Goal: Navigation & Orientation: Understand site structure

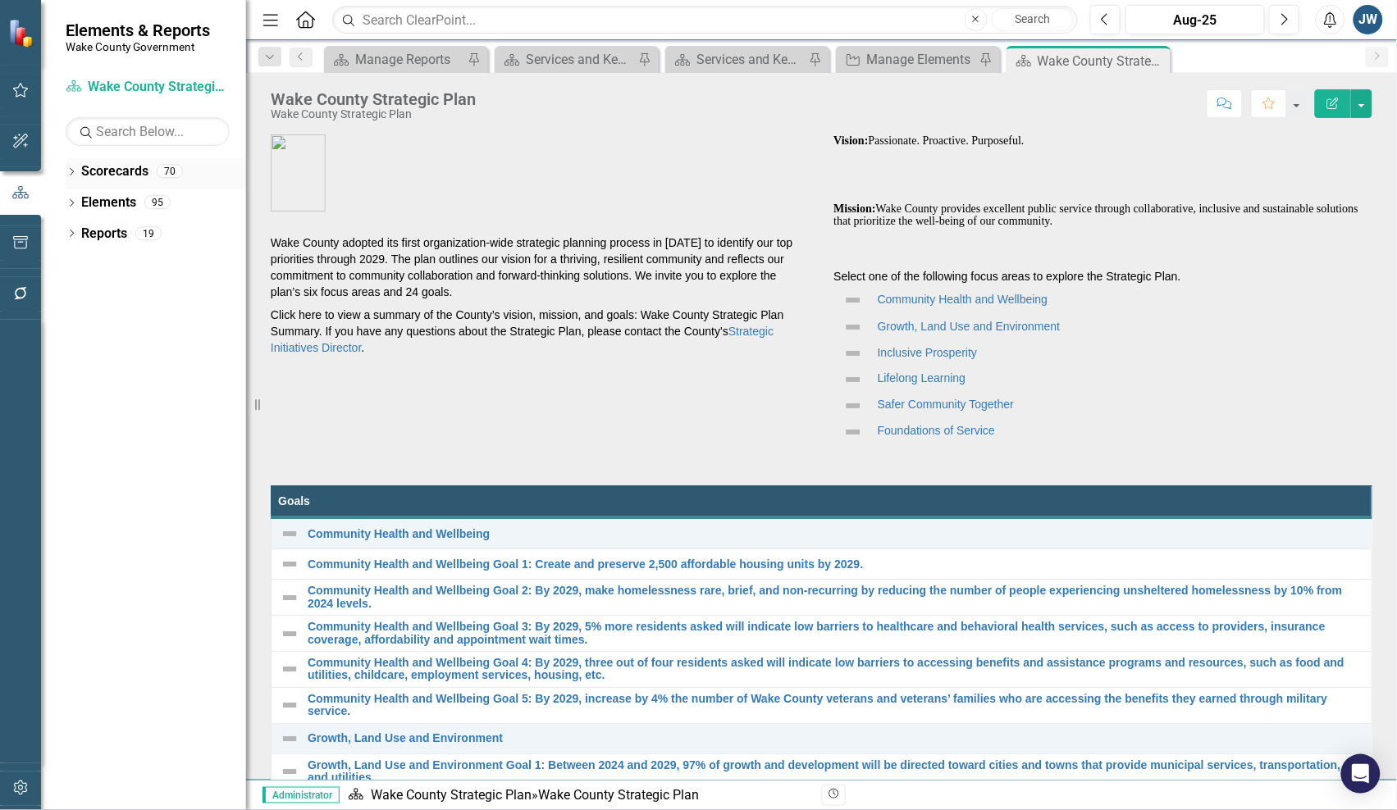
click at [70, 168] on div "Dropdown" at bounding box center [71, 174] width 11 height 14
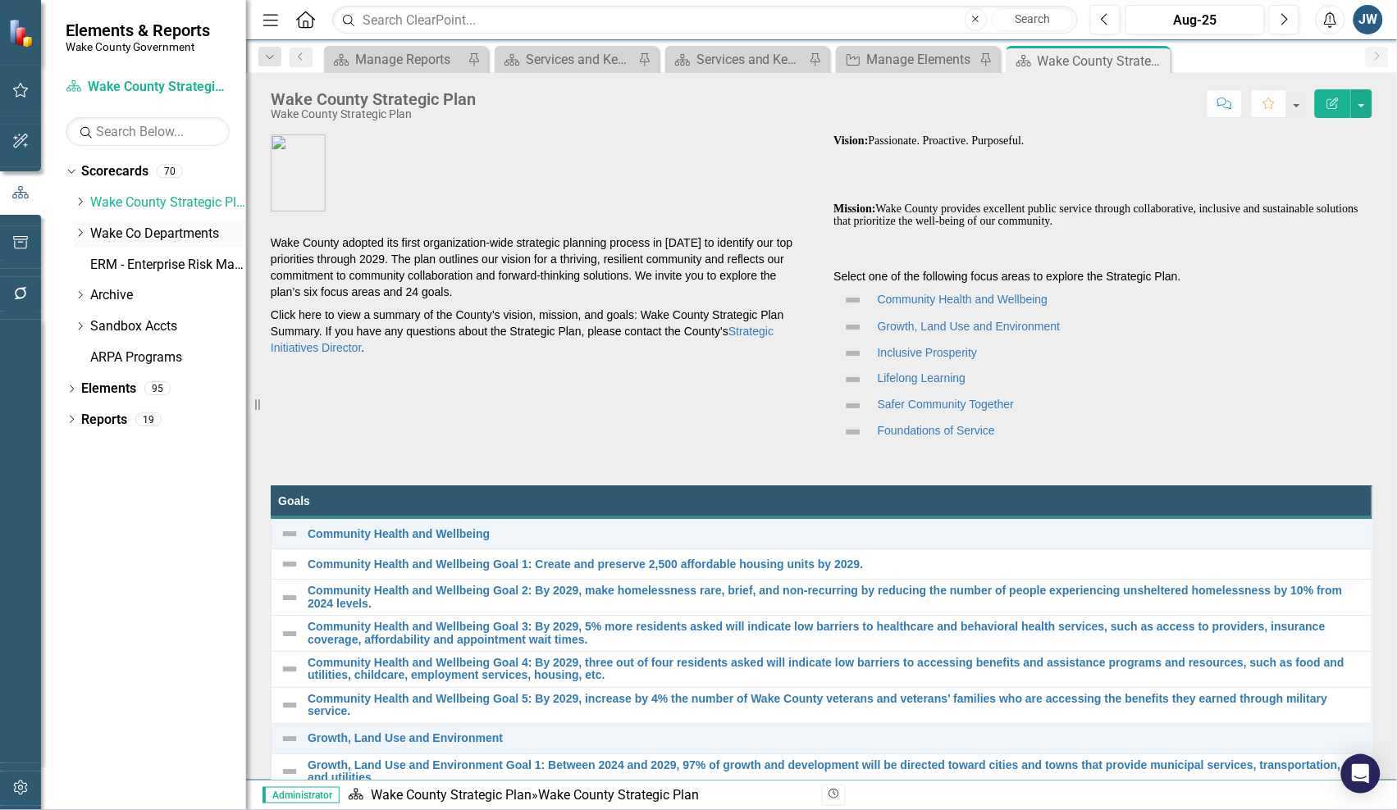
drag, startPoint x: 75, startPoint y: 226, endPoint x: 75, endPoint y: 244, distance: 18.9
click at [75, 227] on div "Dropdown Wake Co Departments" at bounding box center [160, 234] width 172 height 27
click at [76, 234] on icon "Dropdown" at bounding box center [80, 233] width 12 height 10
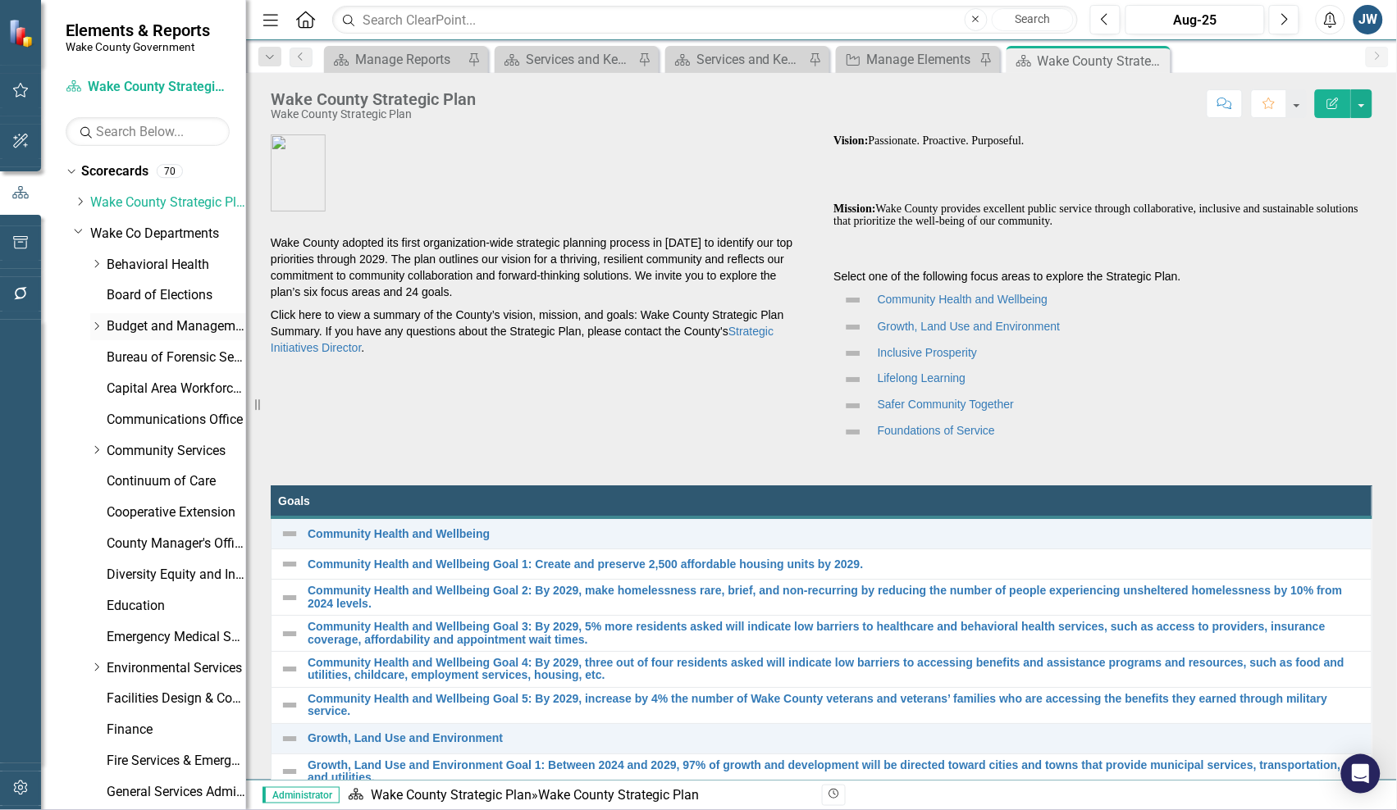
scroll to position [103, 0]
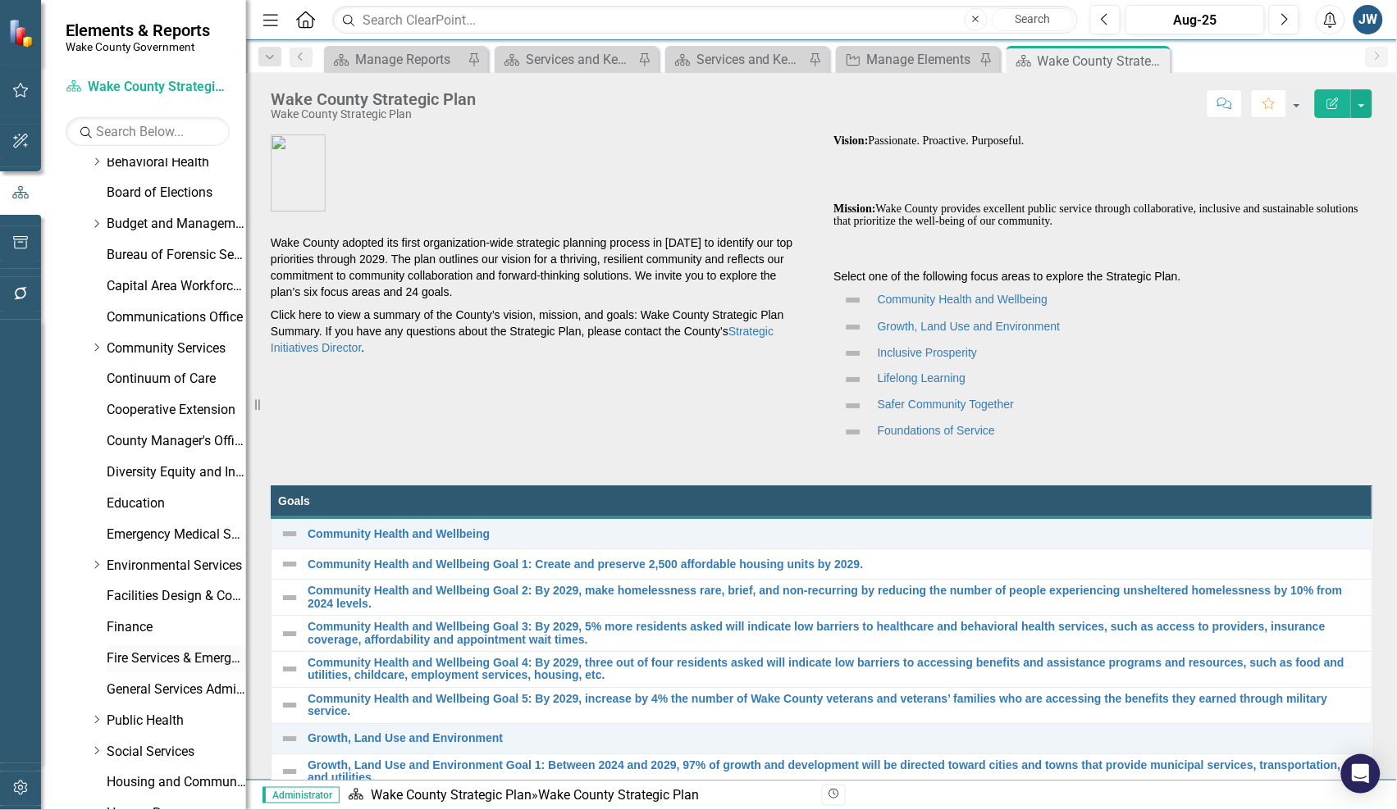
click at [185, 658] on link "Fire Services & Emergency Management" at bounding box center [176, 659] width 139 height 19
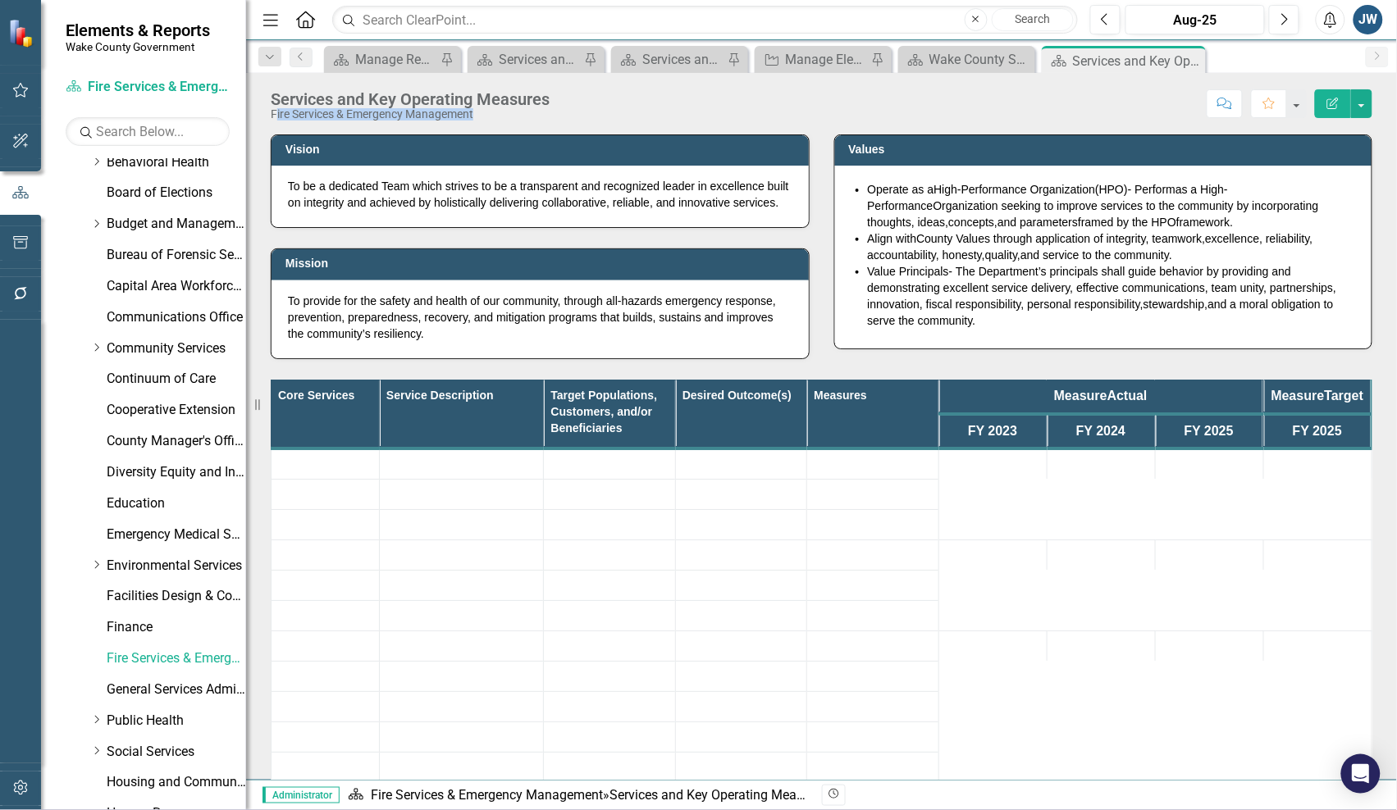
drag, startPoint x: 488, startPoint y: 115, endPoint x: 276, endPoint y: 113, distance: 212.5
click at [276, 113] on div "Fire Services & Emergency Management" at bounding box center [410, 114] width 279 height 12
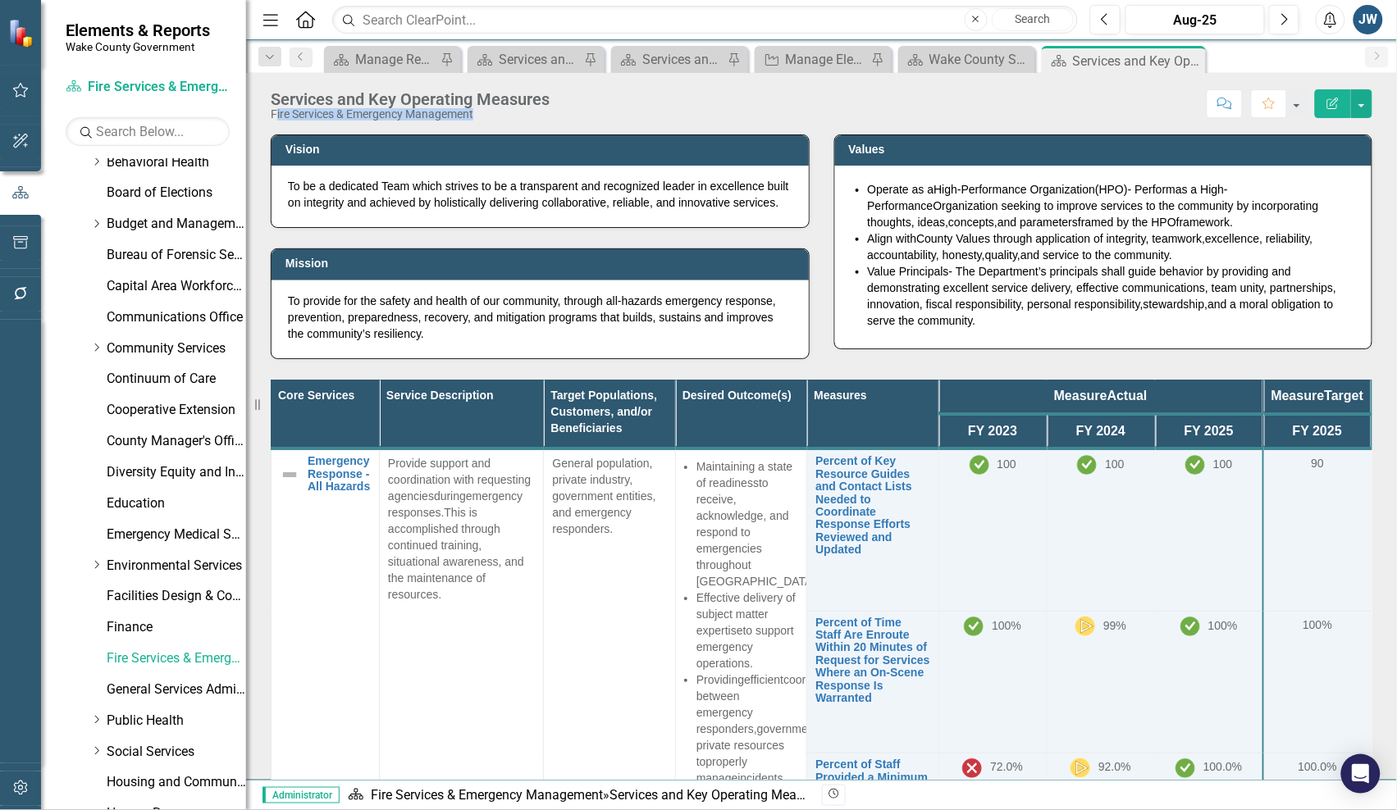
copy div "ire Services & Emergency Management"
click at [152, 533] on link "Emergency Medical Services" at bounding box center [176, 535] width 139 height 19
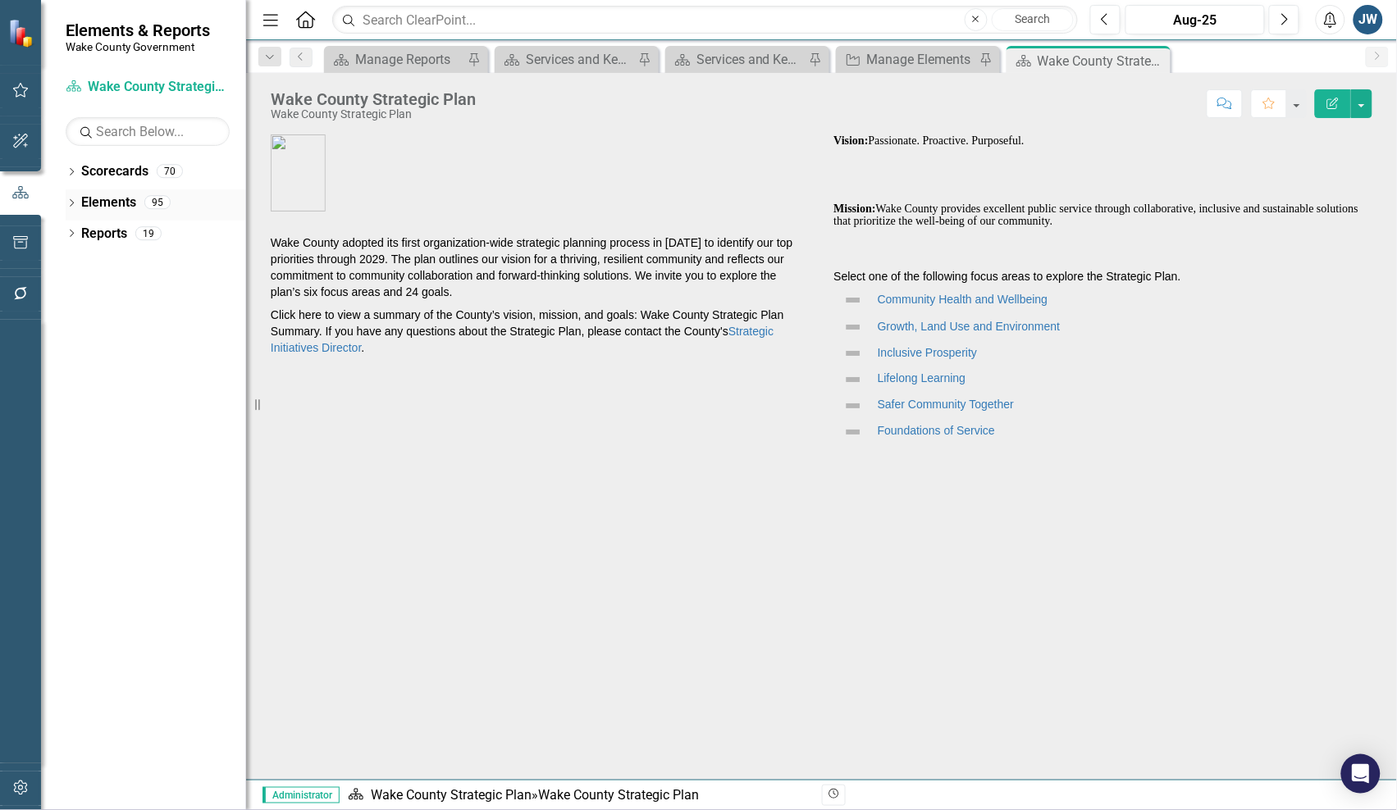
click at [66, 199] on div "Dropdown" at bounding box center [71, 205] width 11 height 14
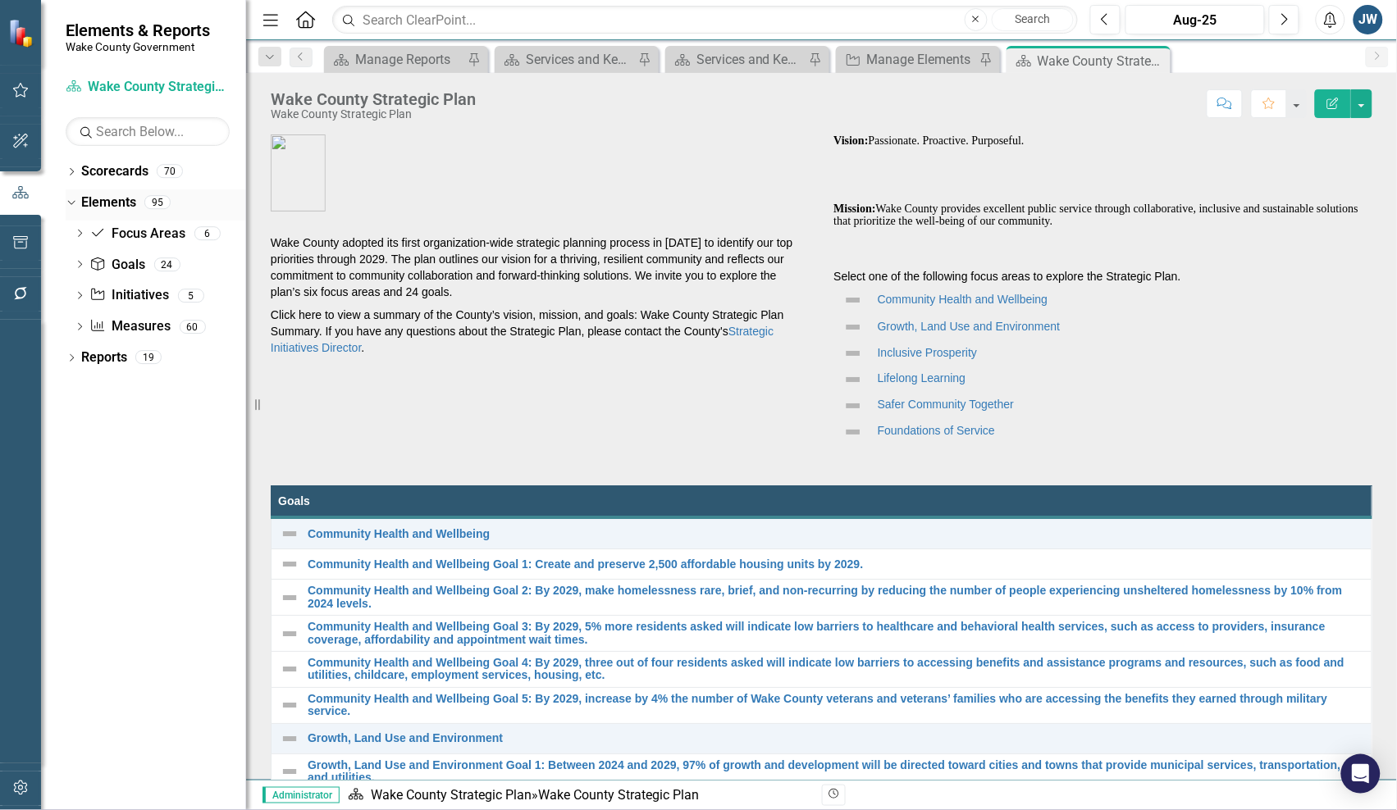
click at [74, 199] on icon "Dropdown" at bounding box center [69, 201] width 9 height 11
click at [68, 171] on icon "Dropdown" at bounding box center [71, 173] width 11 height 9
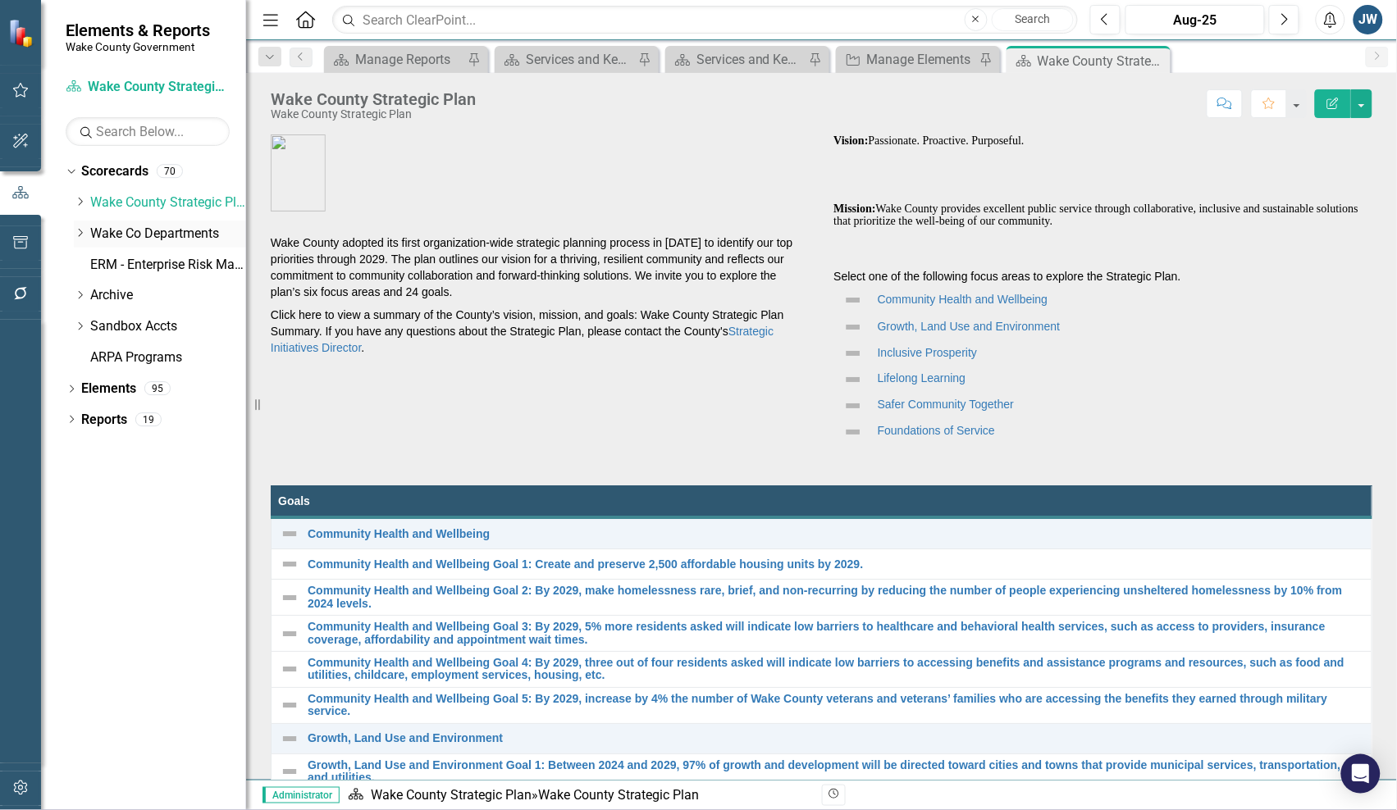
click at [79, 232] on icon "Dropdown" at bounding box center [80, 233] width 12 height 10
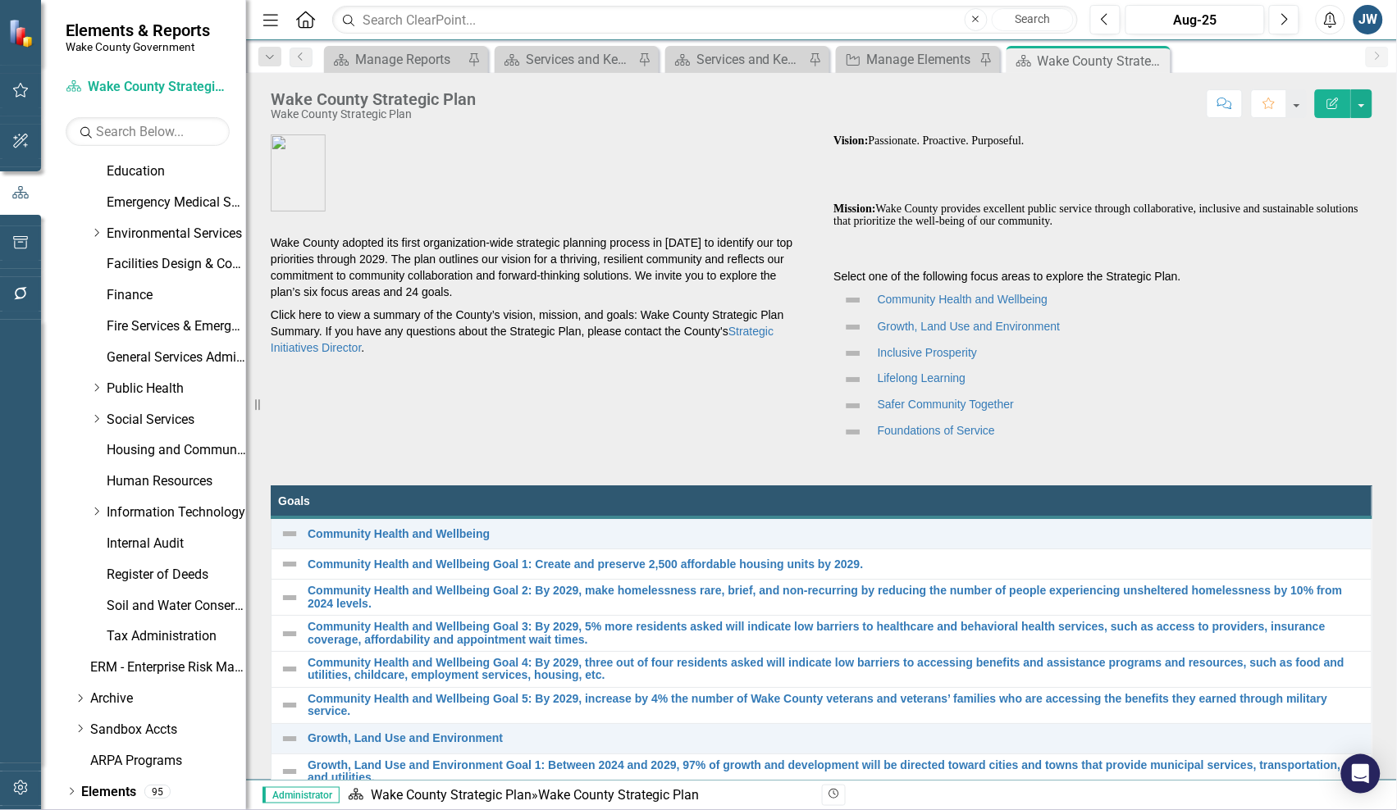
scroll to position [465, 0]
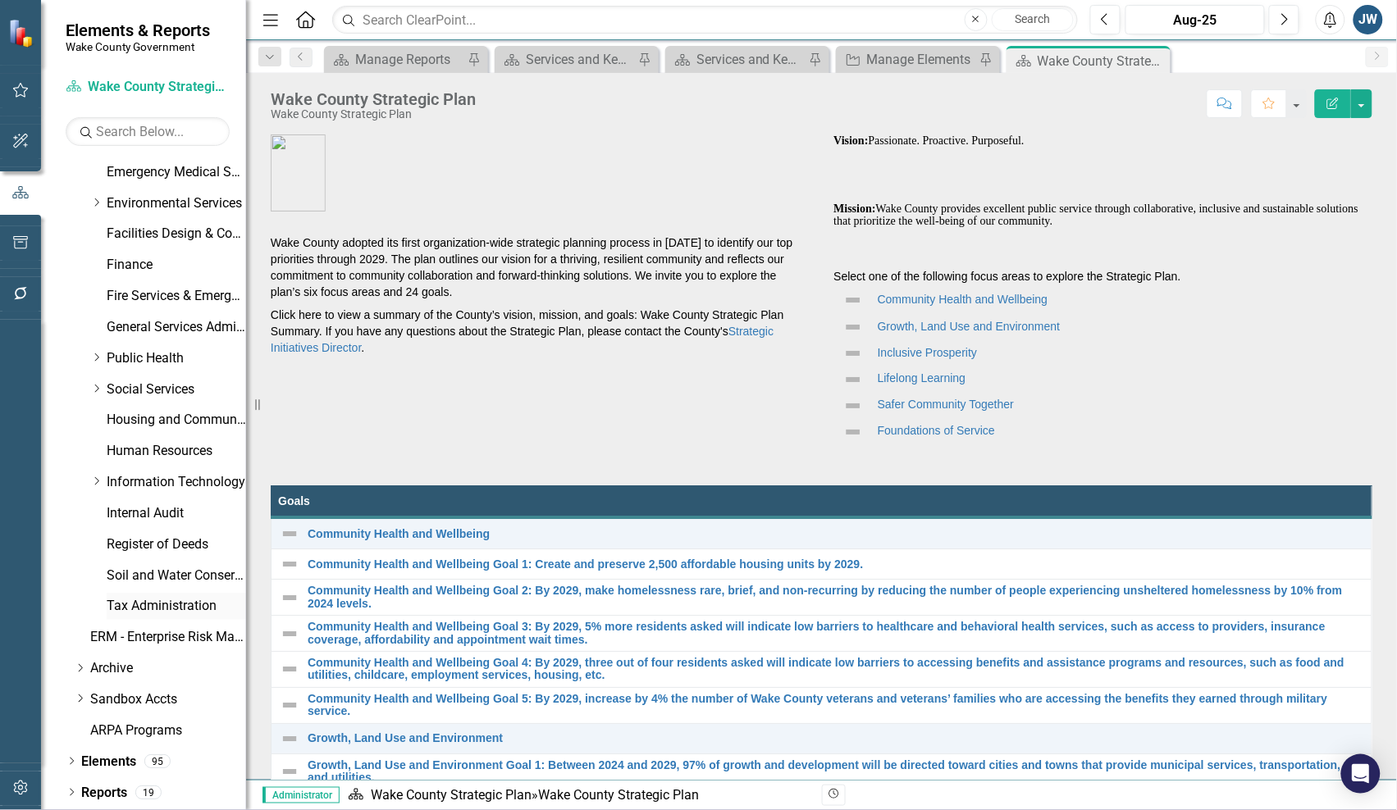
click at [129, 604] on link "Tax Administration" at bounding box center [176, 606] width 139 height 19
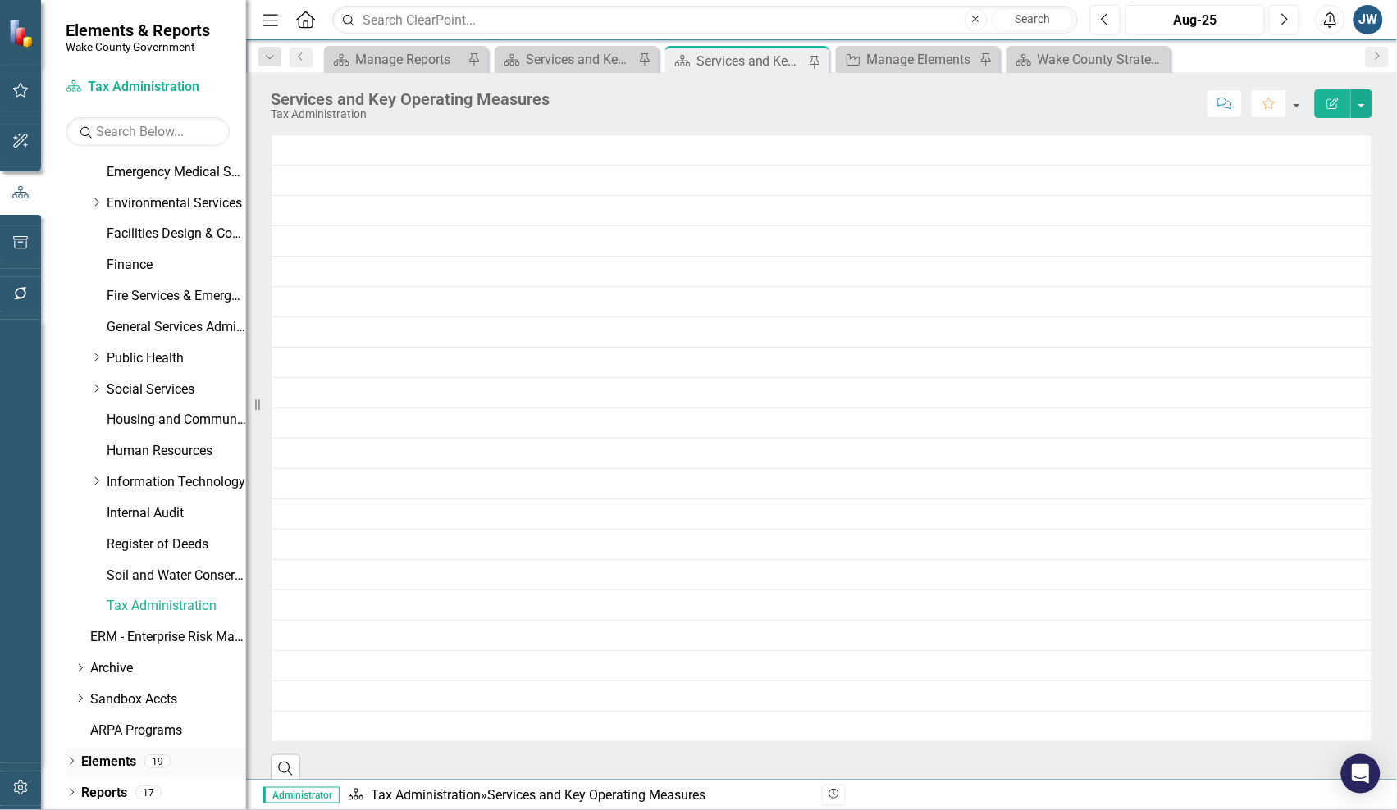
click at [66, 755] on div "Dropdown Elements 19" at bounding box center [156, 764] width 180 height 31
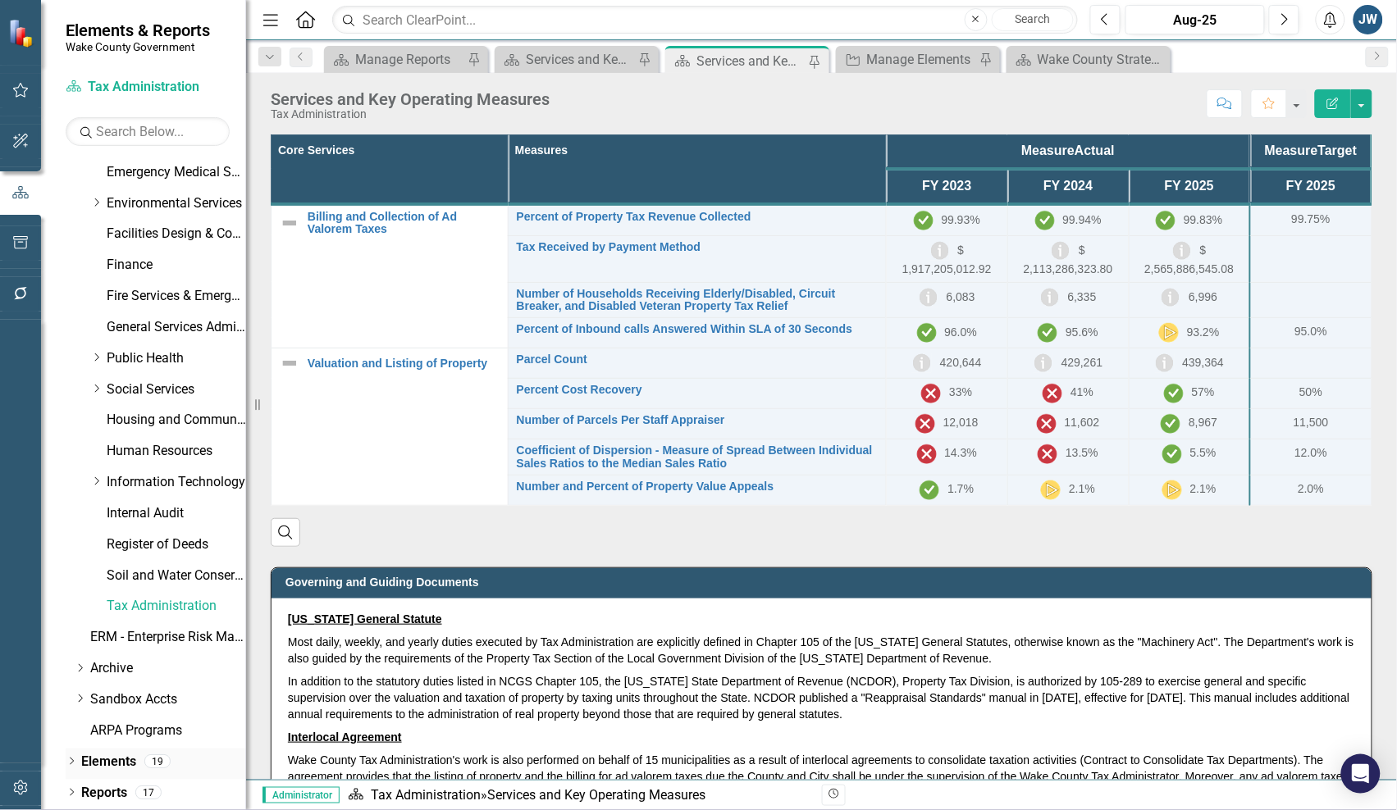
click at [71, 761] on icon "Dropdown" at bounding box center [71, 763] width 11 height 9
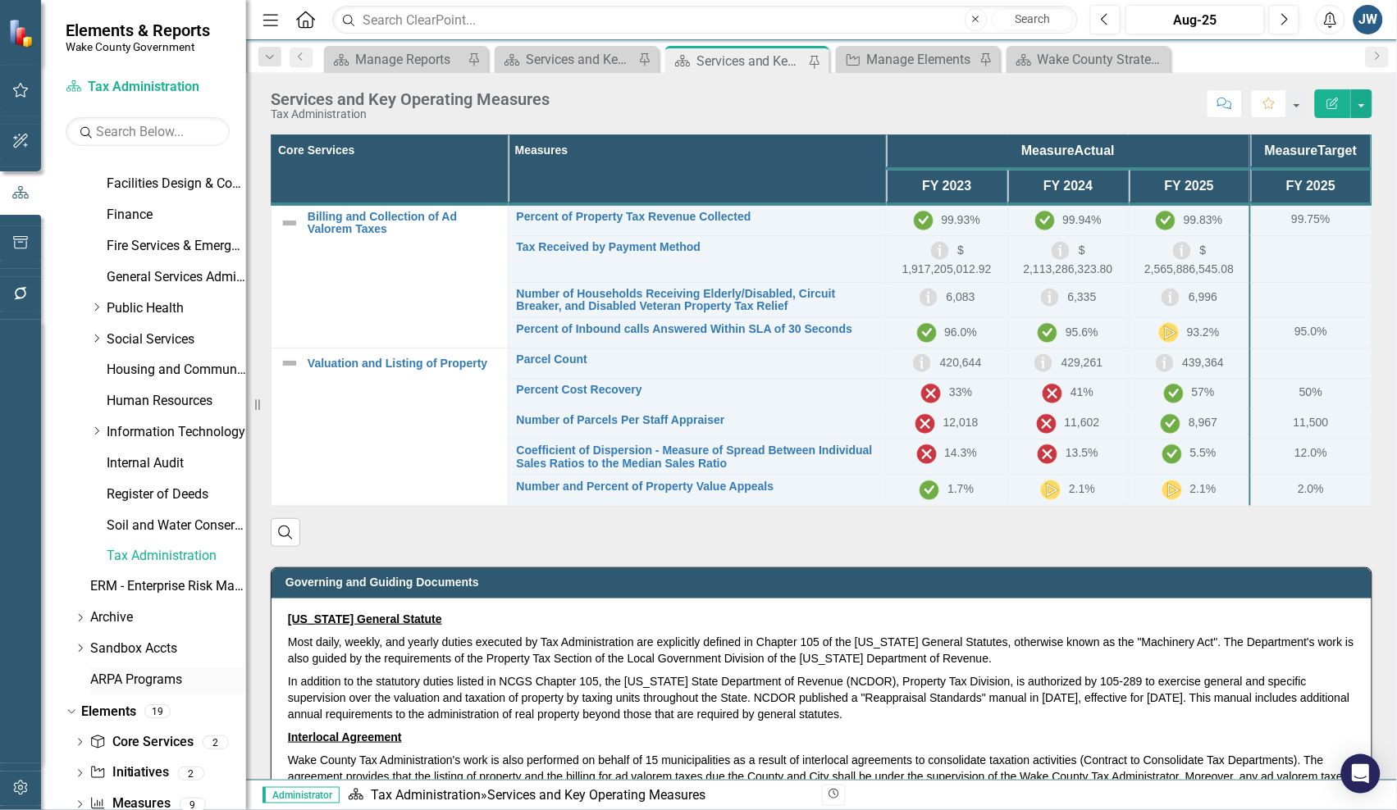
scroll to position [559, 0]
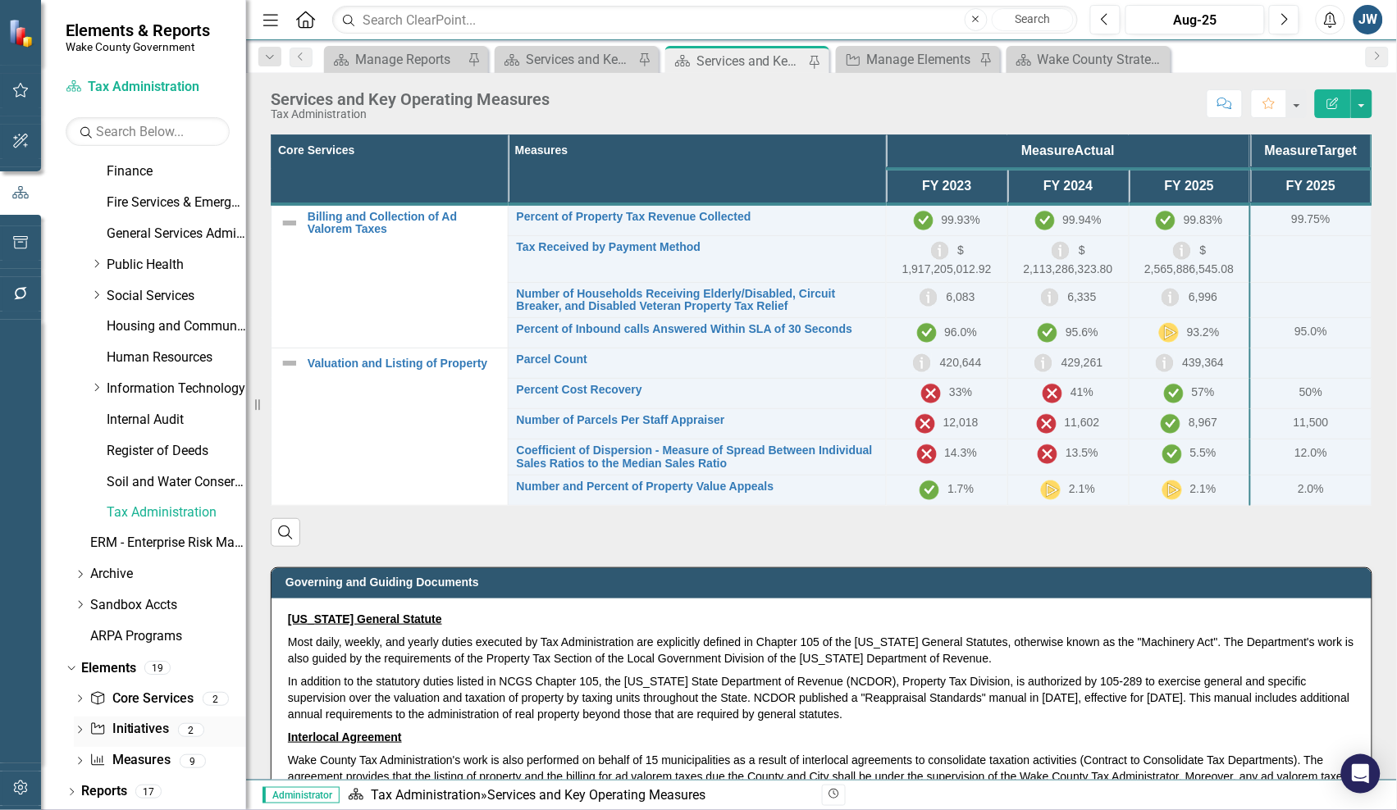
click at [128, 726] on link "Initiative Initiatives" at bounding box center [129, 730] width 80 height 19
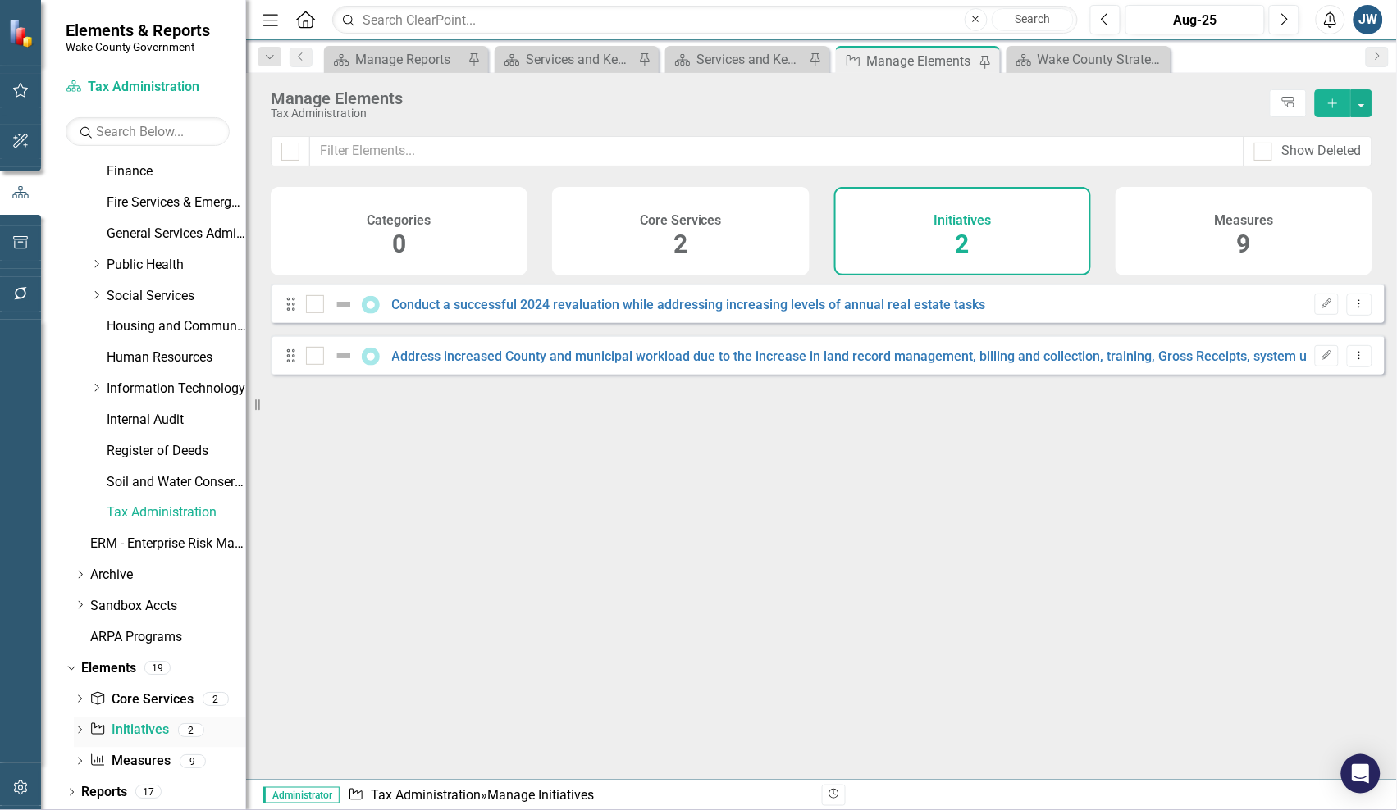
checkbox input "false"
click at [79, 728] on icon "Dropdown" at bounding box center [79, 732] width 11 height 9
click at [568, 313] on link "Conduct a successful 2024 revaluation while addressing increasing levels of ann…" at bounding box center [689, 305] width 594 height 16
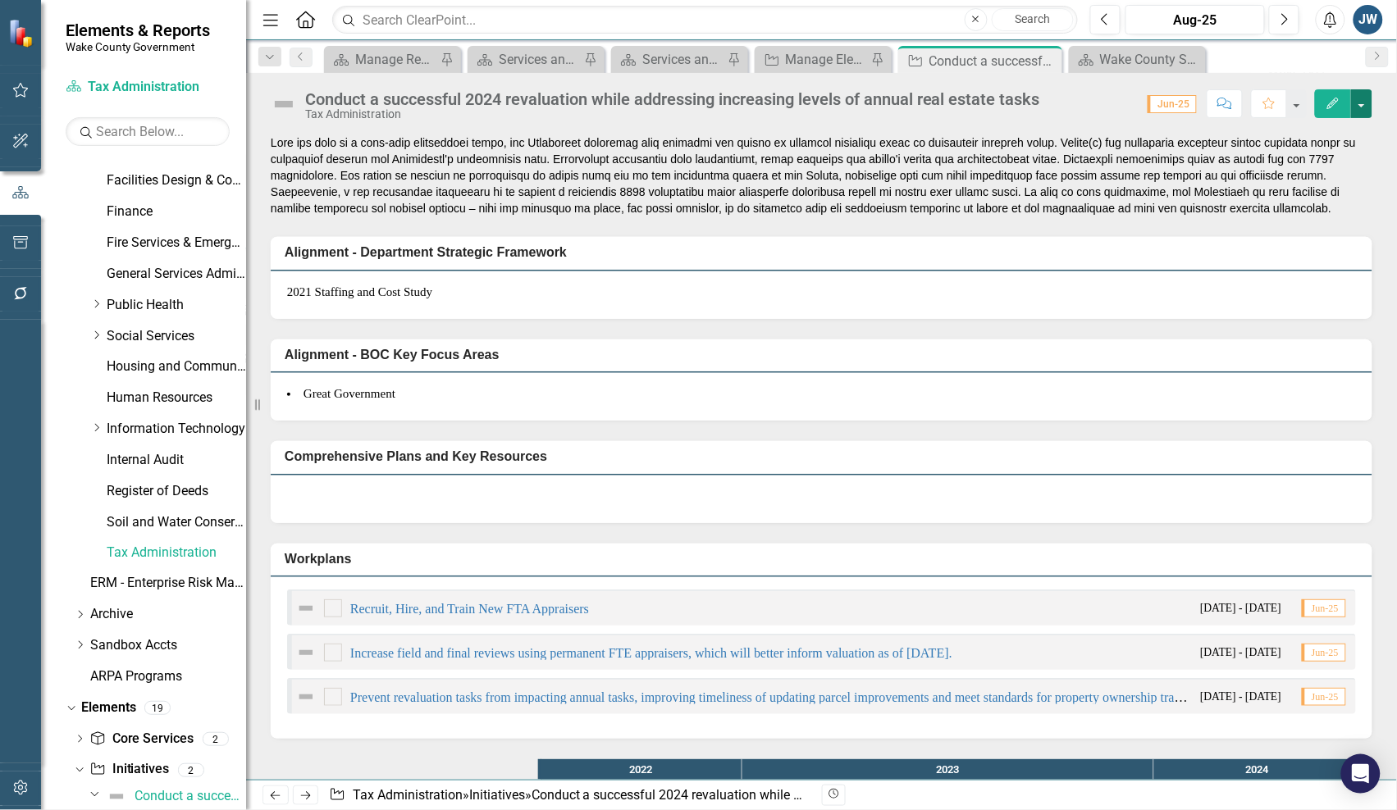
click at [1367, 107] on button "button" at bounding box center [1361, 103] width 21 height 29
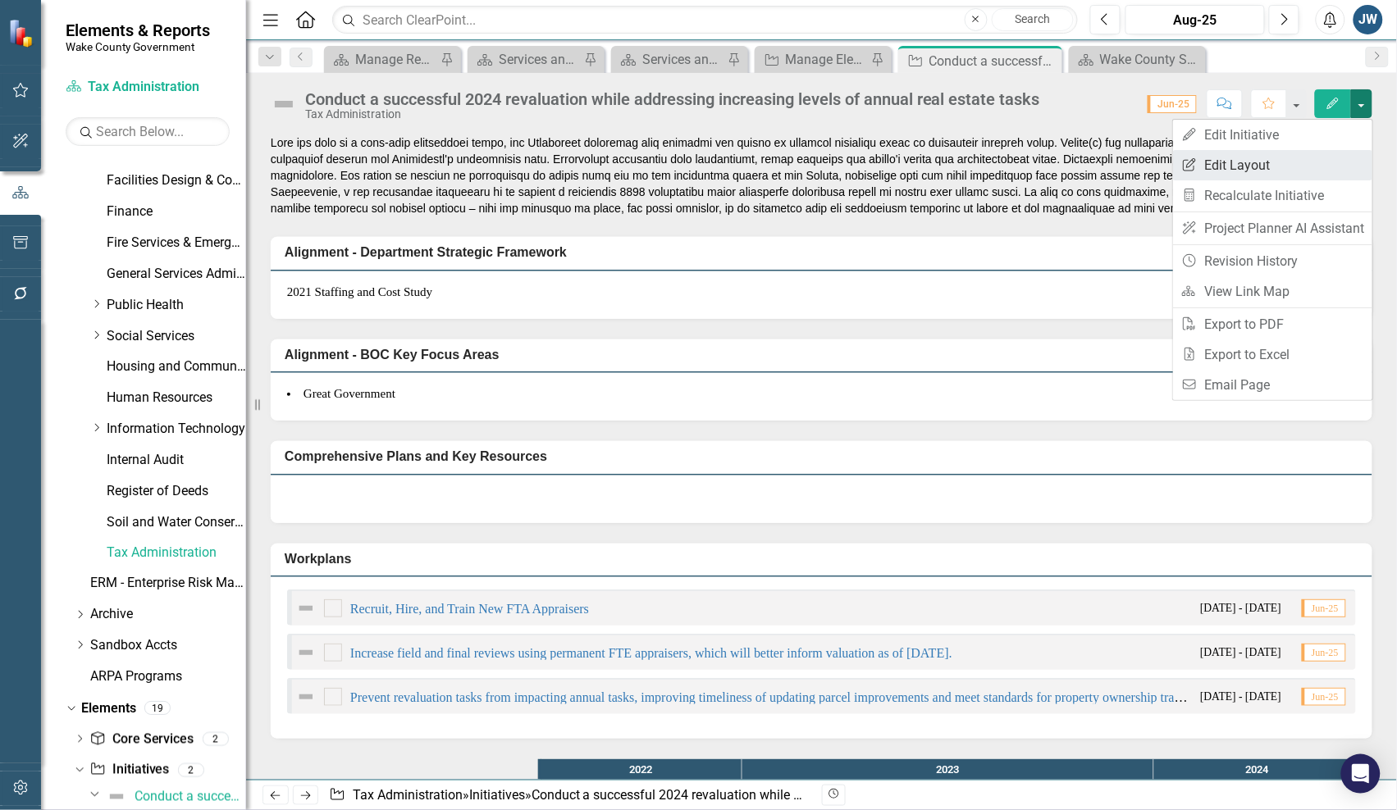
click at [1308, 165] on link "Edit Report Edit Layout" at bounding box center [1272, 165] width 199 height 30
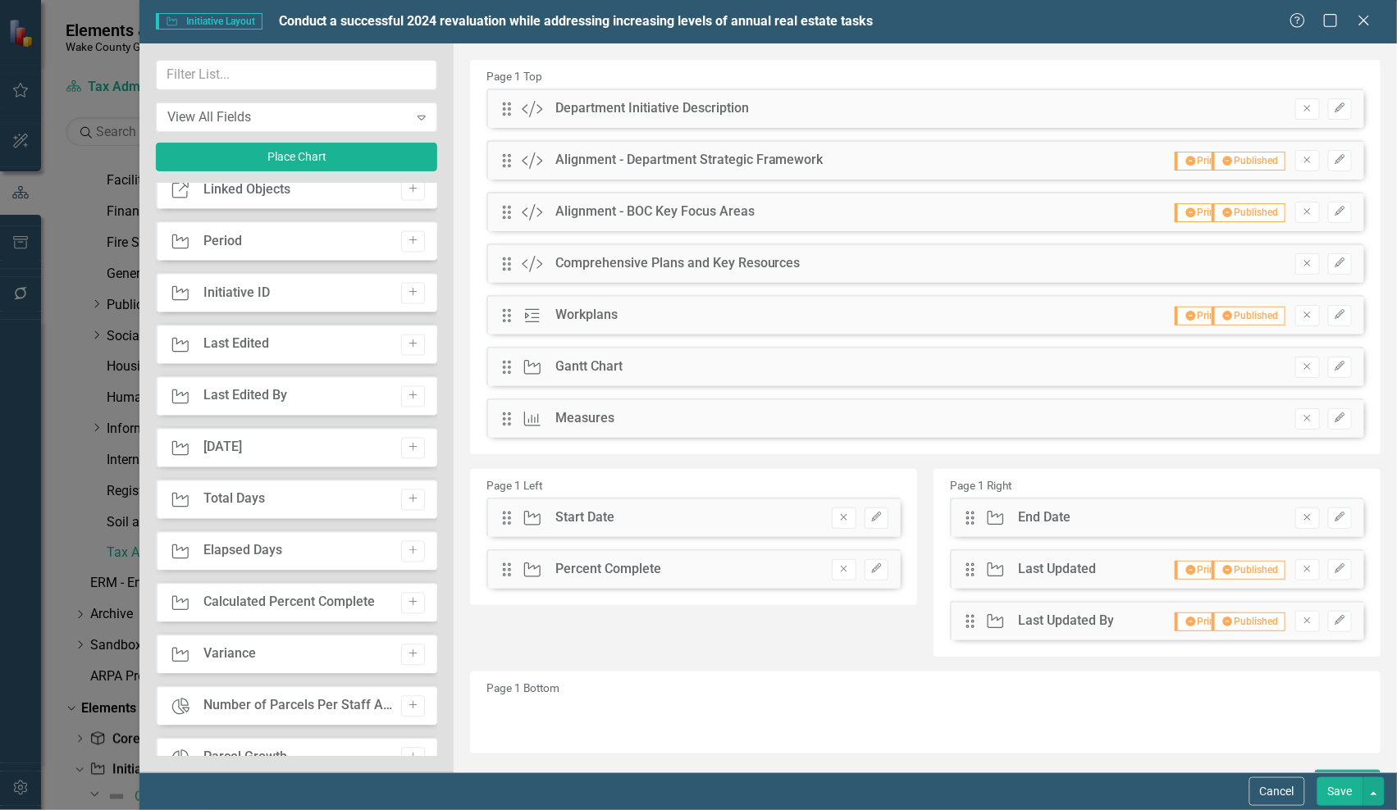
scroll to position [820, 0]
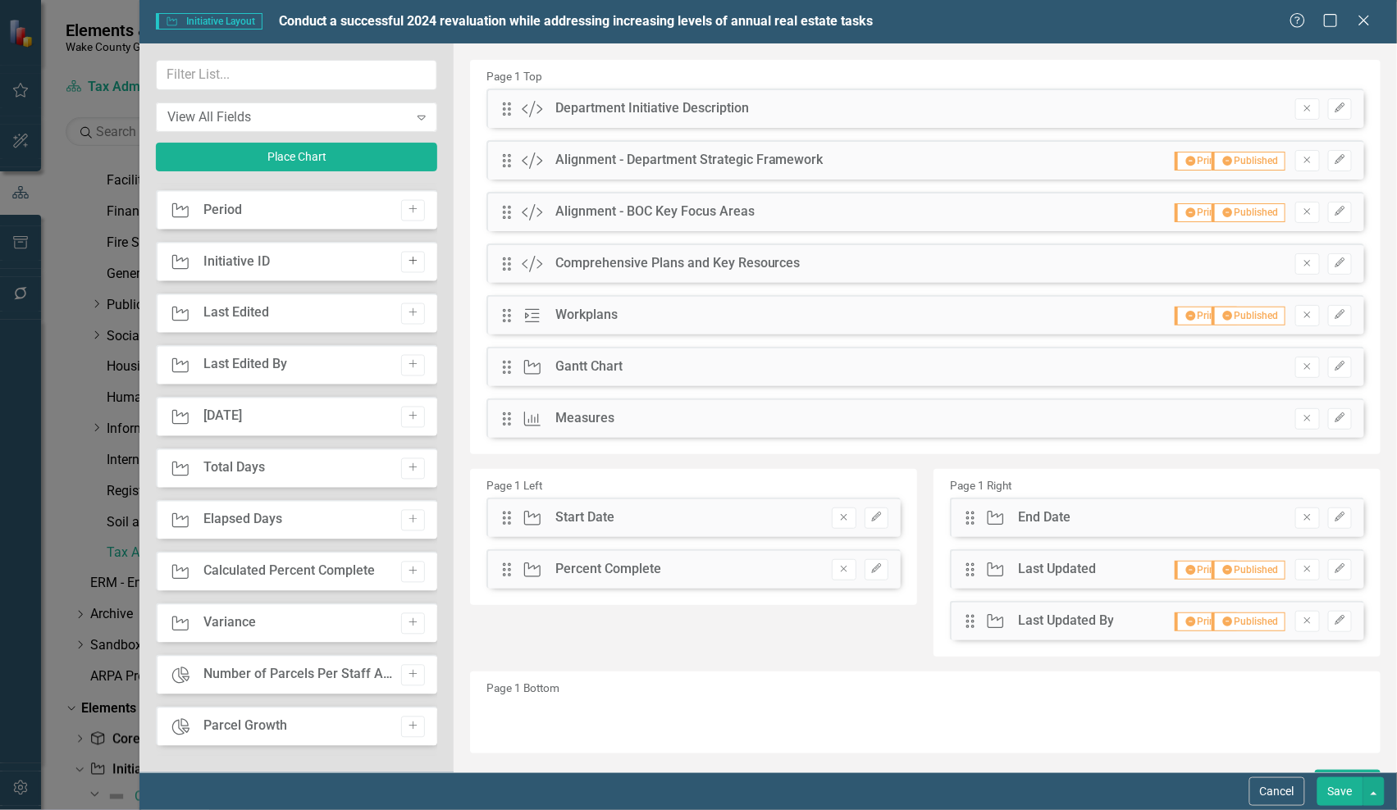
click at [407, 264] on icon "Add" at bounding box center [413, 262] width 12 height 10
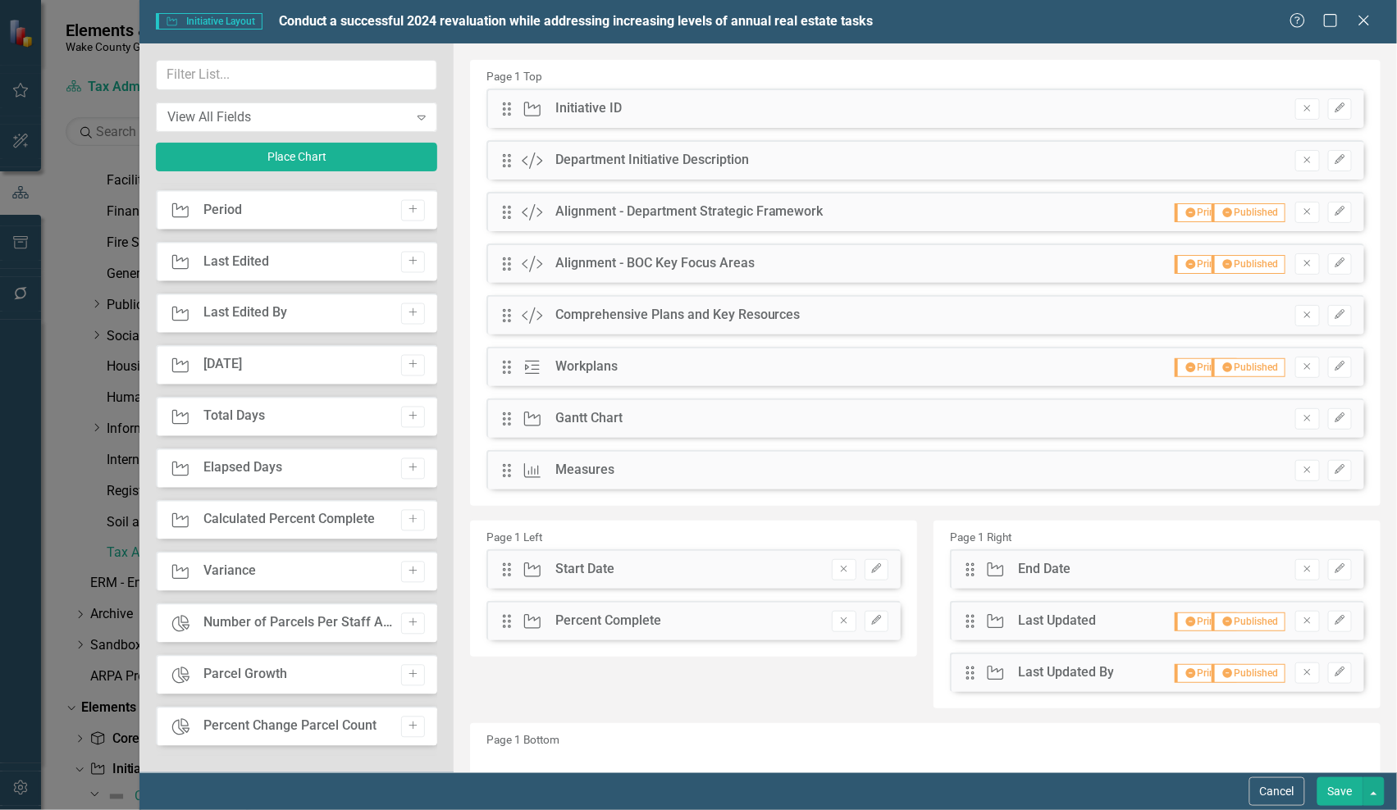
click at [1345, 790] on button "Save" at bounding box center [1340, 792] width 46 height 29
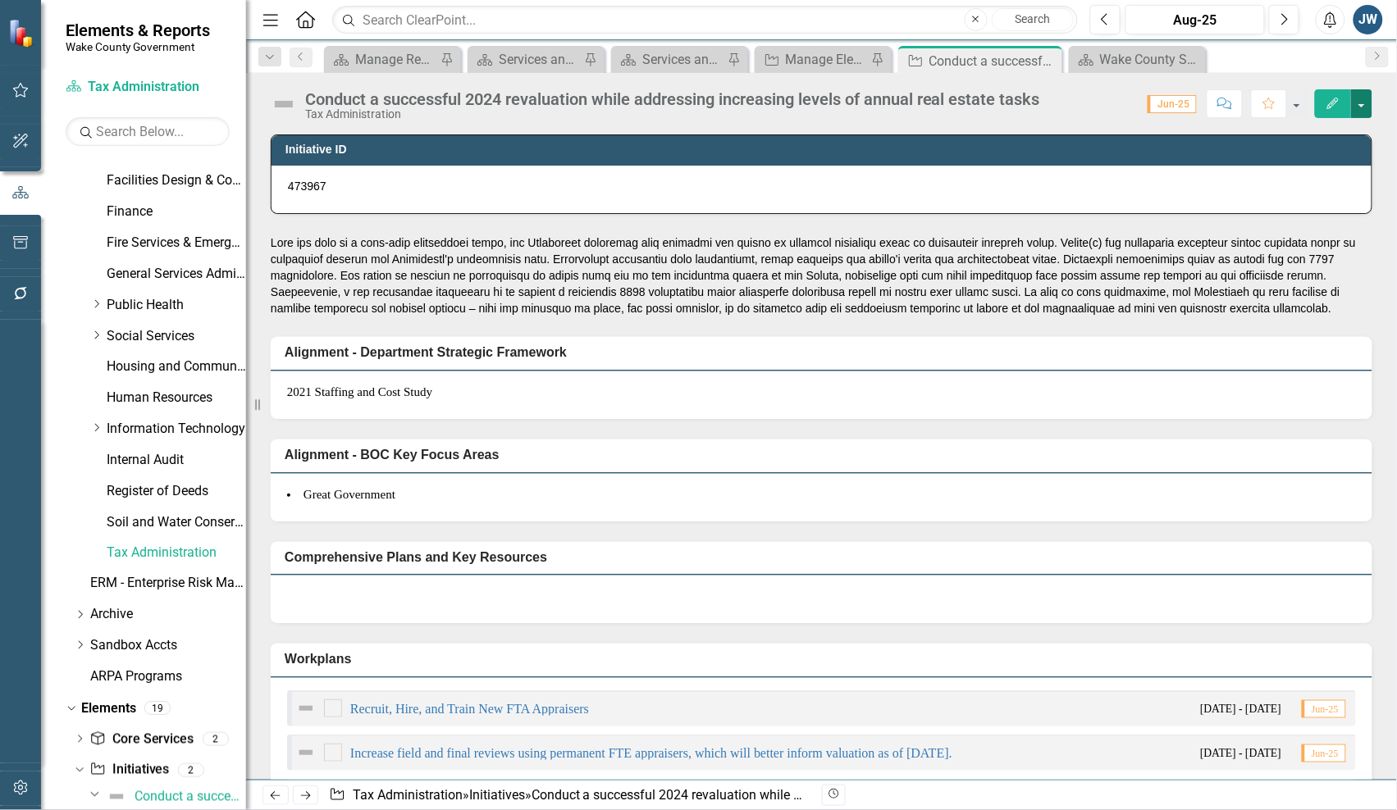
click at [1364, 104] on button "button" at bounding box center [1361, 103] width 21 height 29
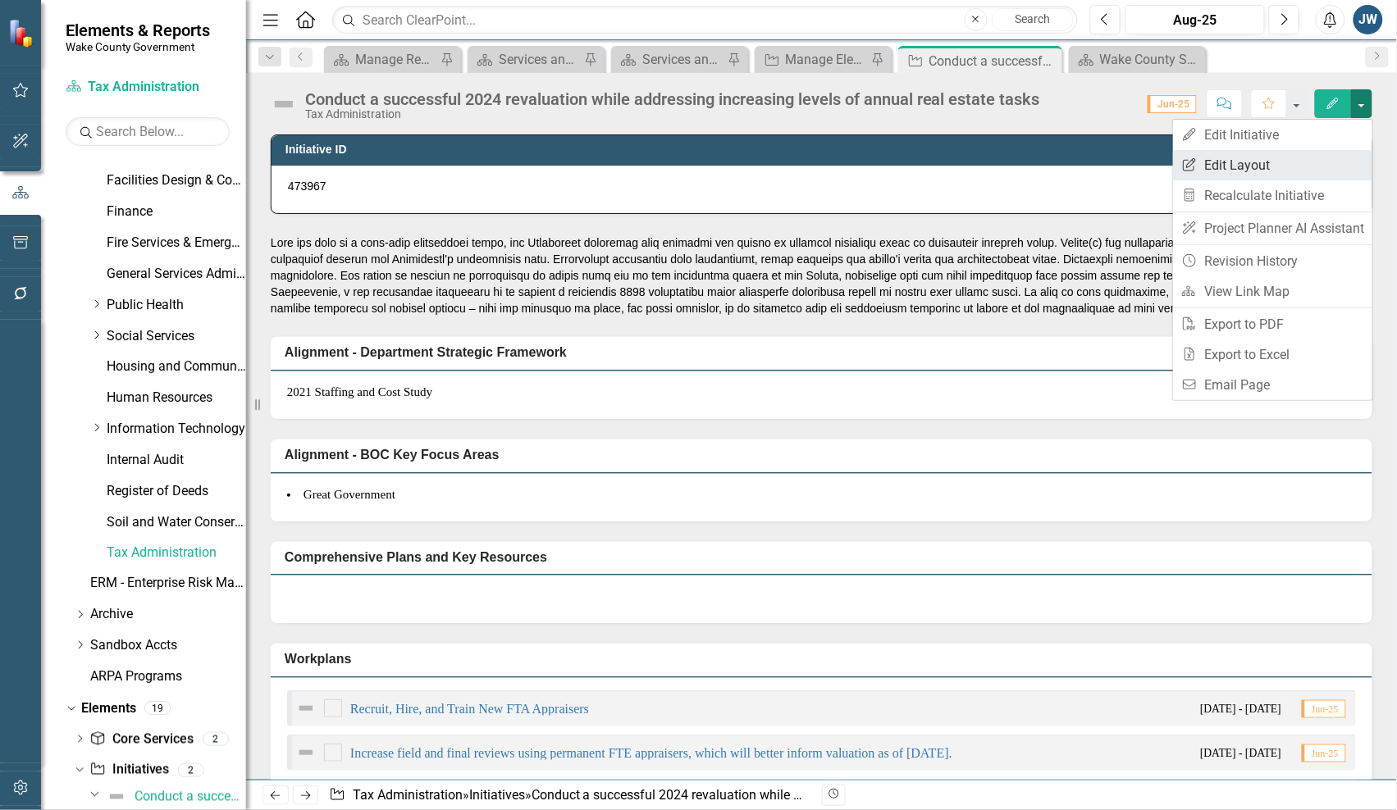
click at [1244, 161] on link "Edit Report Edit Layout" at bounding box center [1272, 165] width 199 height 30
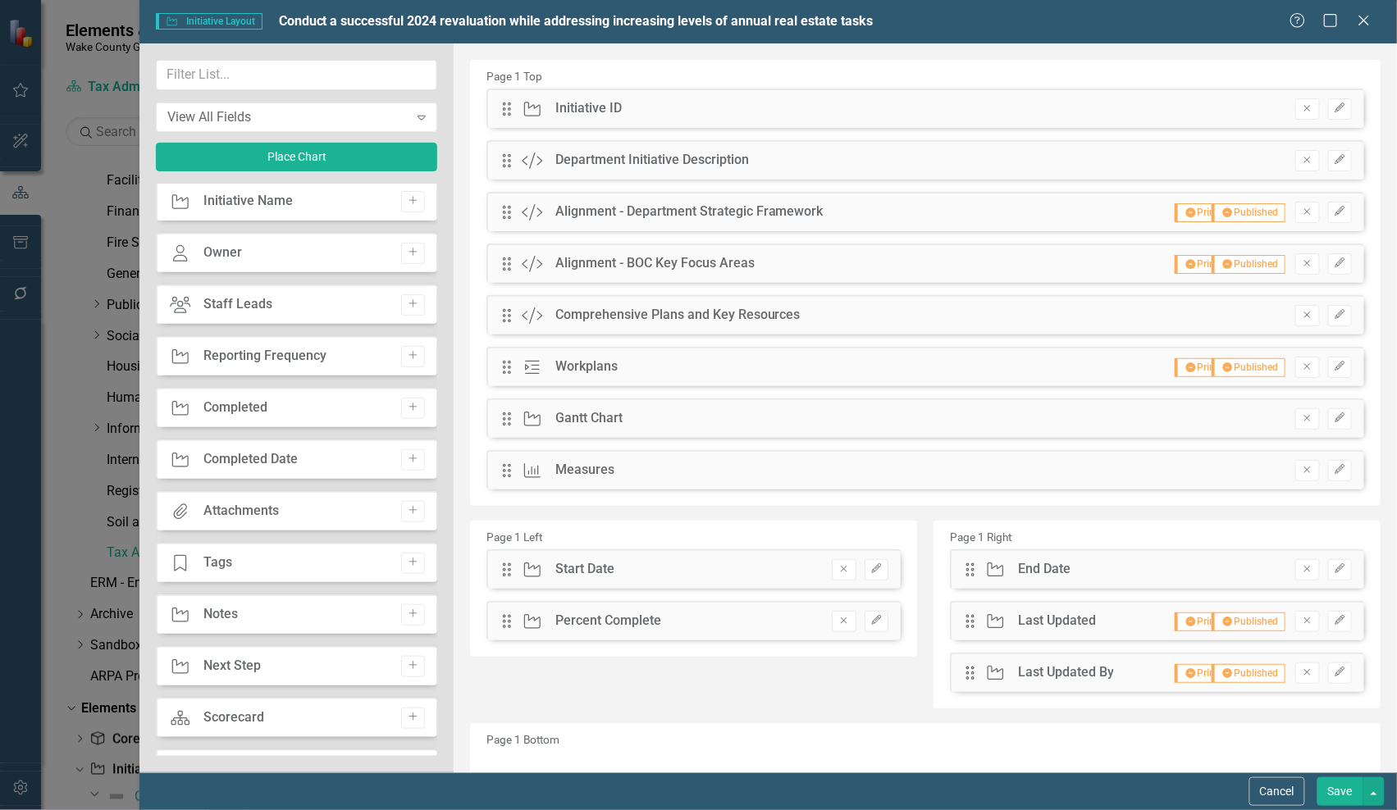
scroll to position [0, 0]
click at [417, 115] on icon "Expand" at bounding box center [421, 117] width 16 height 13
click at [415, 566] on button "Add" at bounding box center [413, 565] width 24 height 21
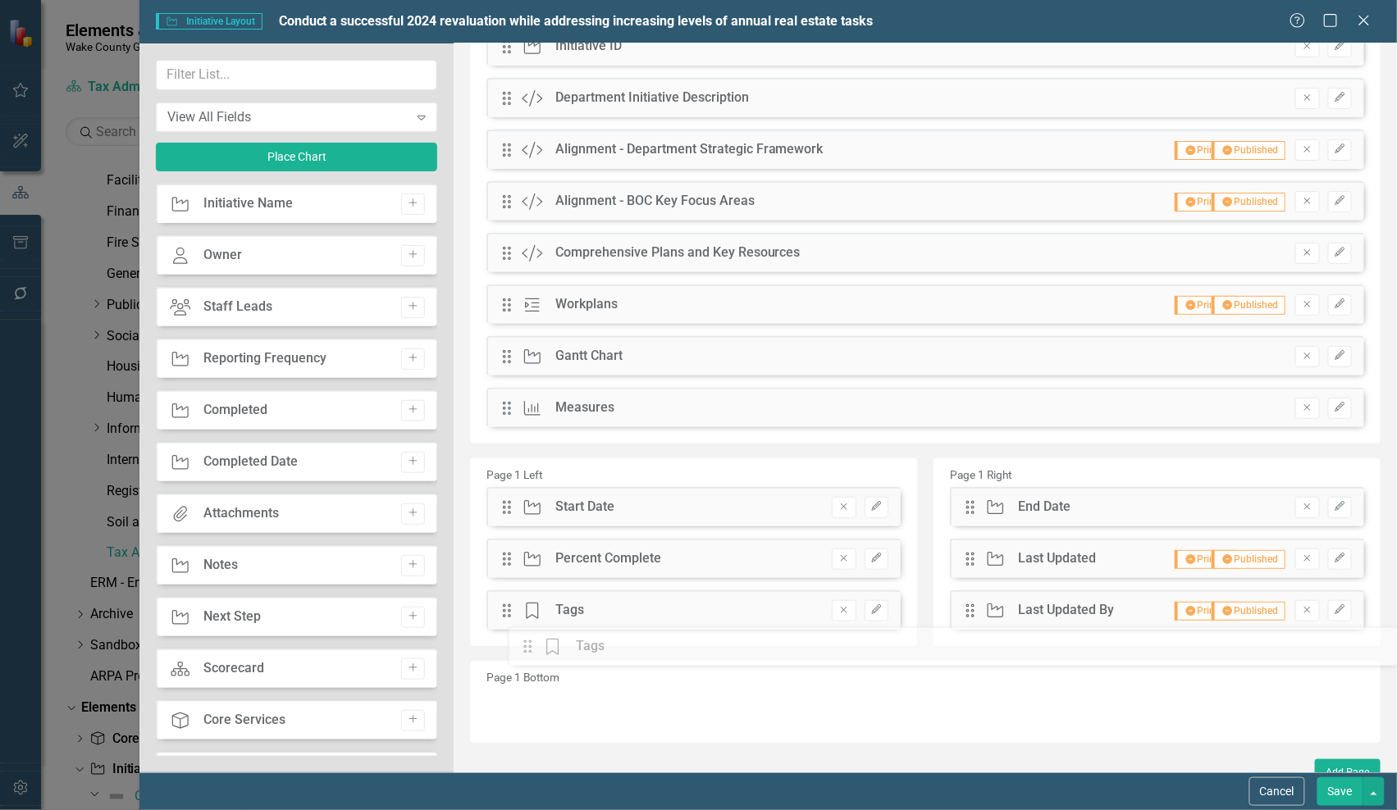
drag, startPoint x: 495, startPoint y: 272, endPoint x: 601, endPoint y: 632, distance: 375.6
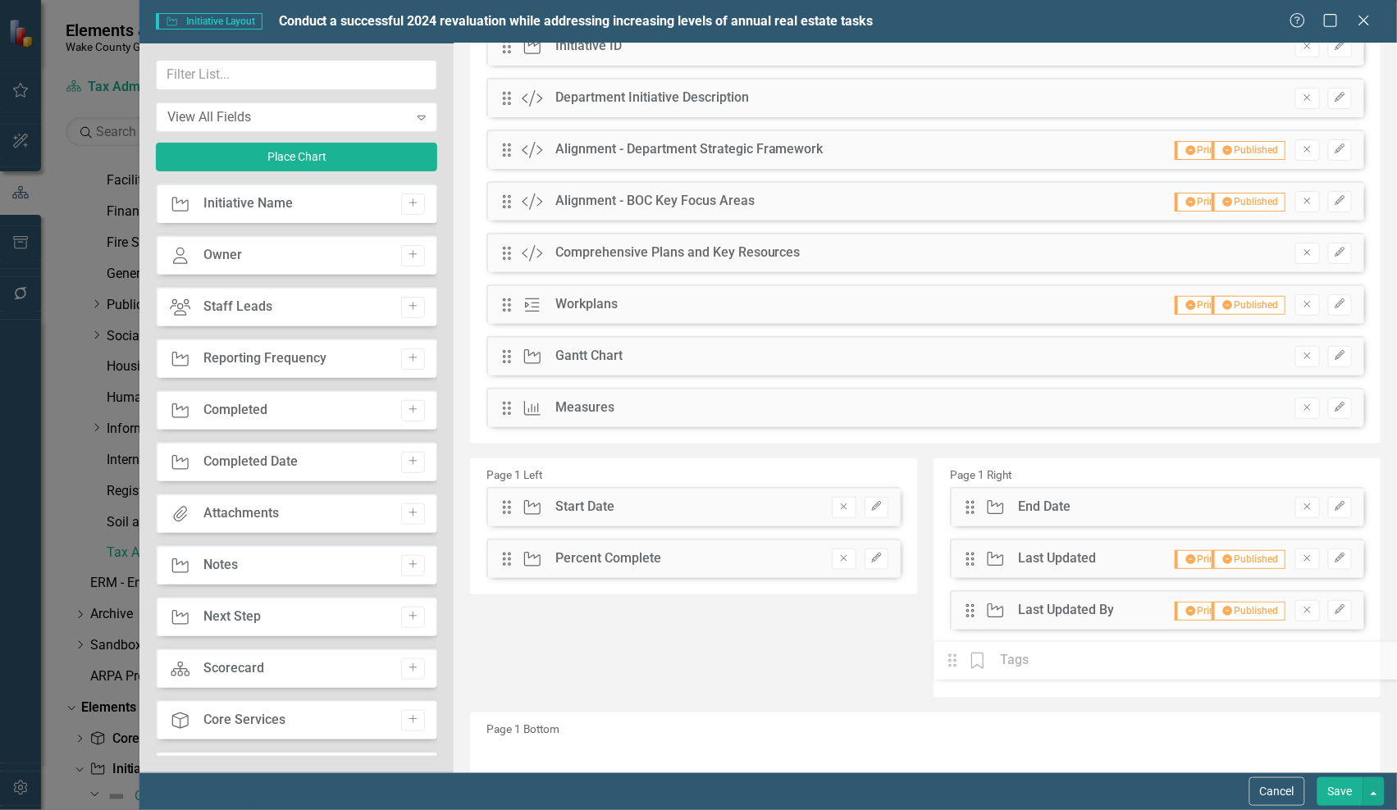
scroll to position [63, 0]
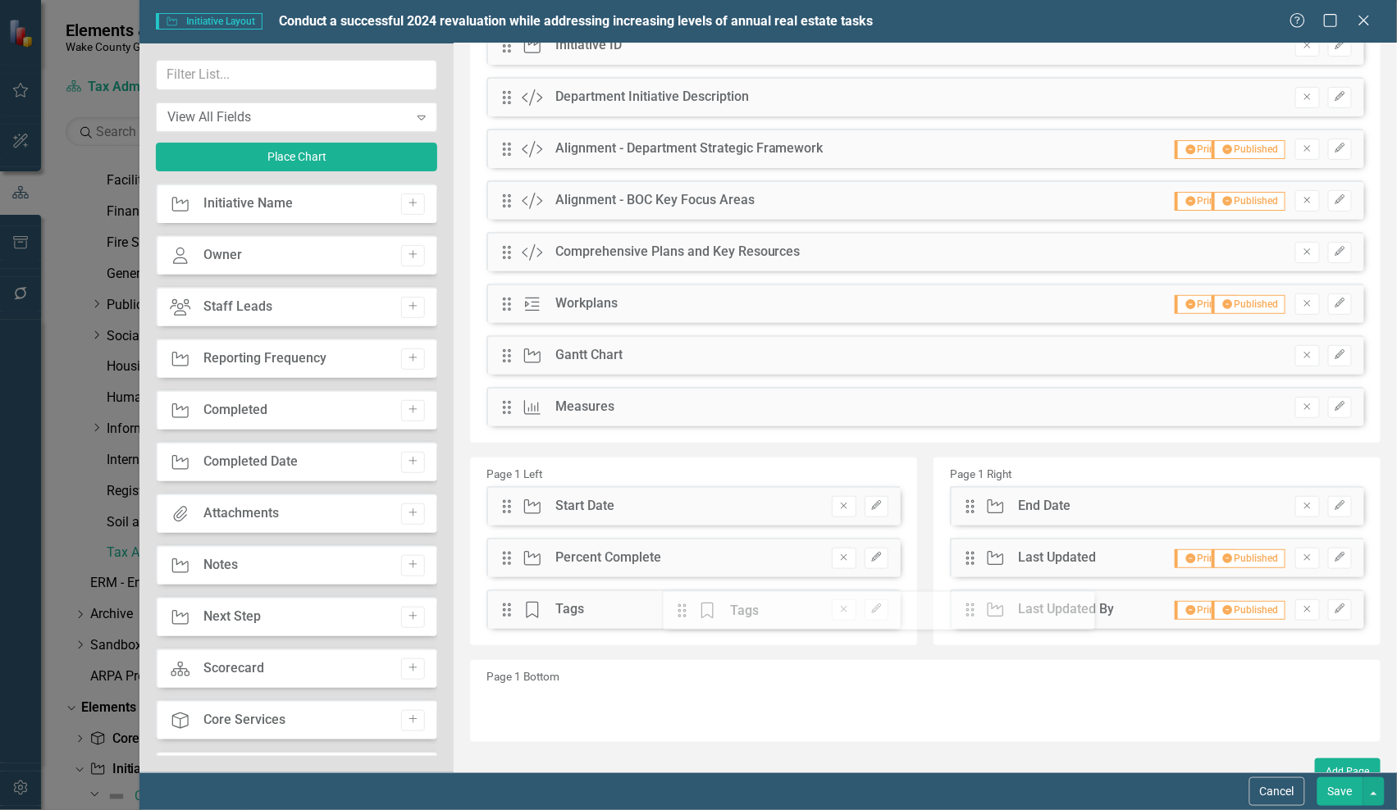
drag, startPoint x: 961, startPoint y: 662, endPoint x: 691, endPoint y: 612, distance: 274.5
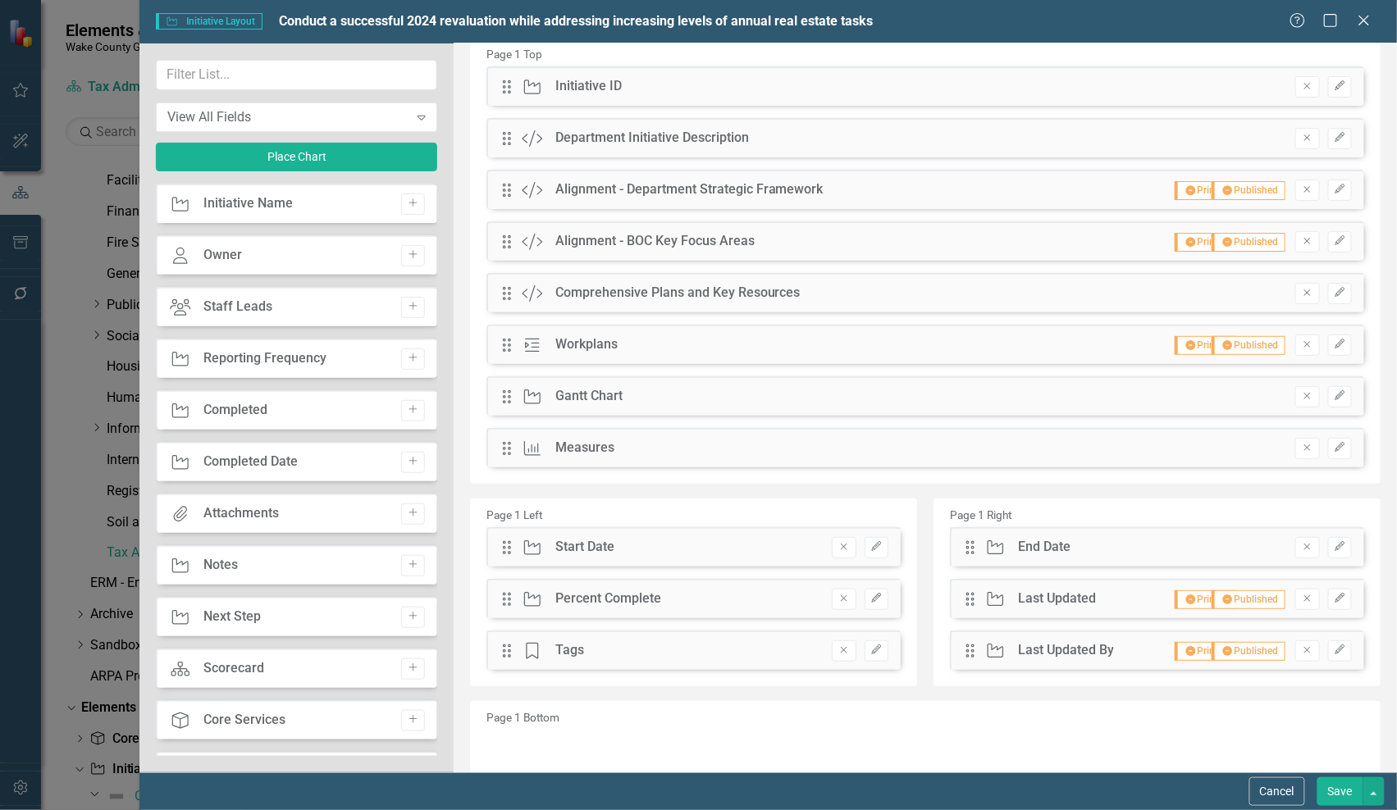
scroll to position [0, 0]
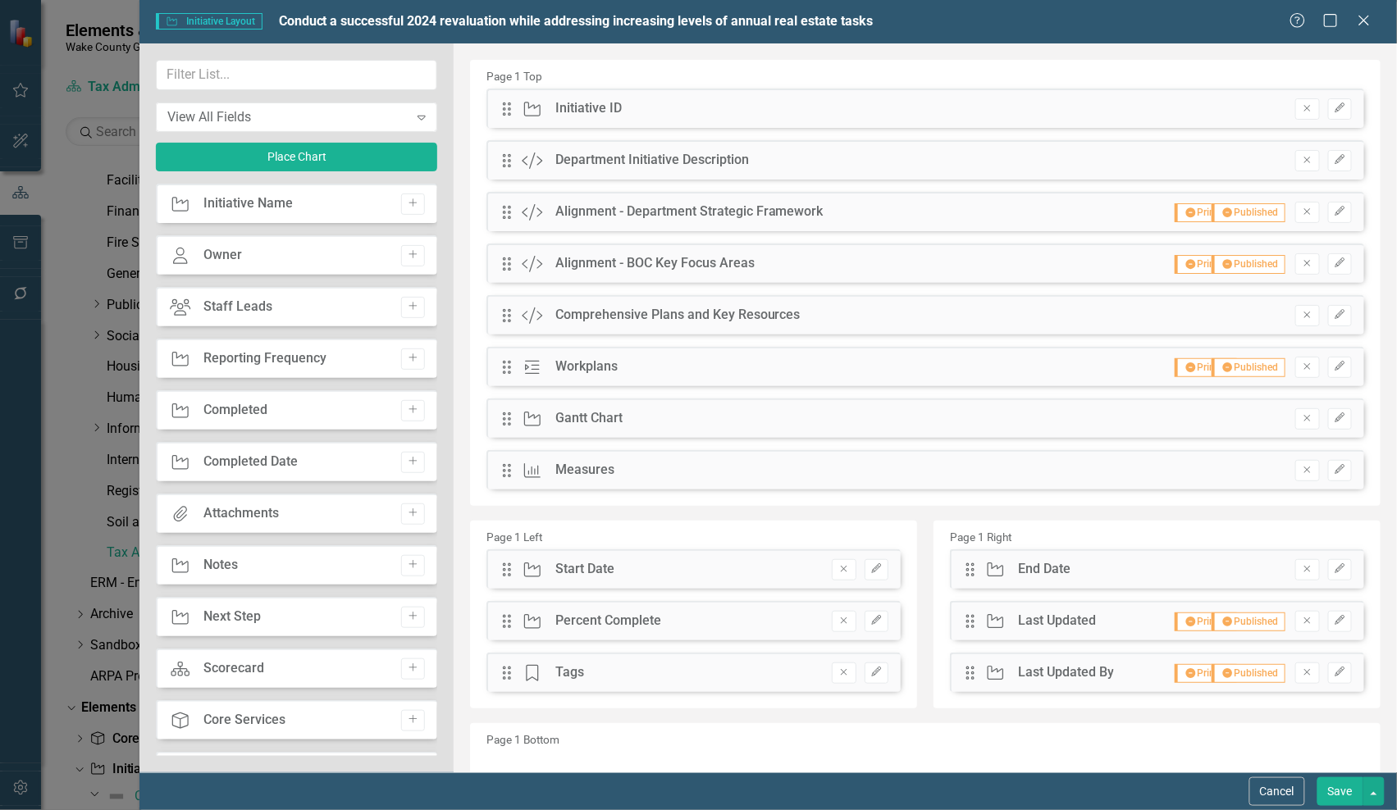
click at [1333, 800] on button "Save" at bounding box center [1340, 792] width 46 height 29
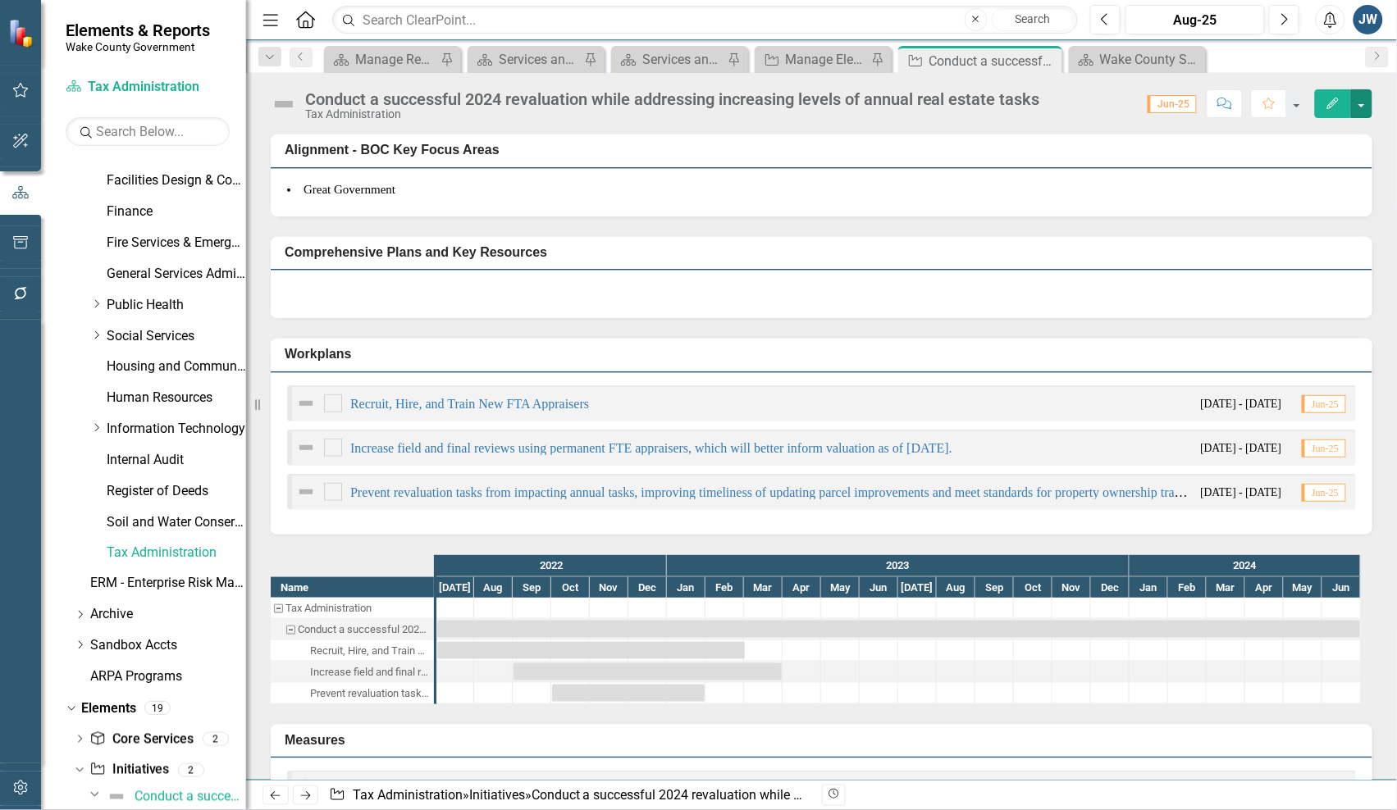
scroll to position [308, 0]
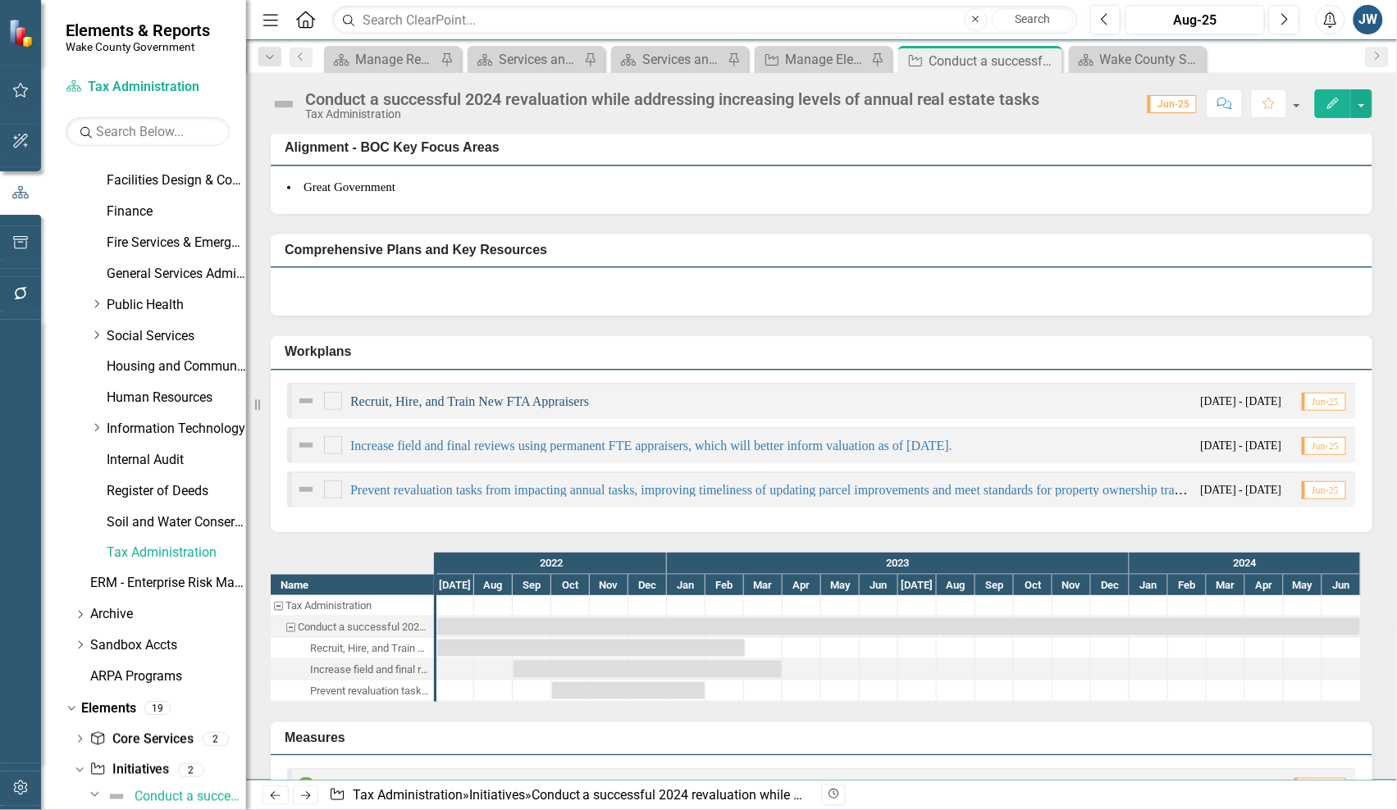
click at [578, 402] on link "Recruit, Hire, and Train New FTA Appraisers" at bounding box center [469, 402] width 239 height 14
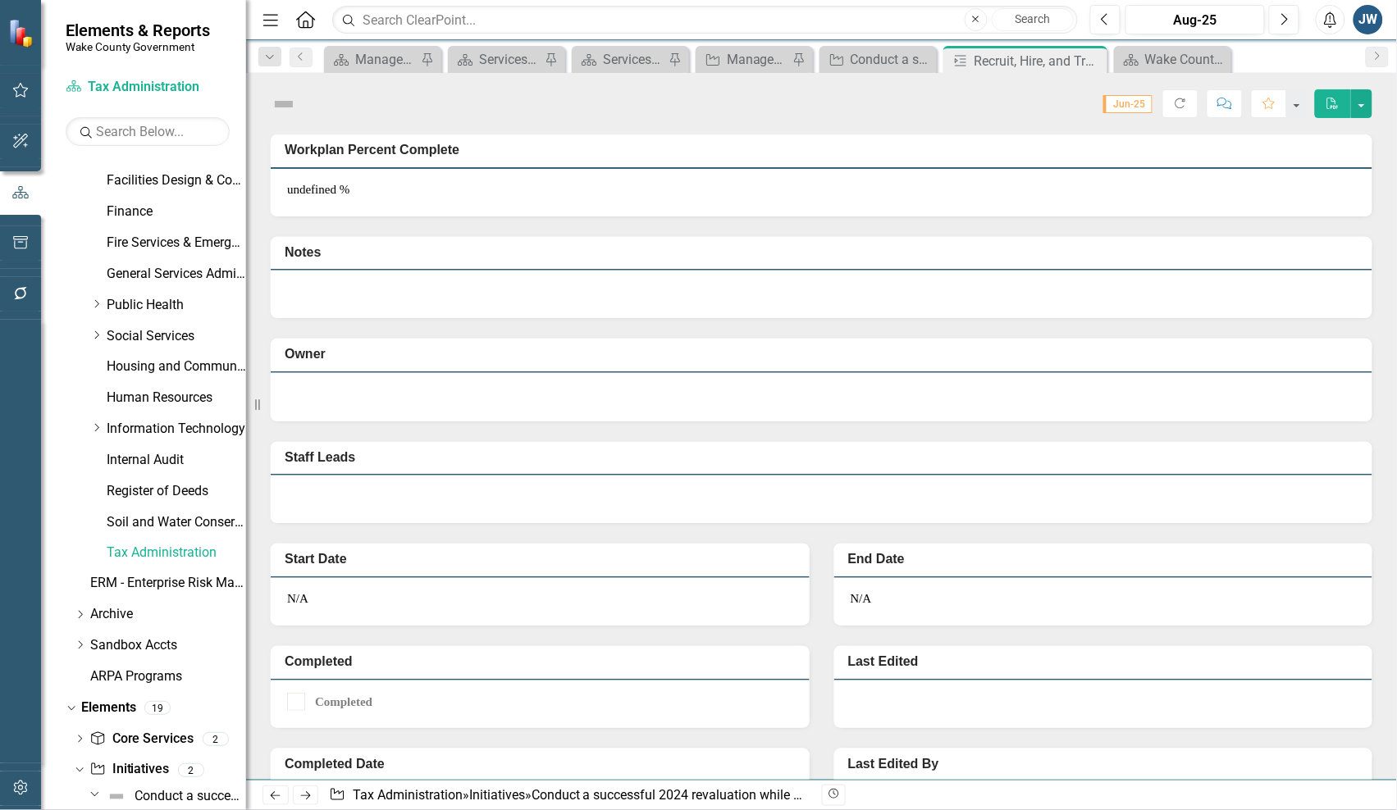
scroll to position [546, 0]
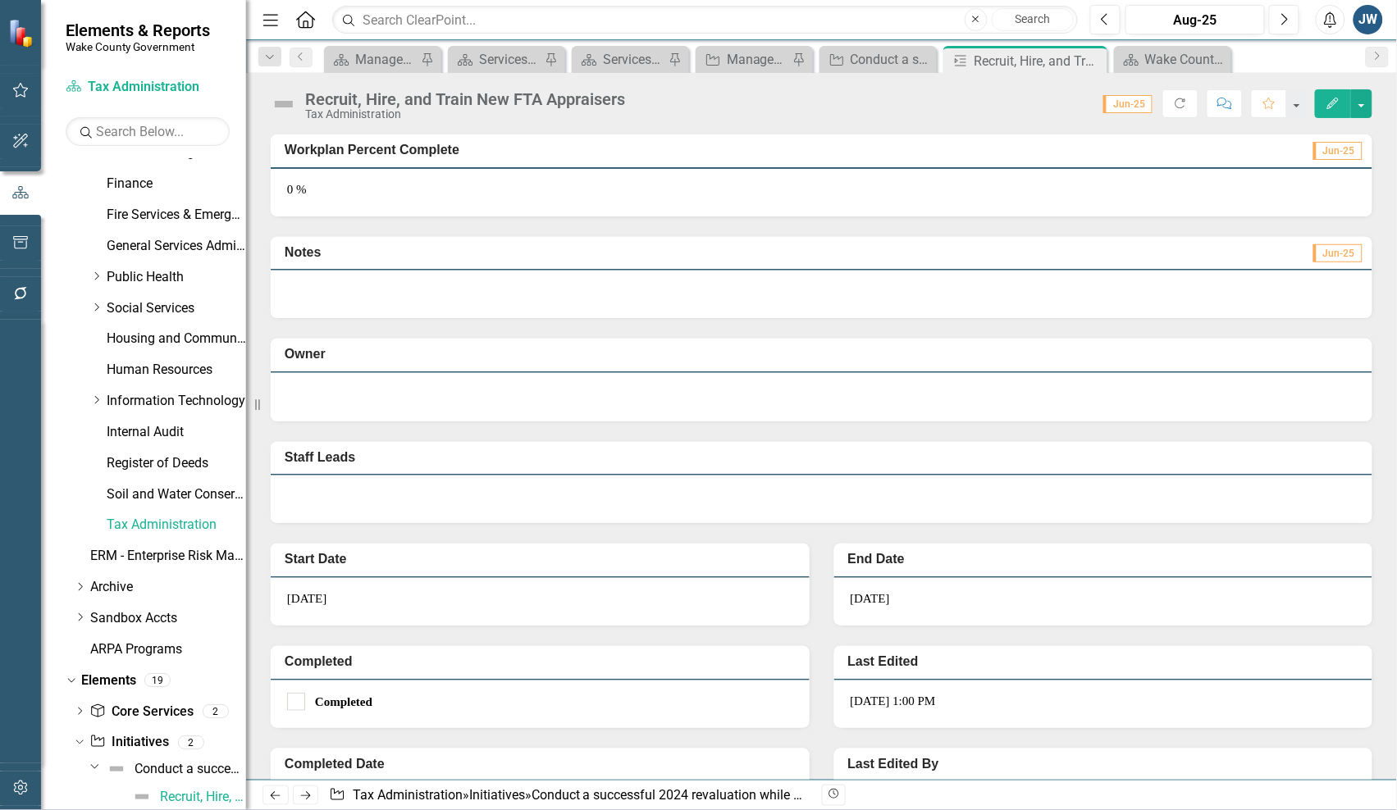
click at [1319, 109] on button "Edit" at bounding box center [1333, 103] width 36 height 29
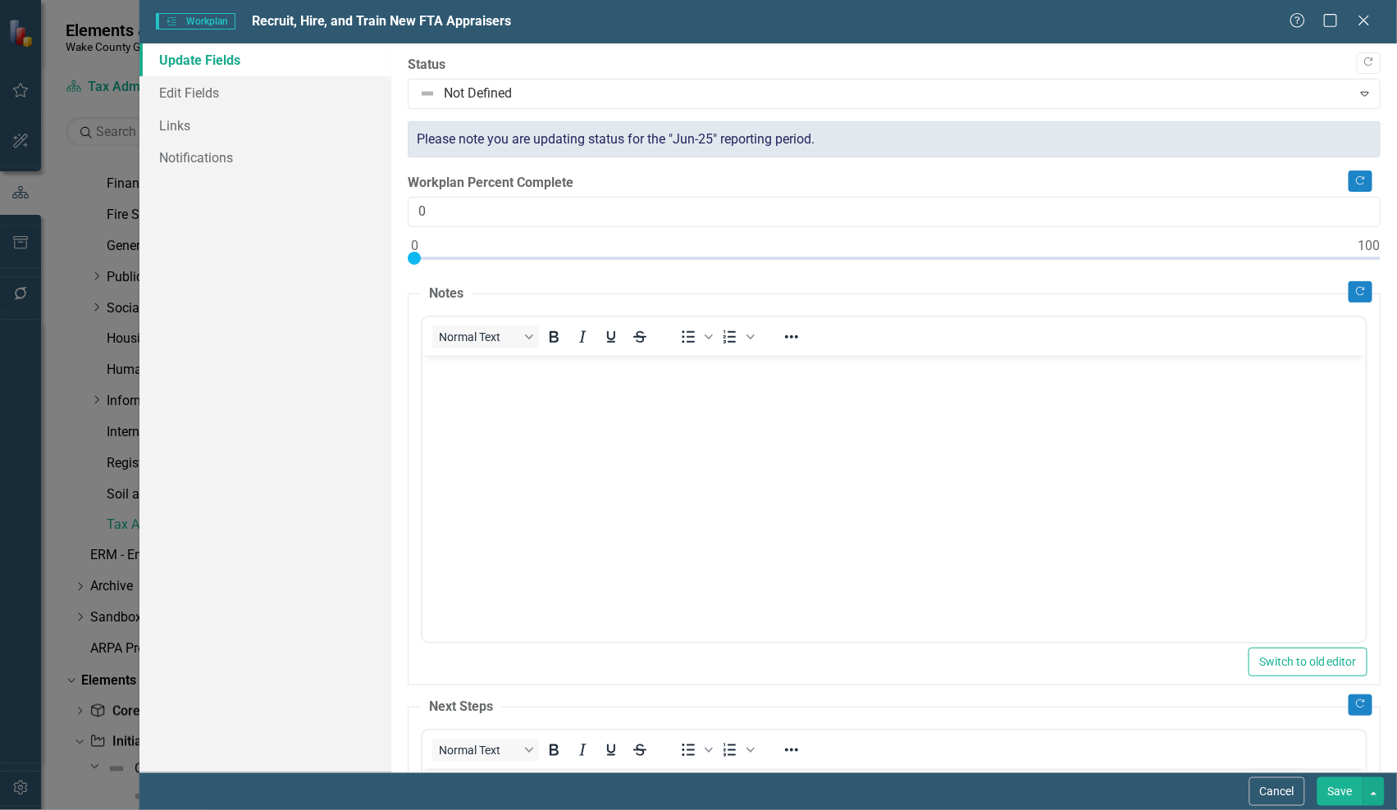
scroll to position [0, 0]
click at [1366, 21] on icon "Close" at bounding box center [1364, 20] width 21 height 16
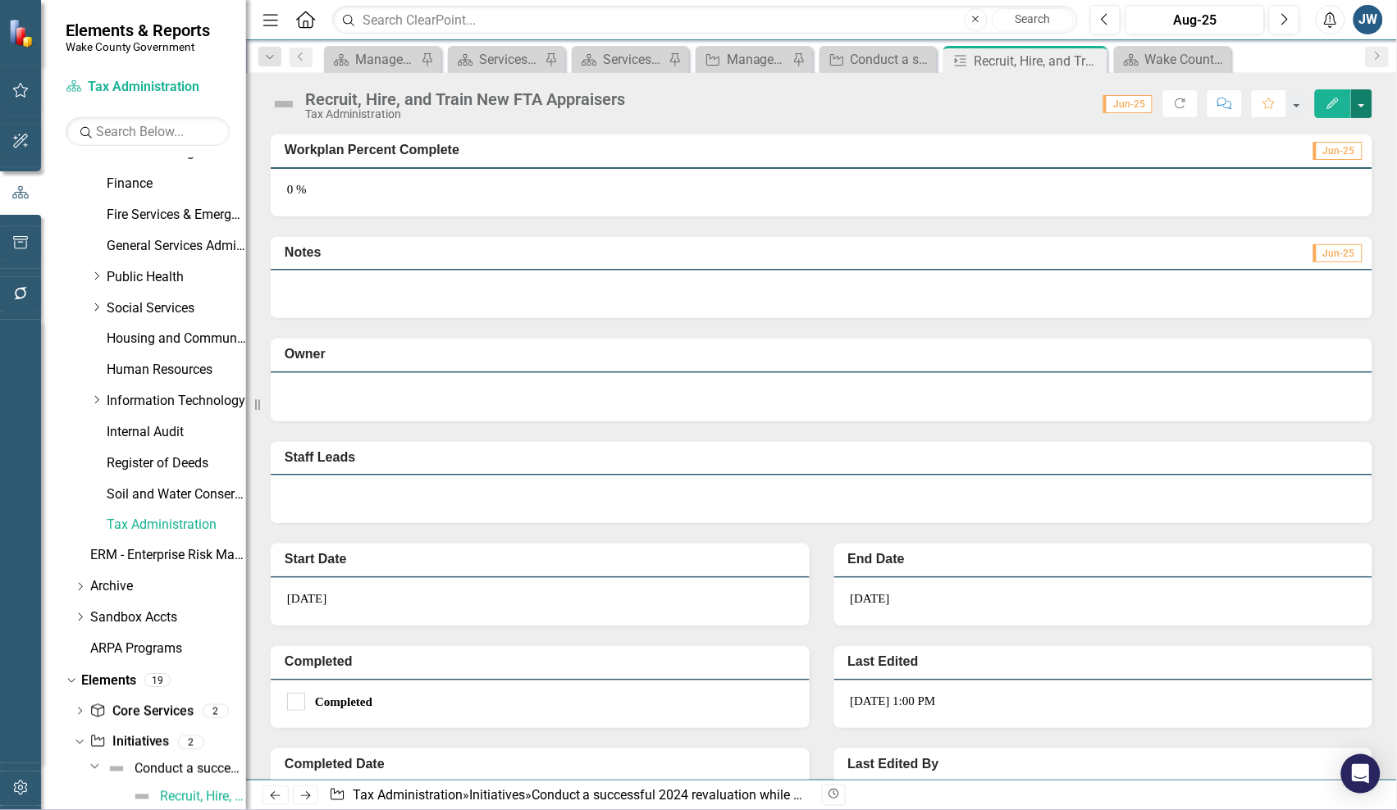
click at [1362, 111] on button "button" at bounding box center [1361, 103] width 21 height 29
click at [1313, 158] on link "Edit Report Edit Layout" at bounding box center [1306, 165] width 133 height 30
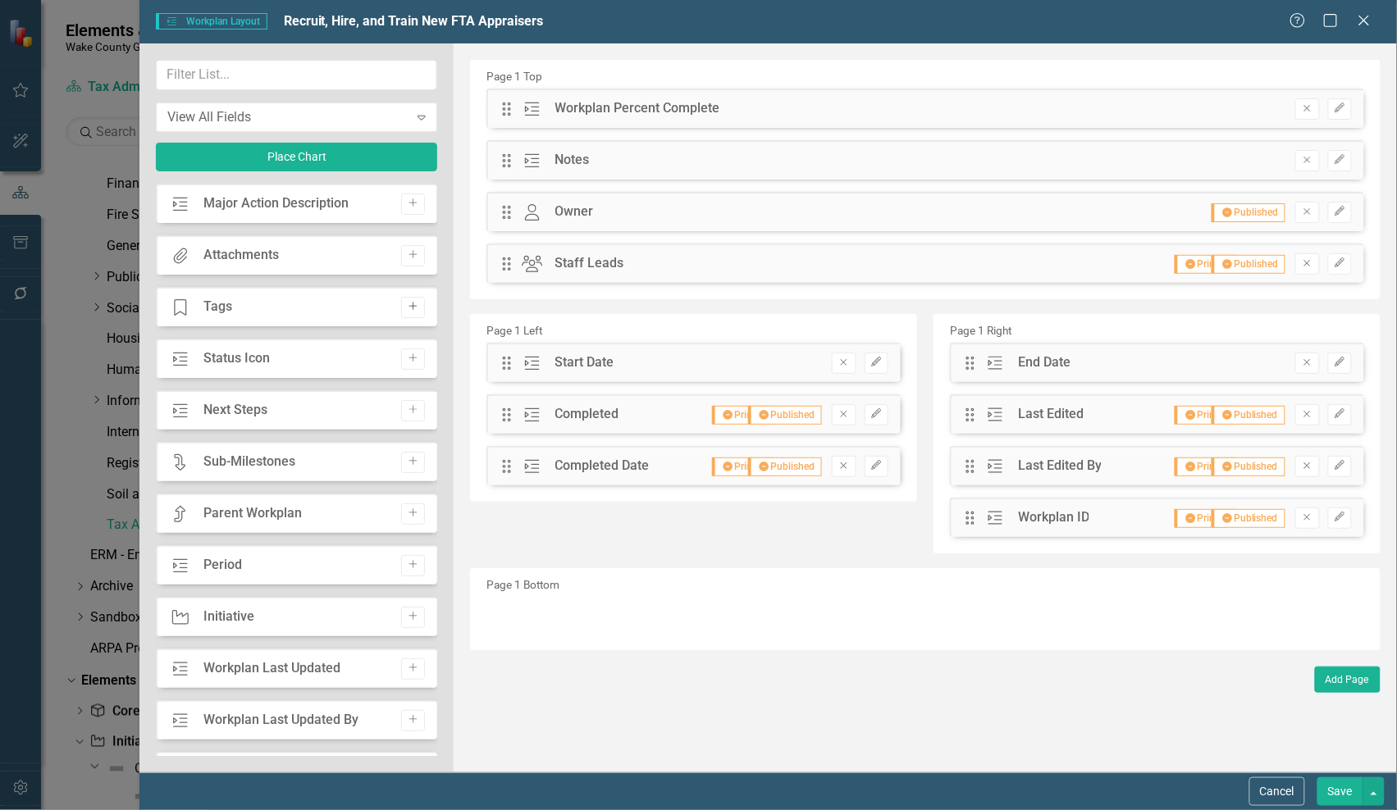
click at [407, 305] on icon "Add" at bounding box center [413, 307] width 12 height 10
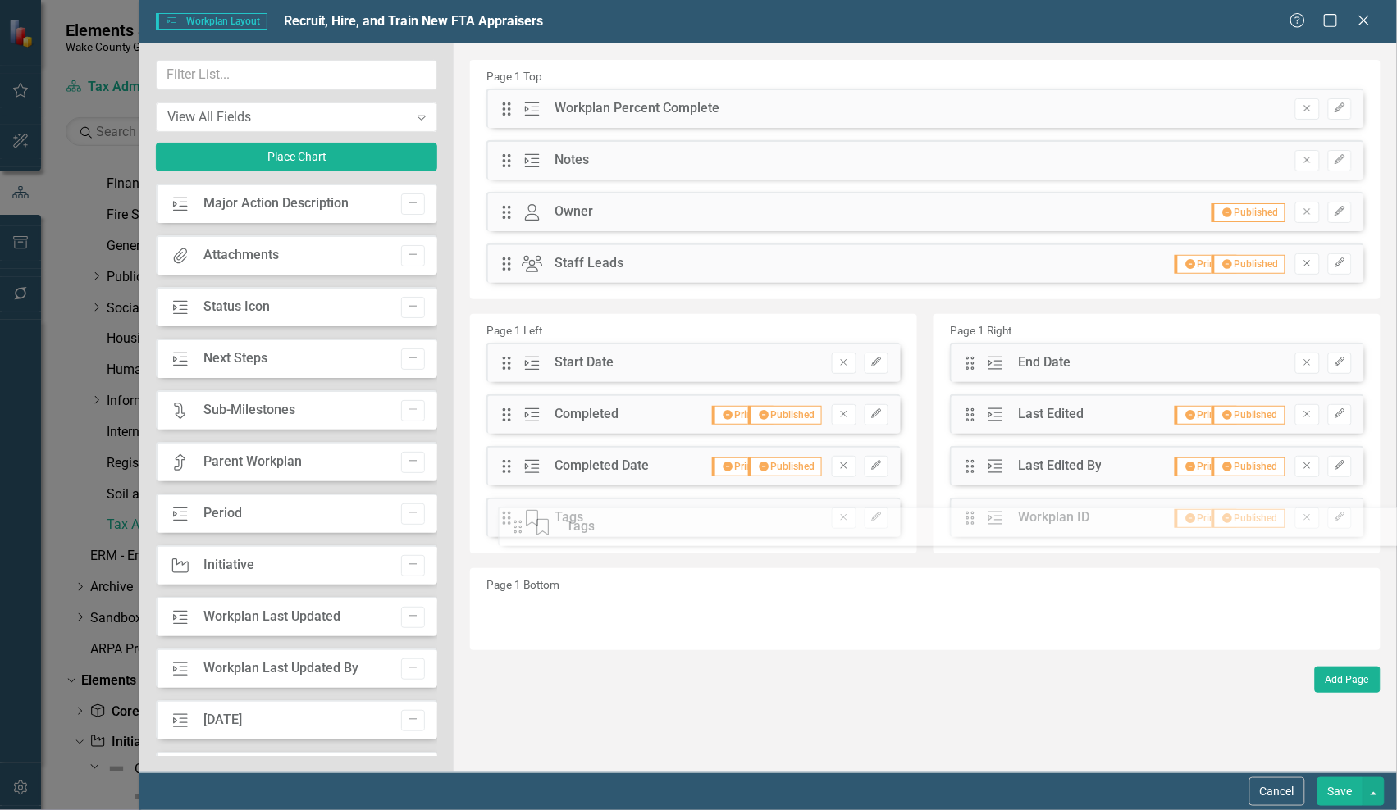
drag, startPoint x: 510, startPoint y: 112, endPoint x: 533, endPoint y: 531, distance: 419.0
click at [1333, 785] on button "Save" at bounding box center [1340, 792] width 46 height 29
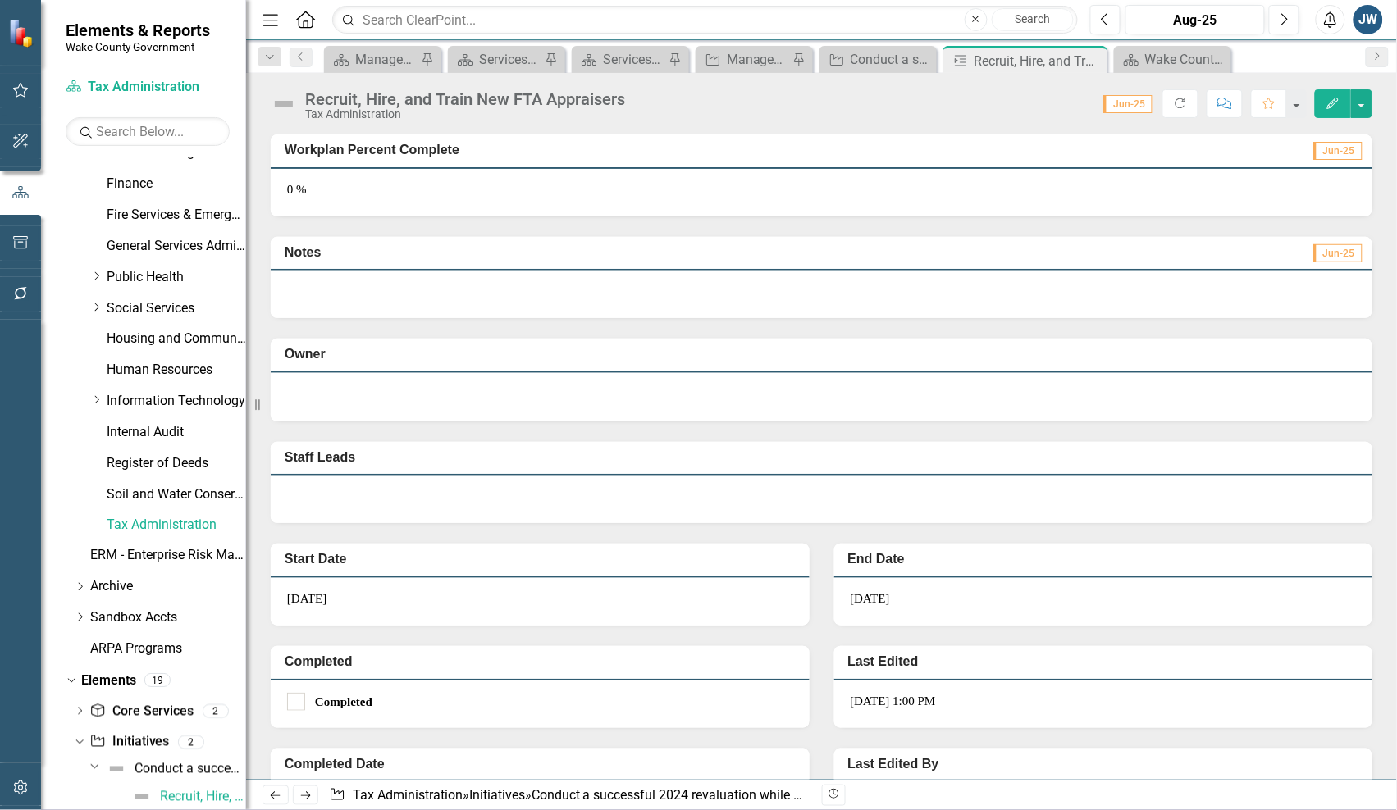
click at [1091, 509] on div at bounding box center [822, 500] width 1102 height 48
click at [1362, 104] on button "button" at bounding box center [1361, 103] width 21 height 29
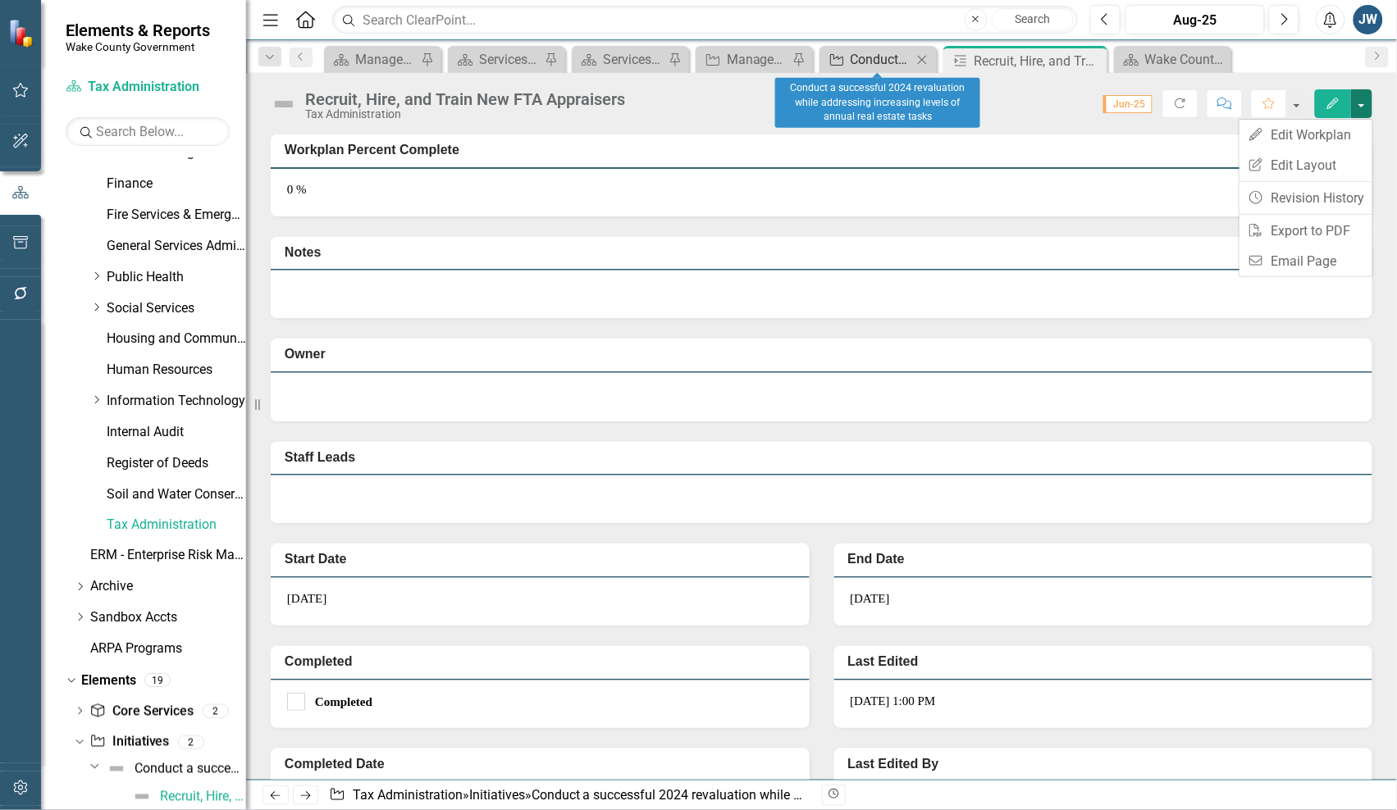
click at [860, 62] on div "Conduct a successful 2024 revaluation while addressing increasing levels of ann…" at bounding box center [882, 59] width 62 height 21
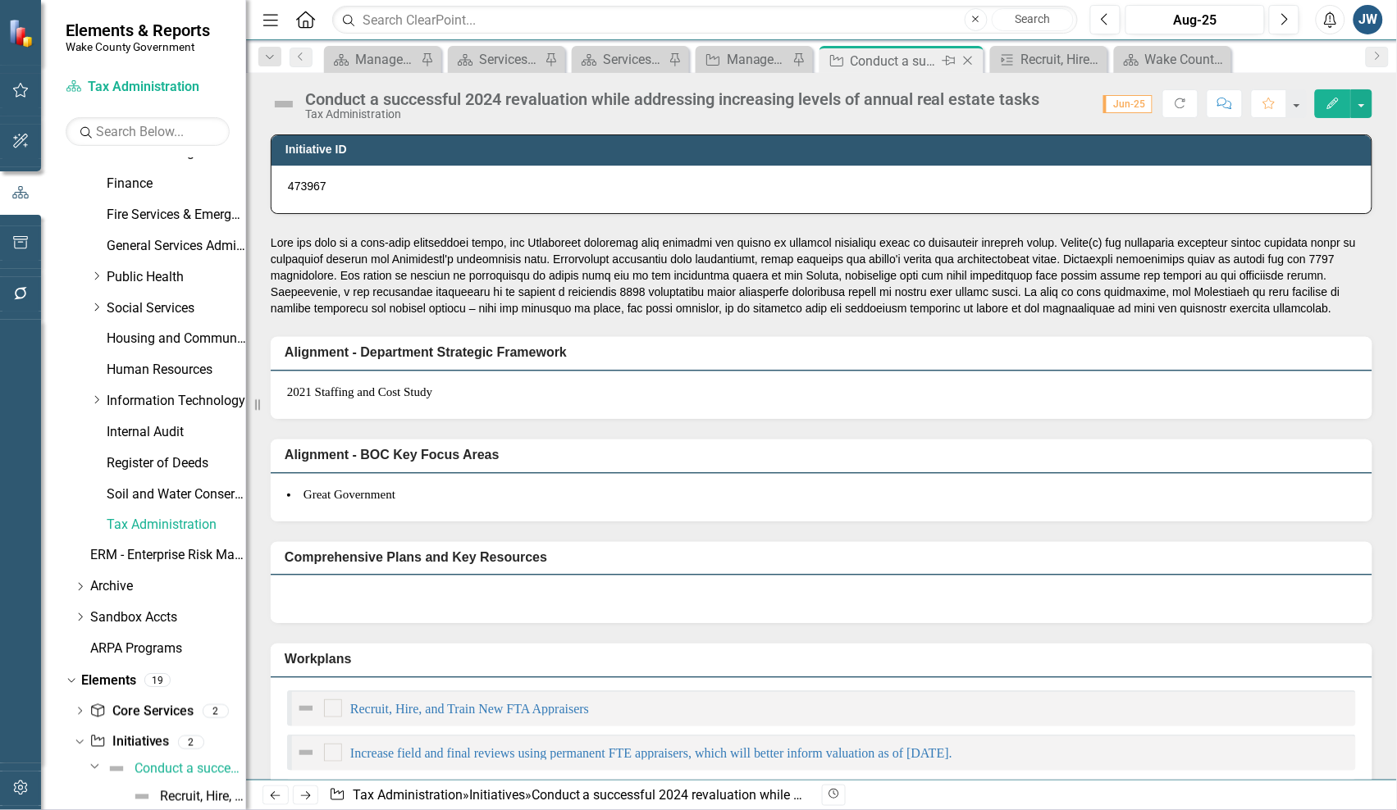
scroll to position [518, 0]
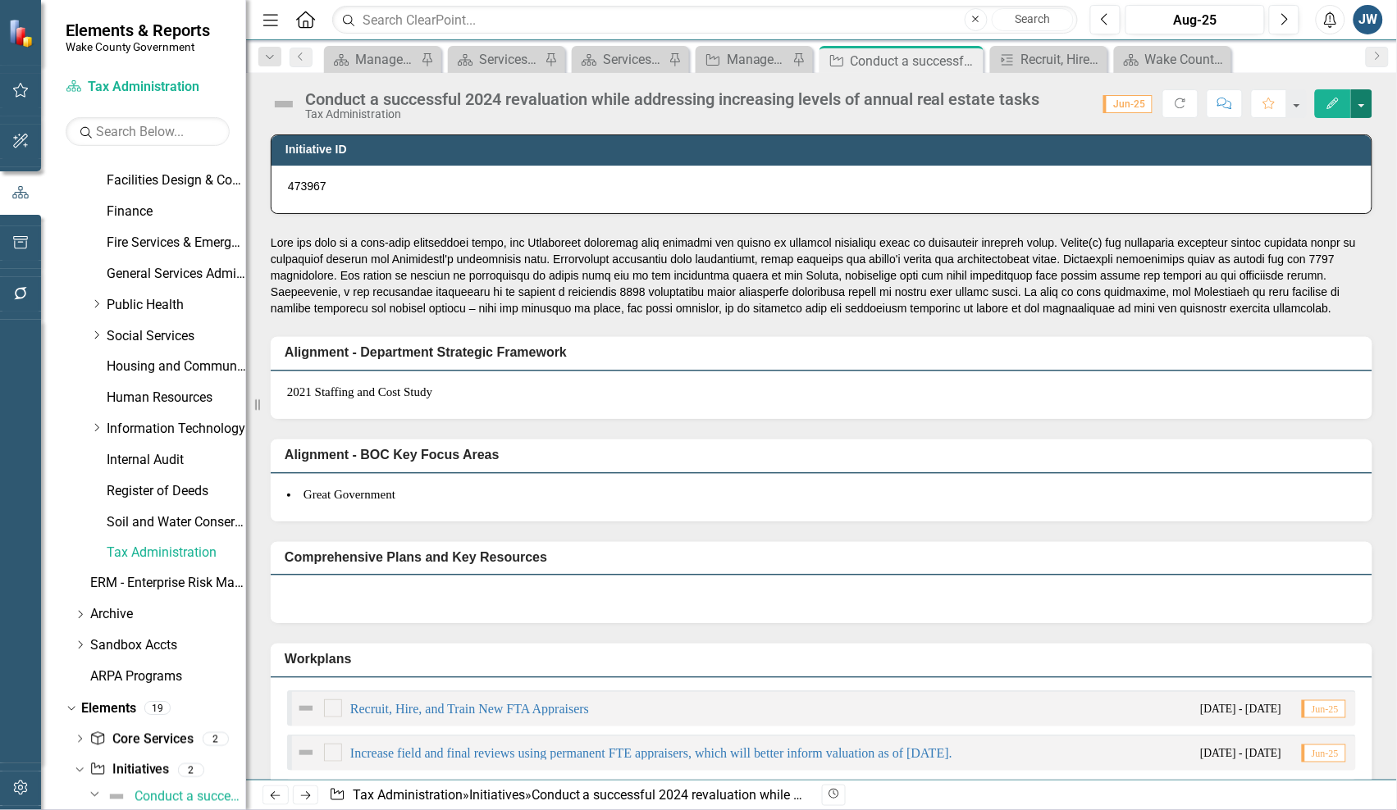
click at [1360, 109] on button "button" at bounding box center [1361, 103] width 21 height 29
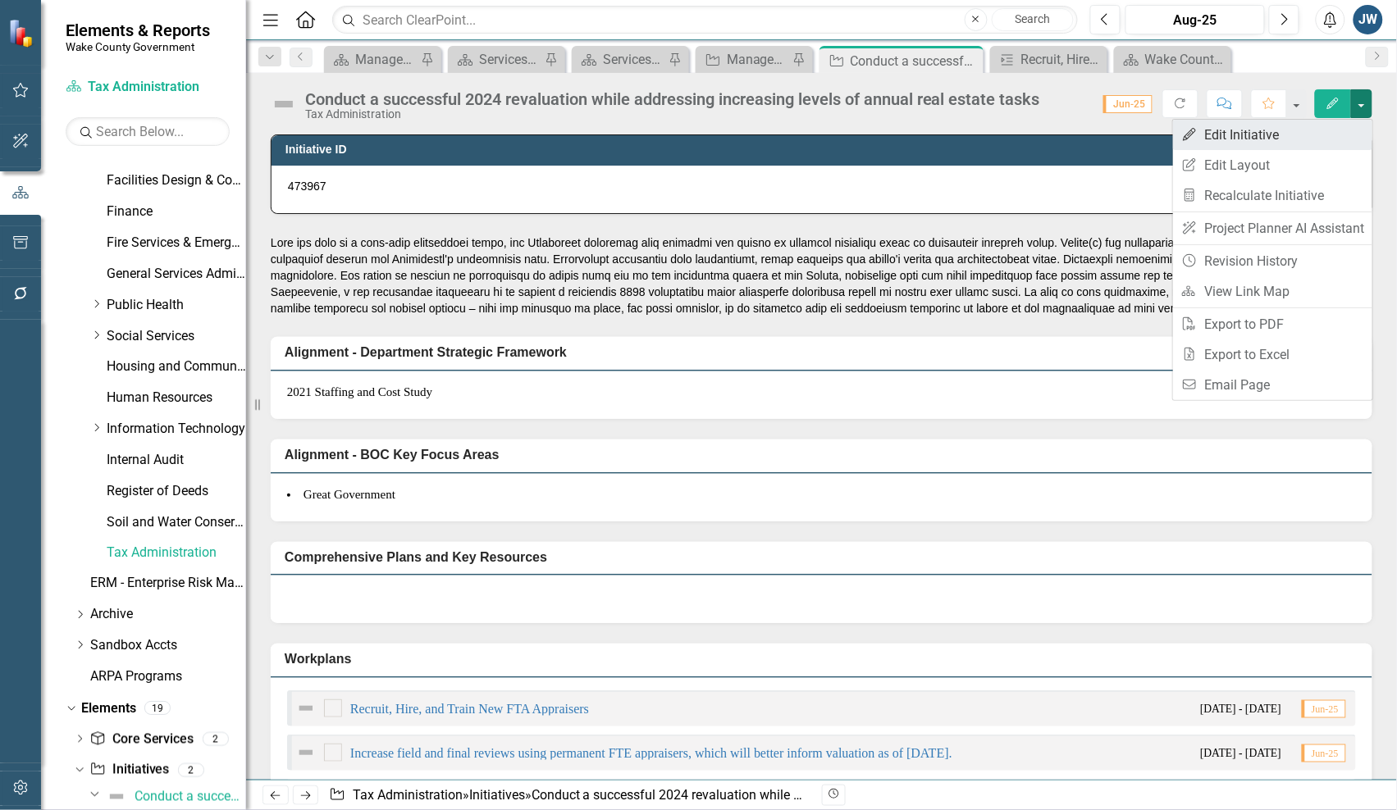
click at [1273, 140] on link "Edit Edit Initiative" at bounding box center [1272, 135] width 199 height 30
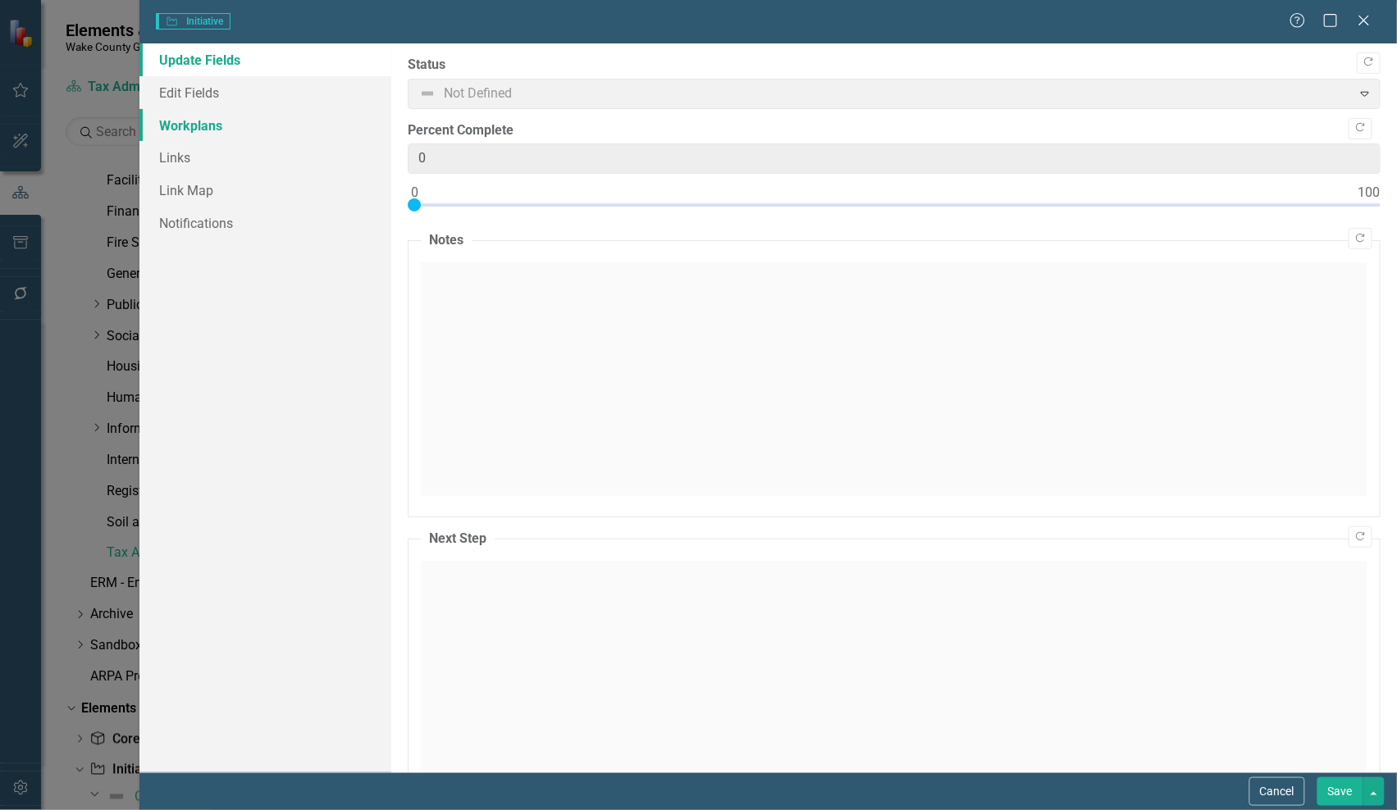
click at [203, 124] on link "Workplans" at bounding box center [265, 125] width 252 height 33
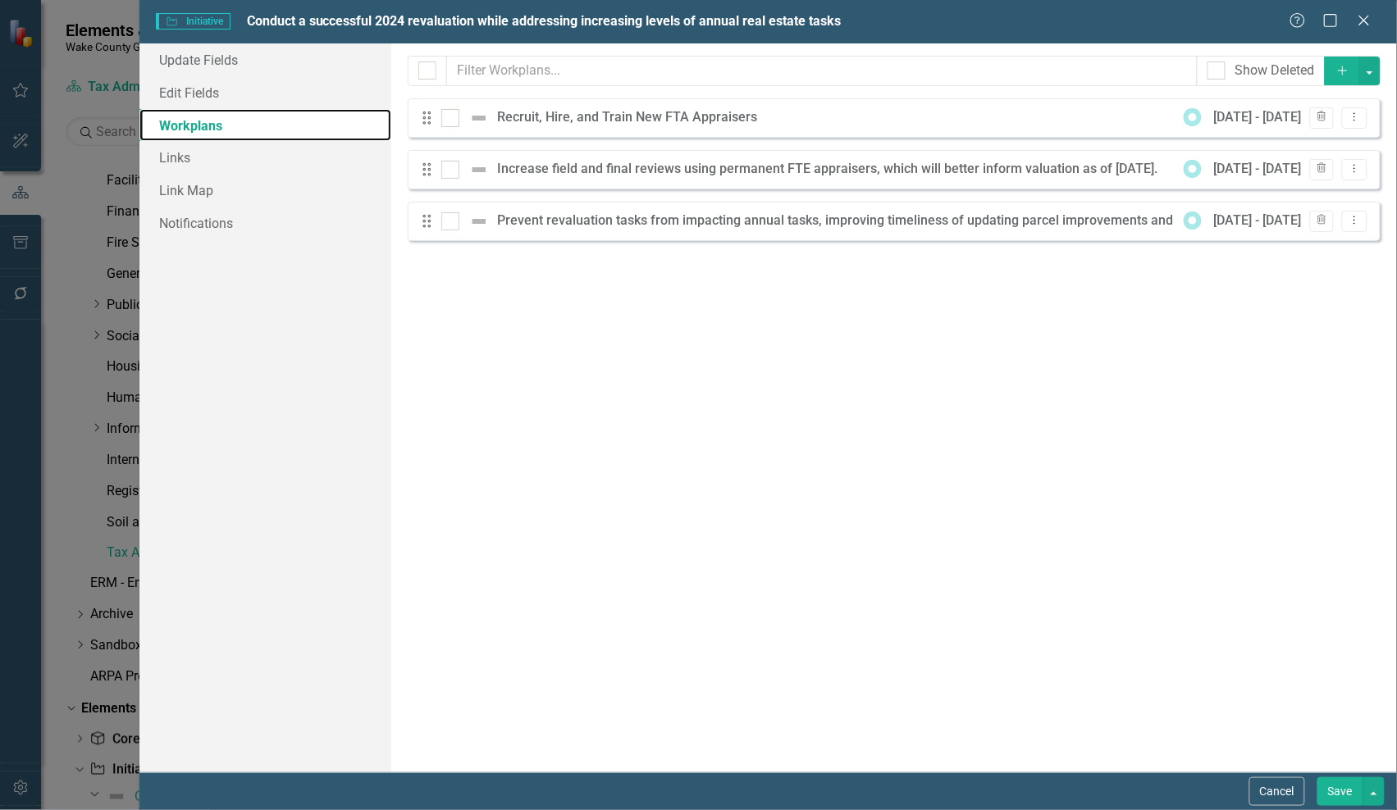
checkbox input "false"
click at [622, 113] on div "Recruit, Hire, and Train New FTA Appraisers" at bounding box center [631, 117] width 268 height 19
click at [1354, 119] on icon "Dropdown Menu" at bounding box center [1355, 117] width 14 height 11
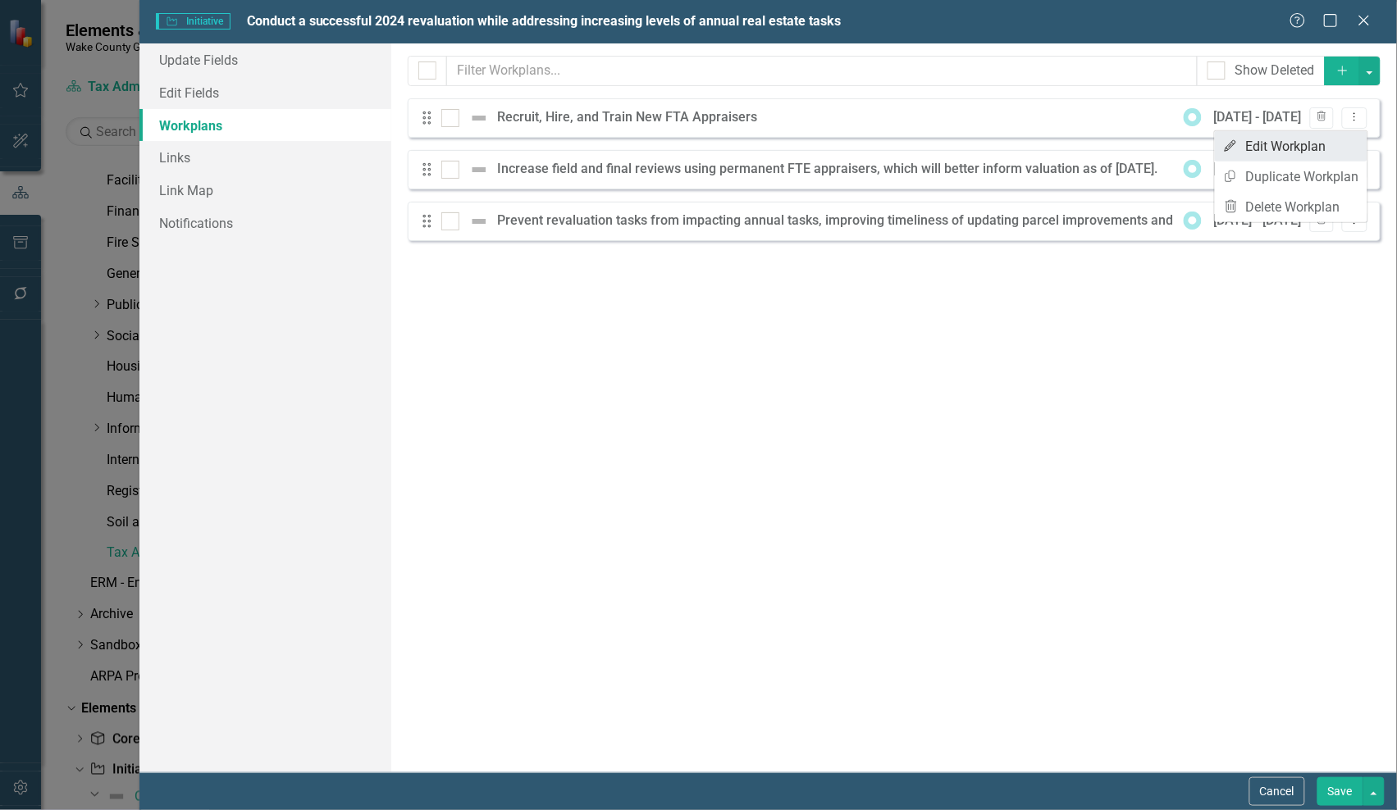
click at [1294, 144] on link "Edit Edit Workplan" at bounding box center [1291, 146] width 153 height 30
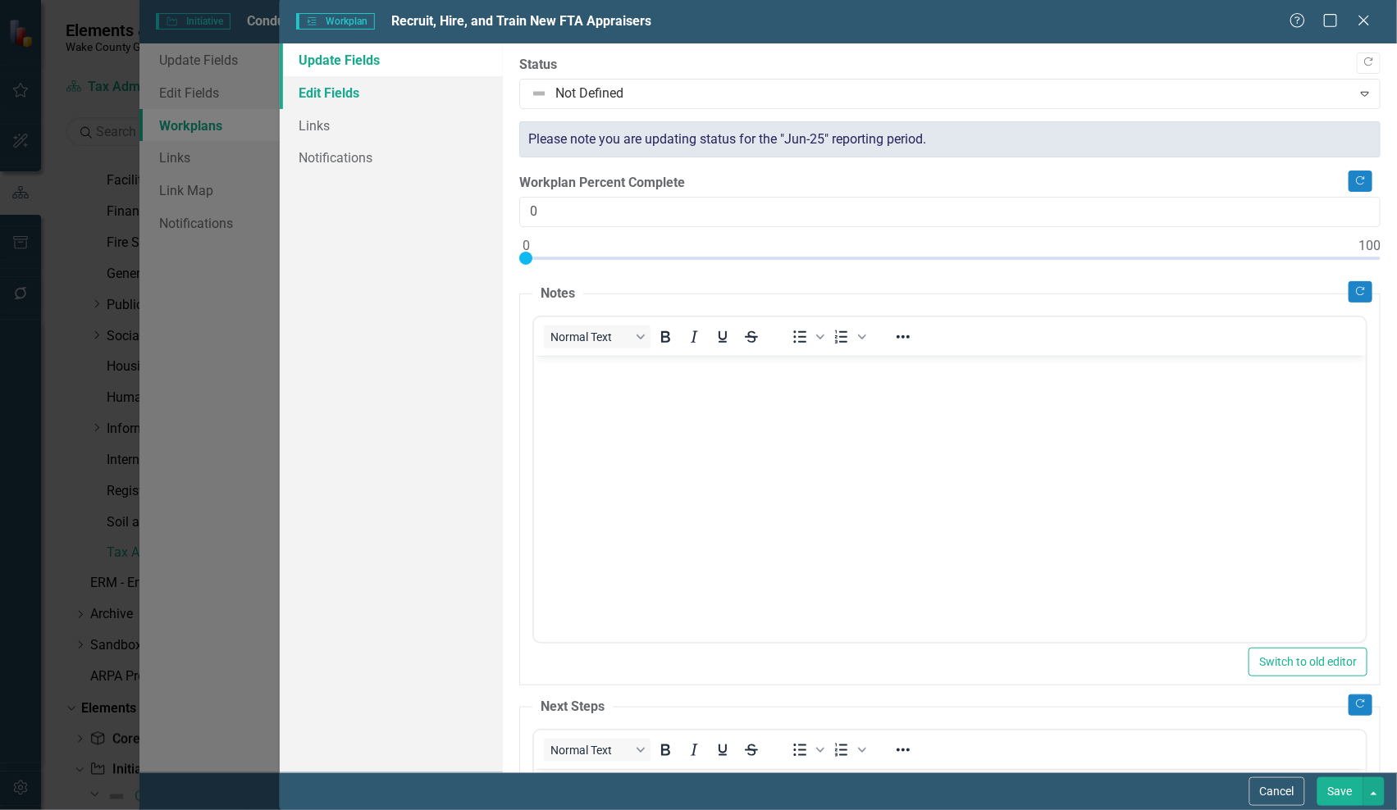
click at [317, 95] on link "Edit Fields" at bounding box center [391, 92] width 223 height 33
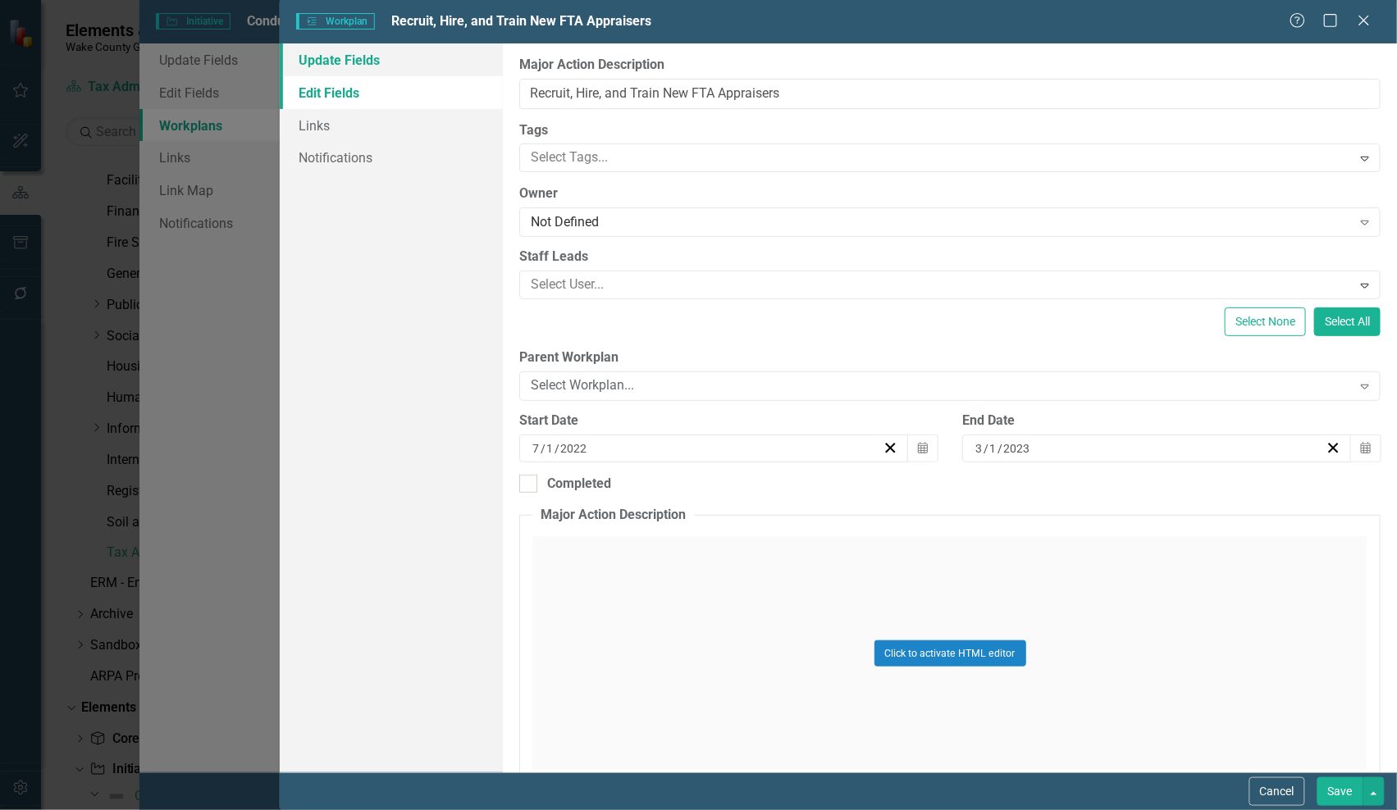
click at [338, 56] on link "Update Fields" at bounding box center [391, 59] width 223 height 33
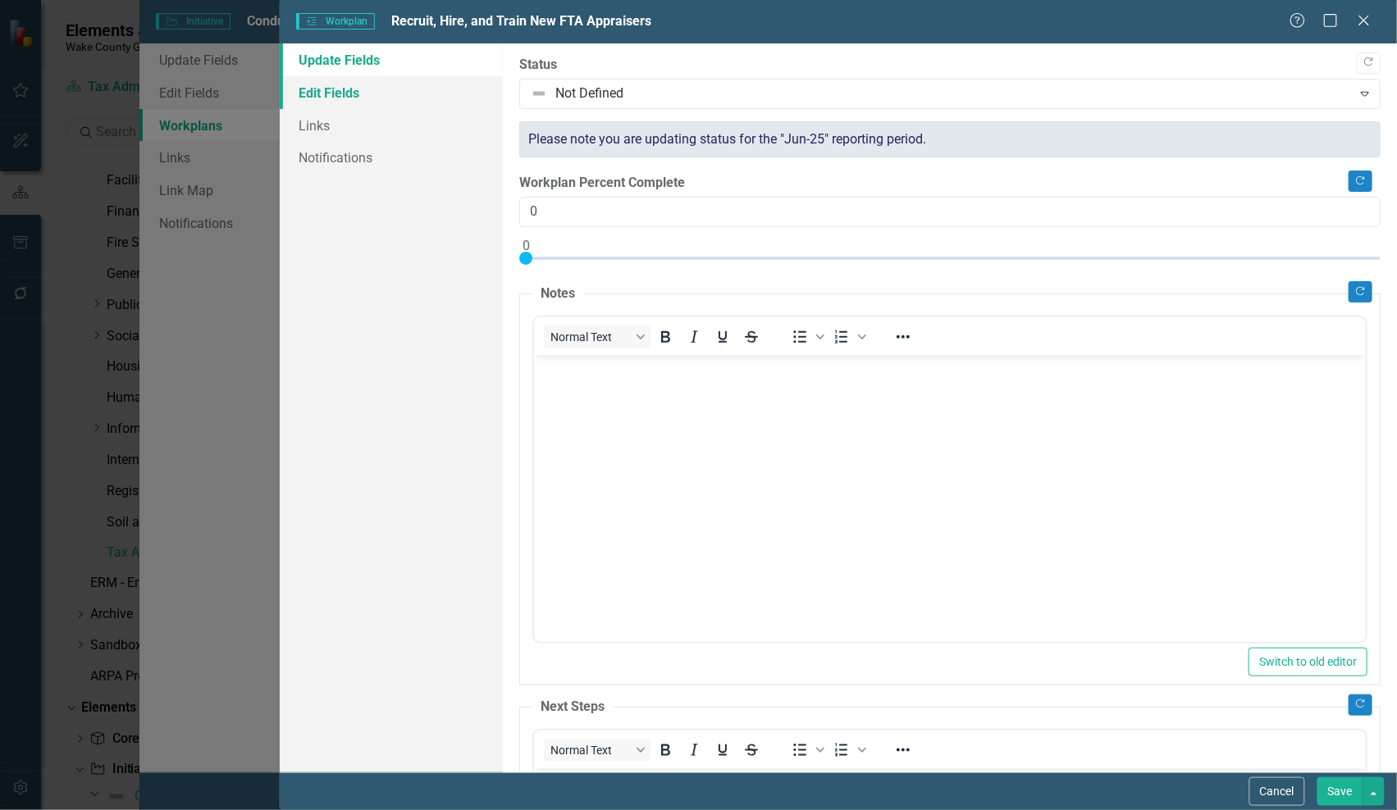
click at [337, 88] on link "Edit Fields" at bounding box center [391, 92] width 223 height 33
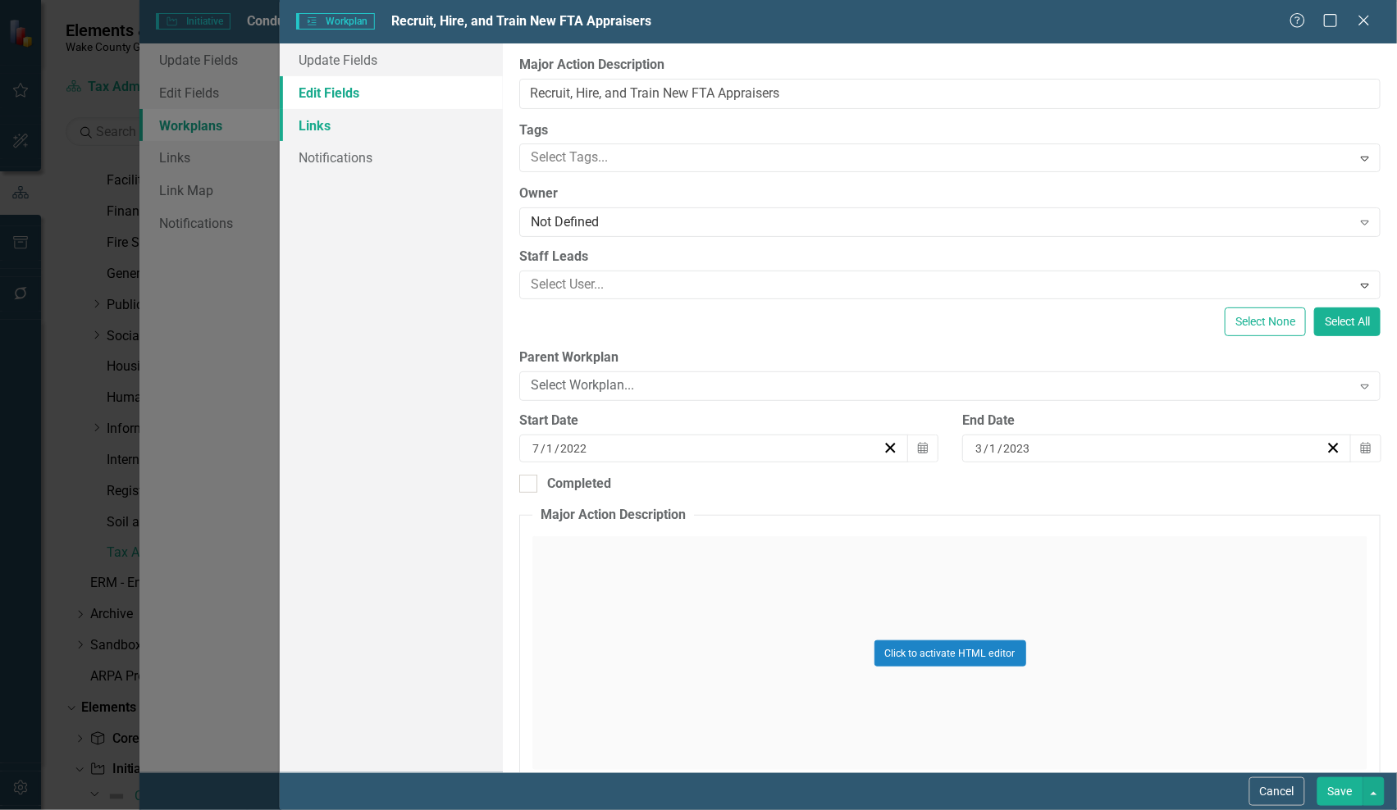
click at [308, 130] on link "Links" at bounding box center [391, 125] width 223 height 33
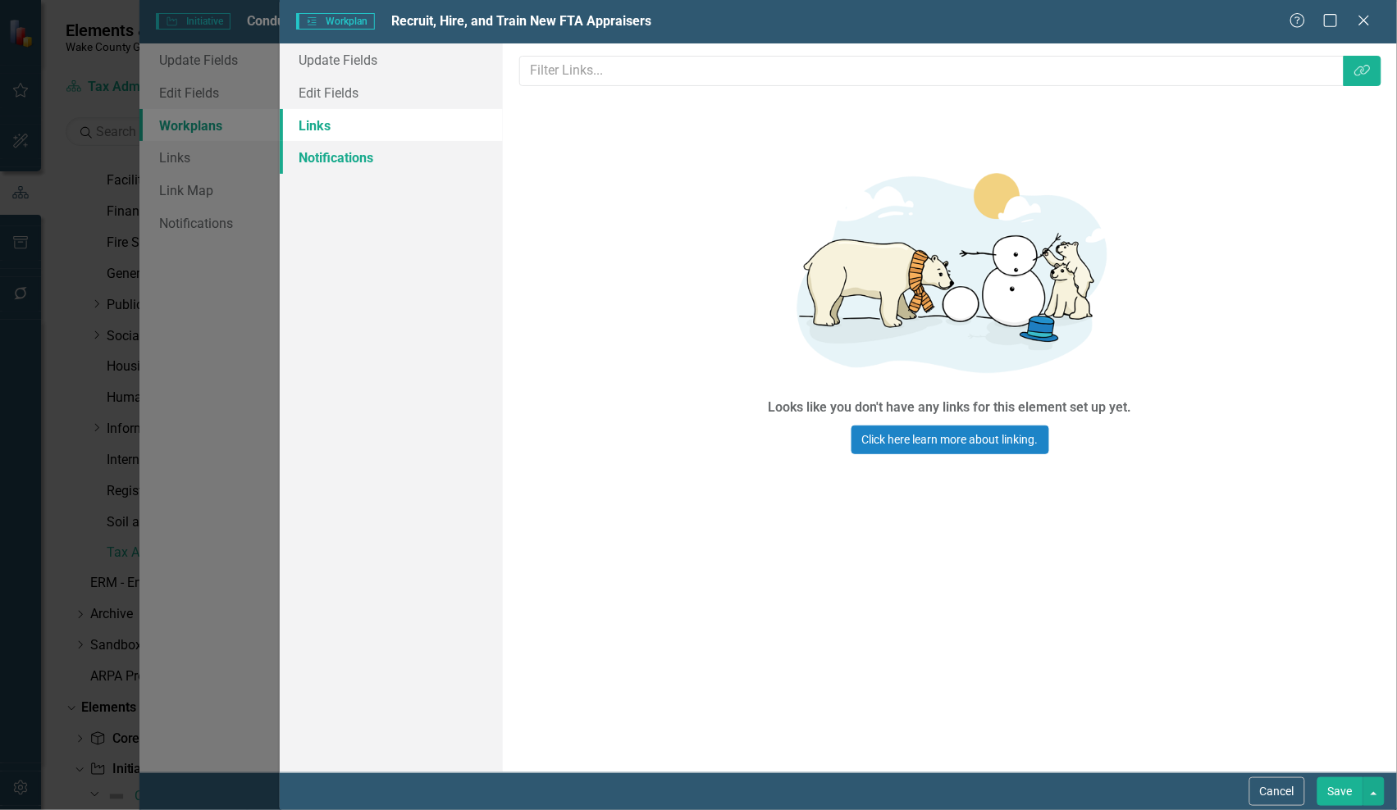
click at [312, 156] on link "Notifications" at bounding box center [391, 157] width 223 height 33
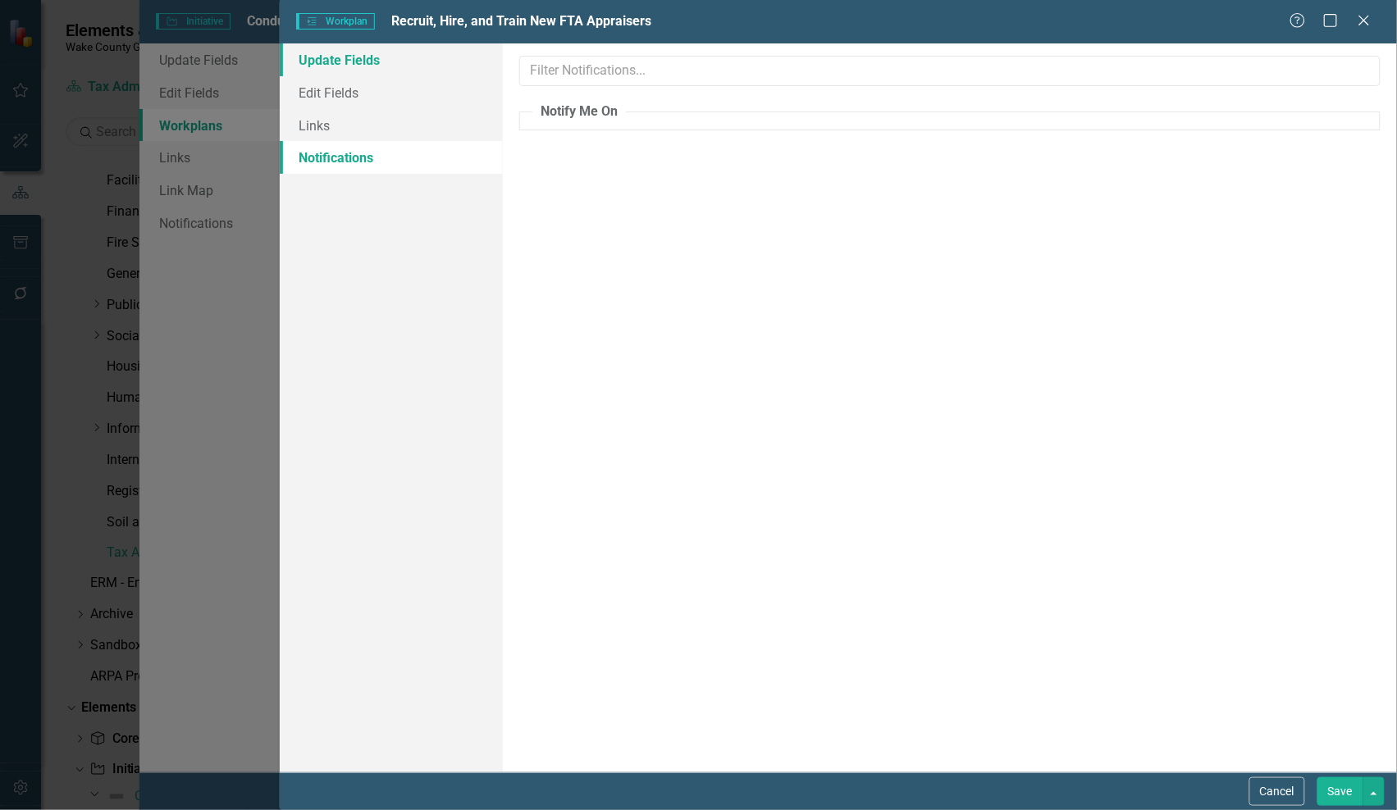
click at [332, 62] on link "Update Fields" at bounding box center [391, 59] width 223 height 33
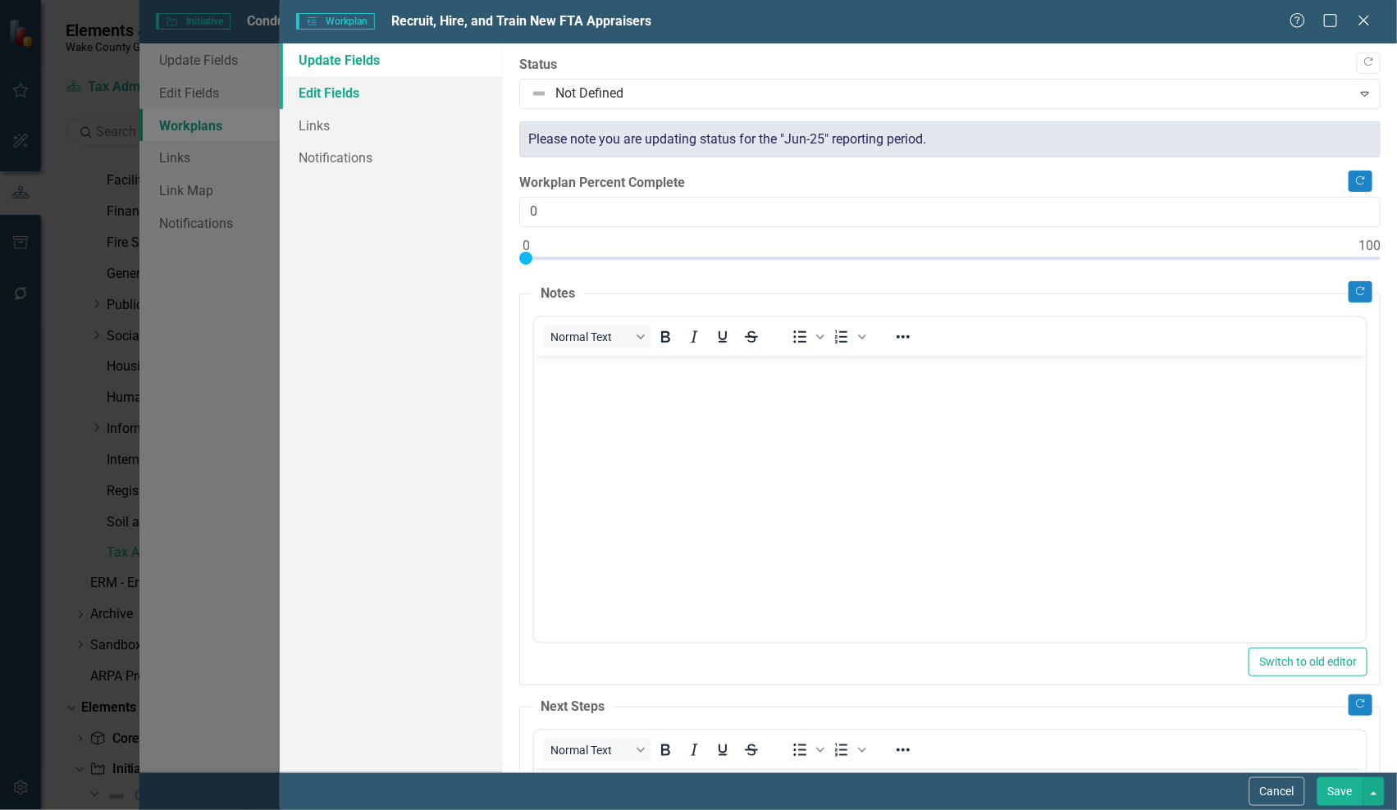
click at [331, 91] on link "Edit Fields" at bounding box center [391, 92] width 223 height 33
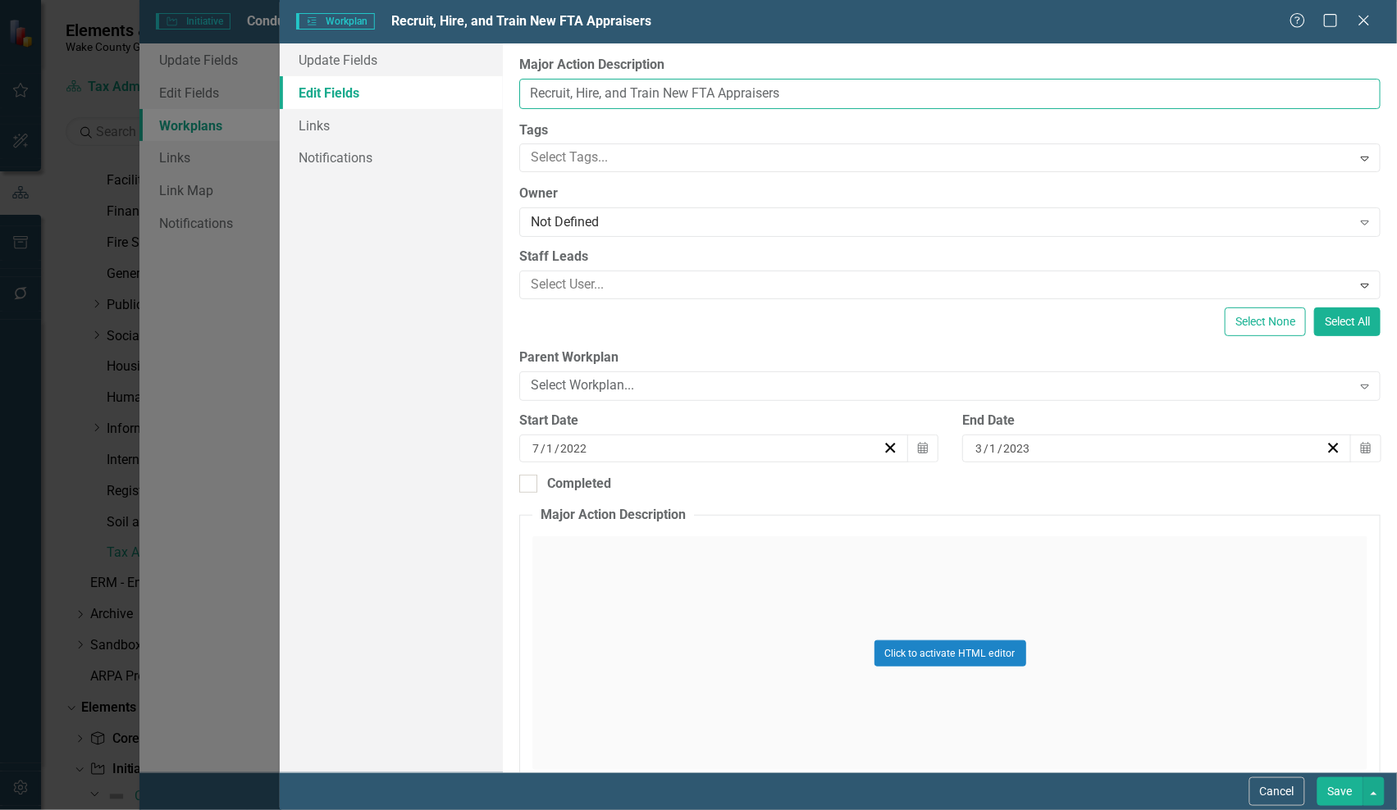
click at [597, 87] on input "Recruit, Hire, and Train New FTA Appraisers" at bounding box center [949, 94] width 861 height 30
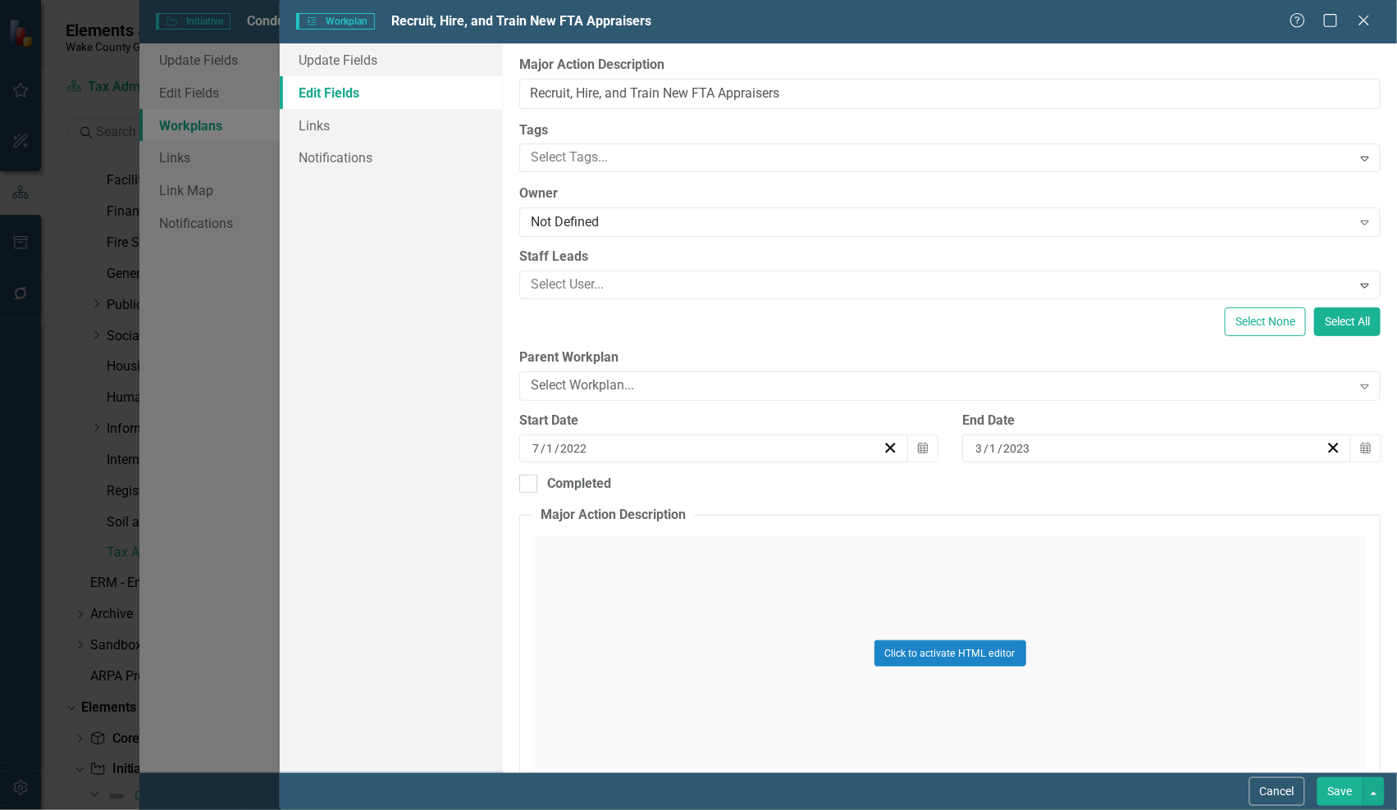
click at [692, 628] on div "Click to activate HTML editor" at bounding box center [949, 653] width 835 height 234
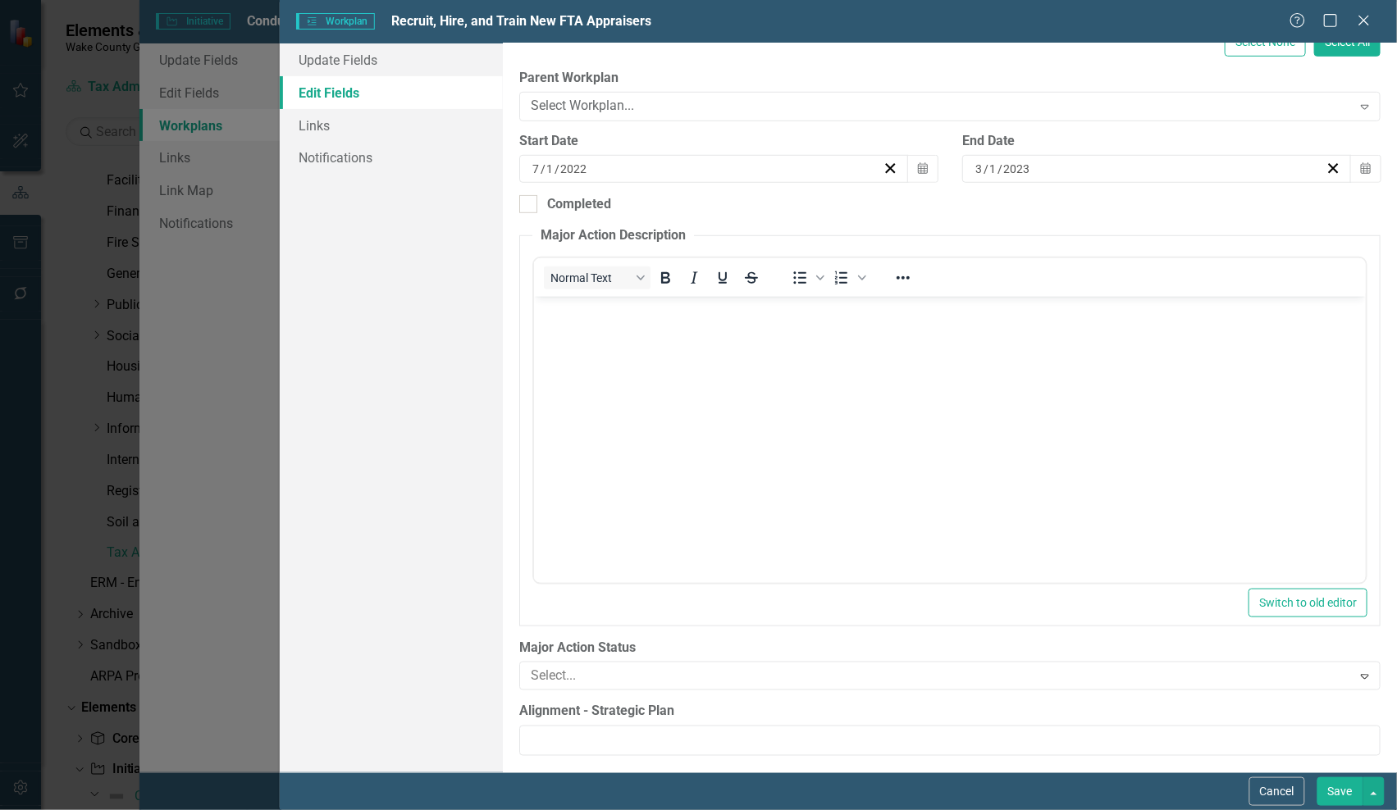
scroll to position [289, 0]
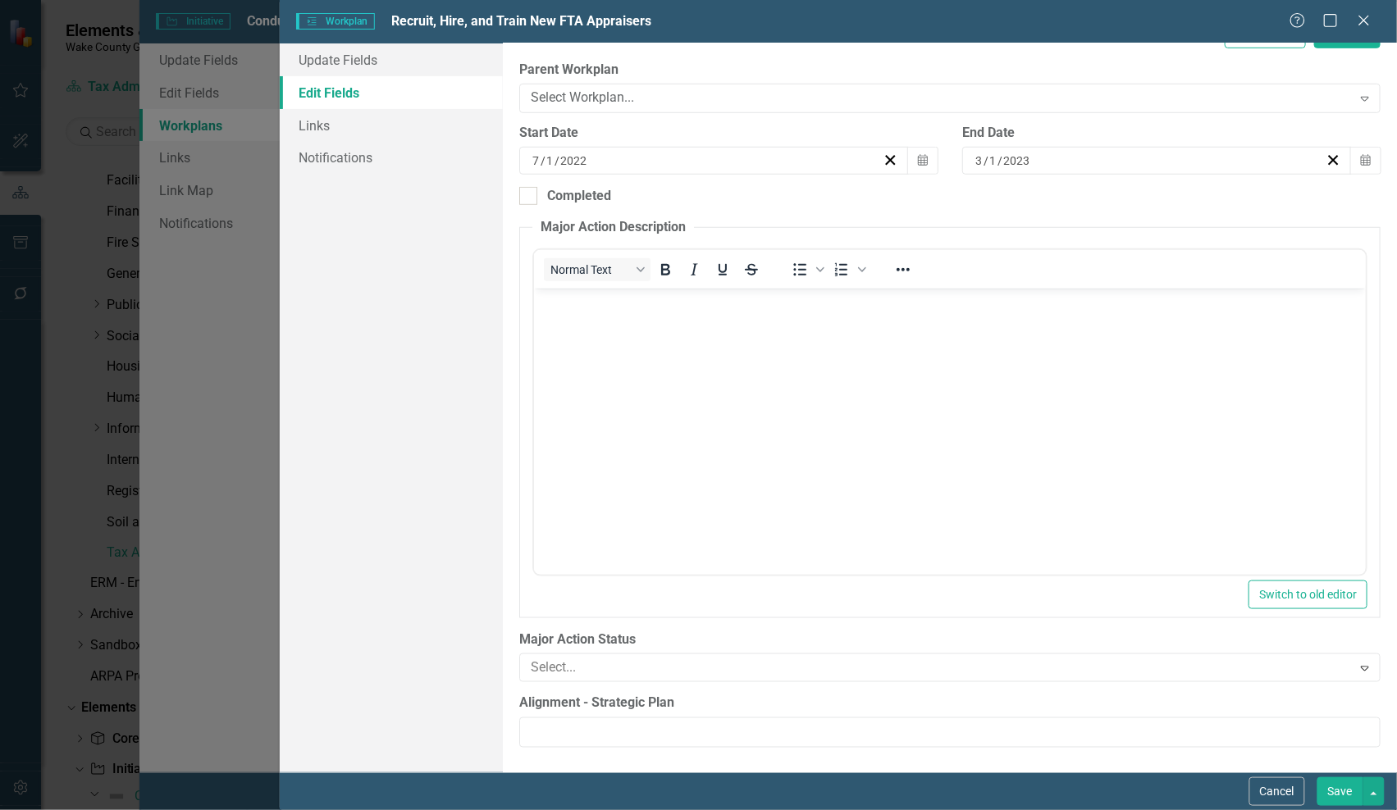
click at [422, 246] on div "Update Fields Edit Fields Links Notifications" at bounding box center [391, 407] width 223 height 729
click at [1282, 792] on button "Cancel" at bounding box center [1277, 792] width 56 height 29
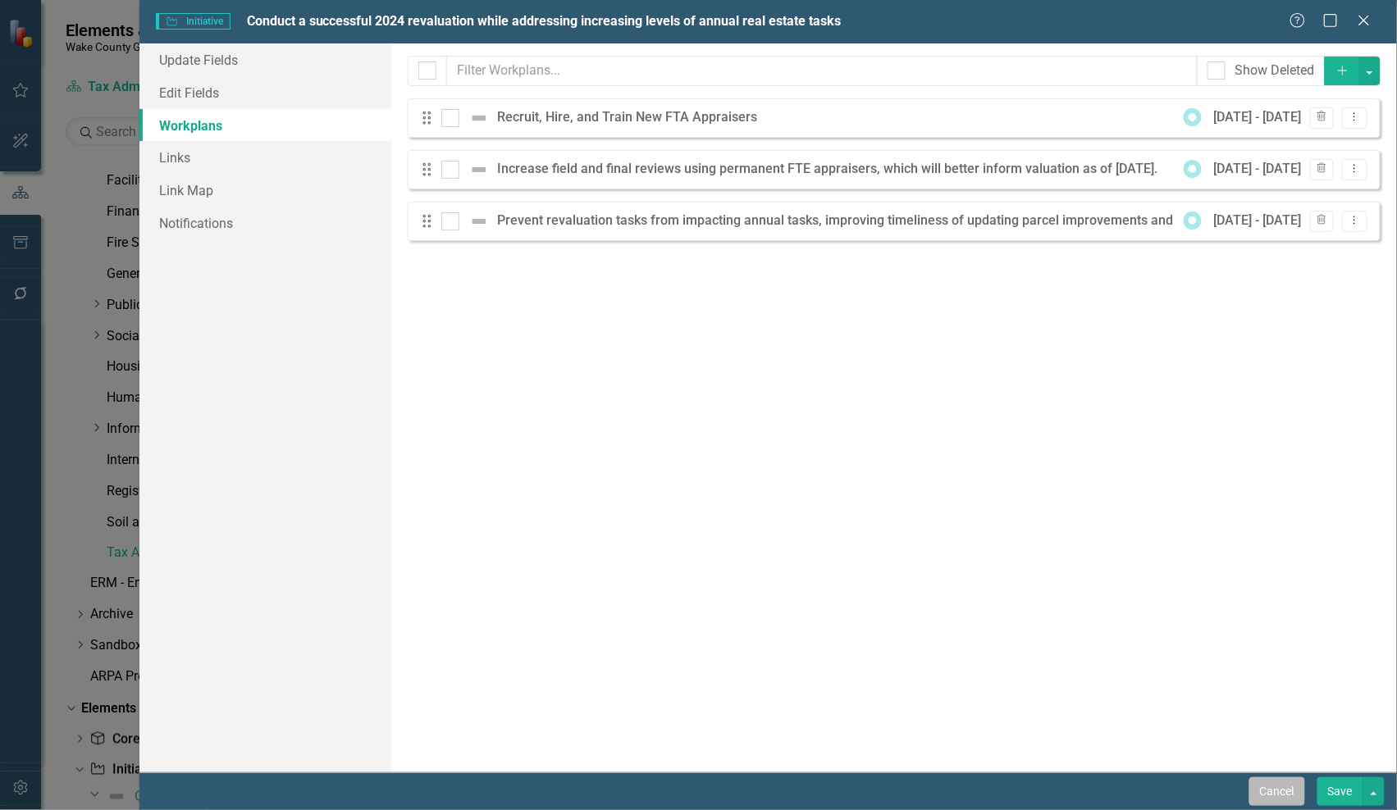
click at [1267, 793] on button "Cancel" at bounding box center [1277, 792] width 56 height 29
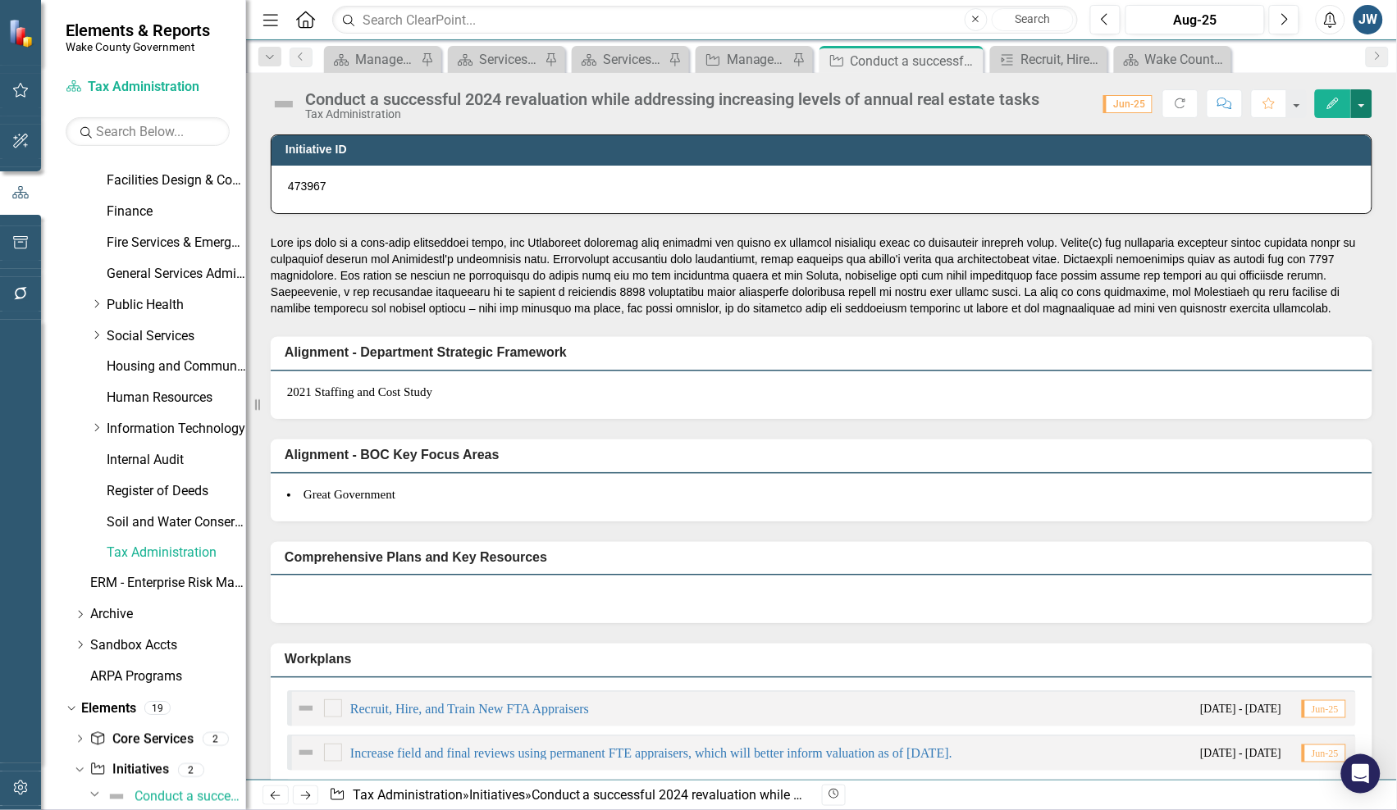
click at [1362, 104] on button "button" at bounding box center [1361, 103] width 21 height 29
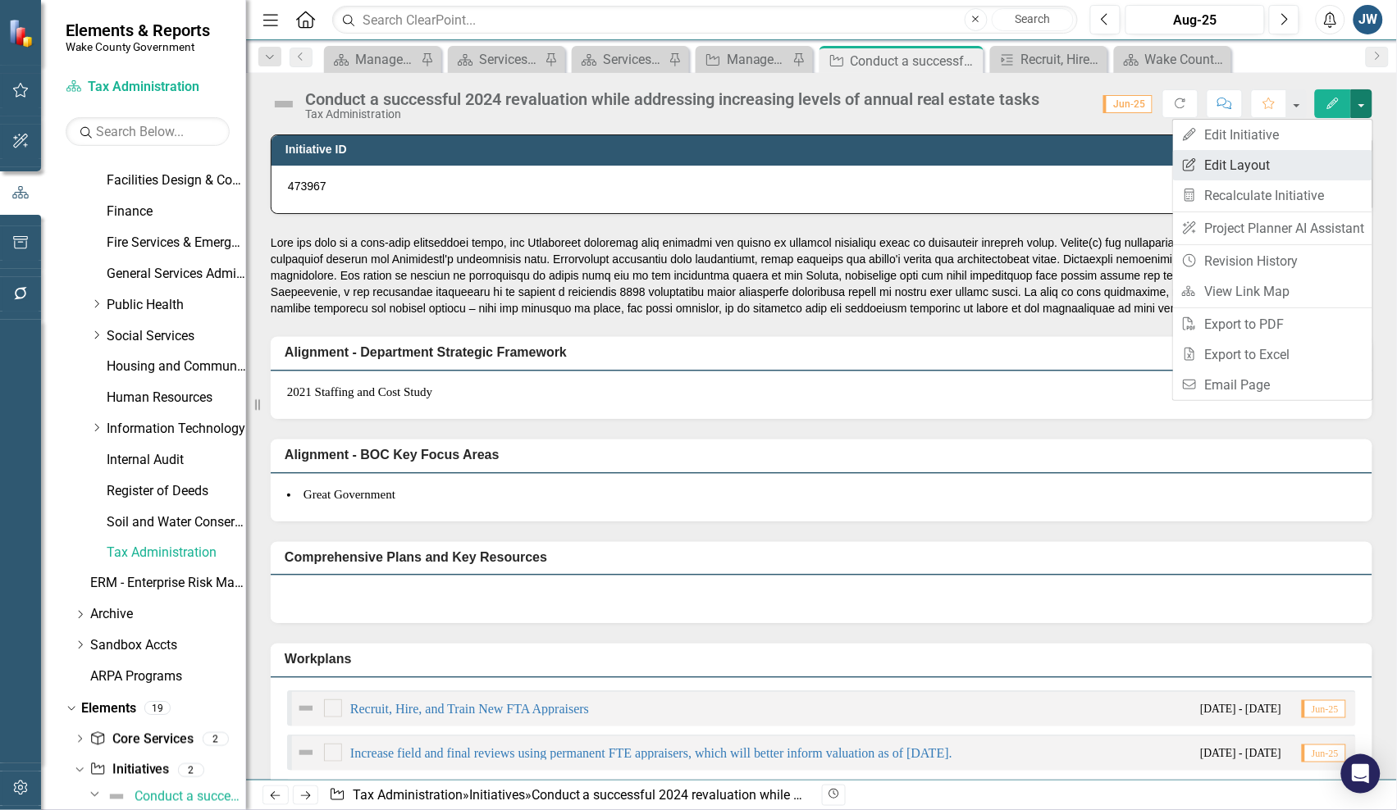
click at [1235, 162] on link "Edit Report Edit Layout" at bounding box center [1272, 165] width 199 height 30
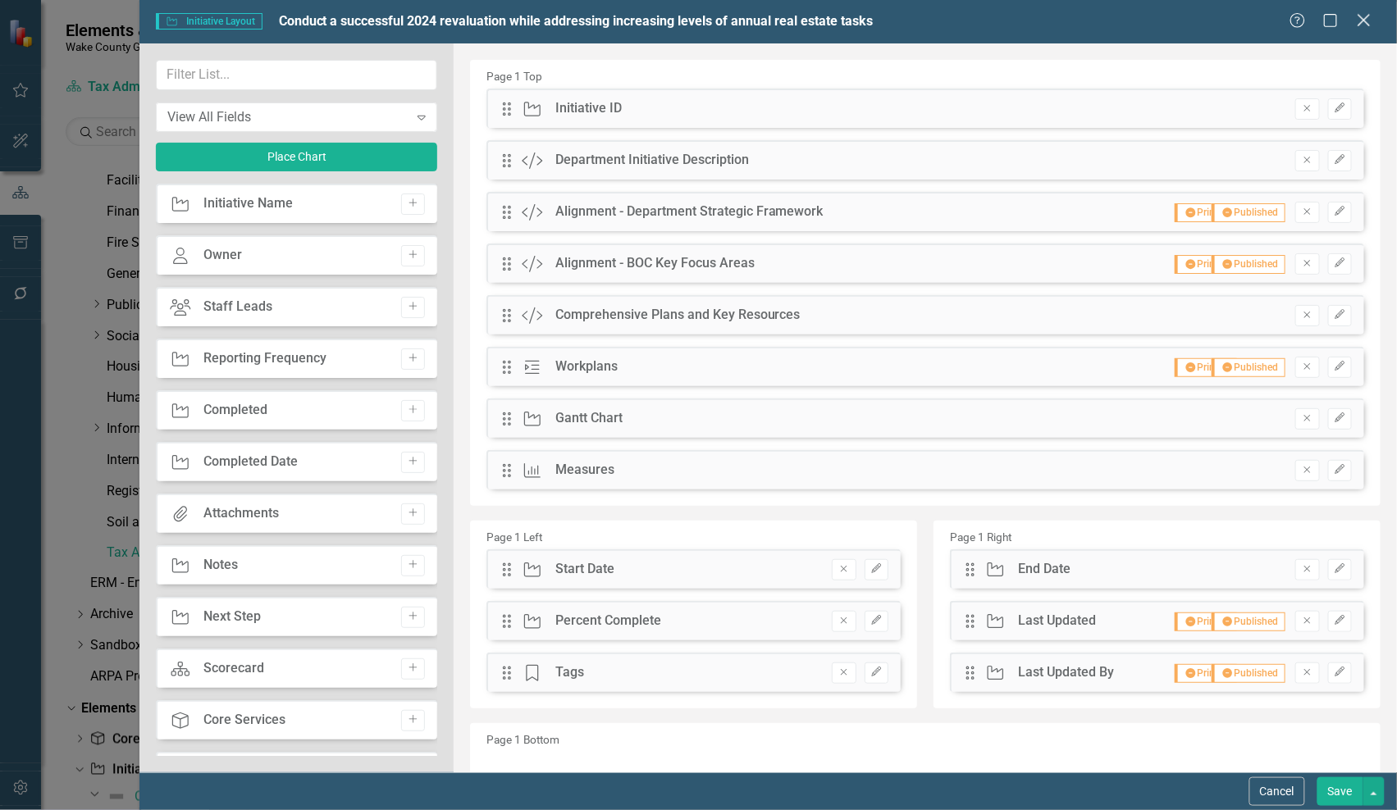
click at [1367, 21] on icon "Close" at bounding box center [1364, 20] width 21 height 16
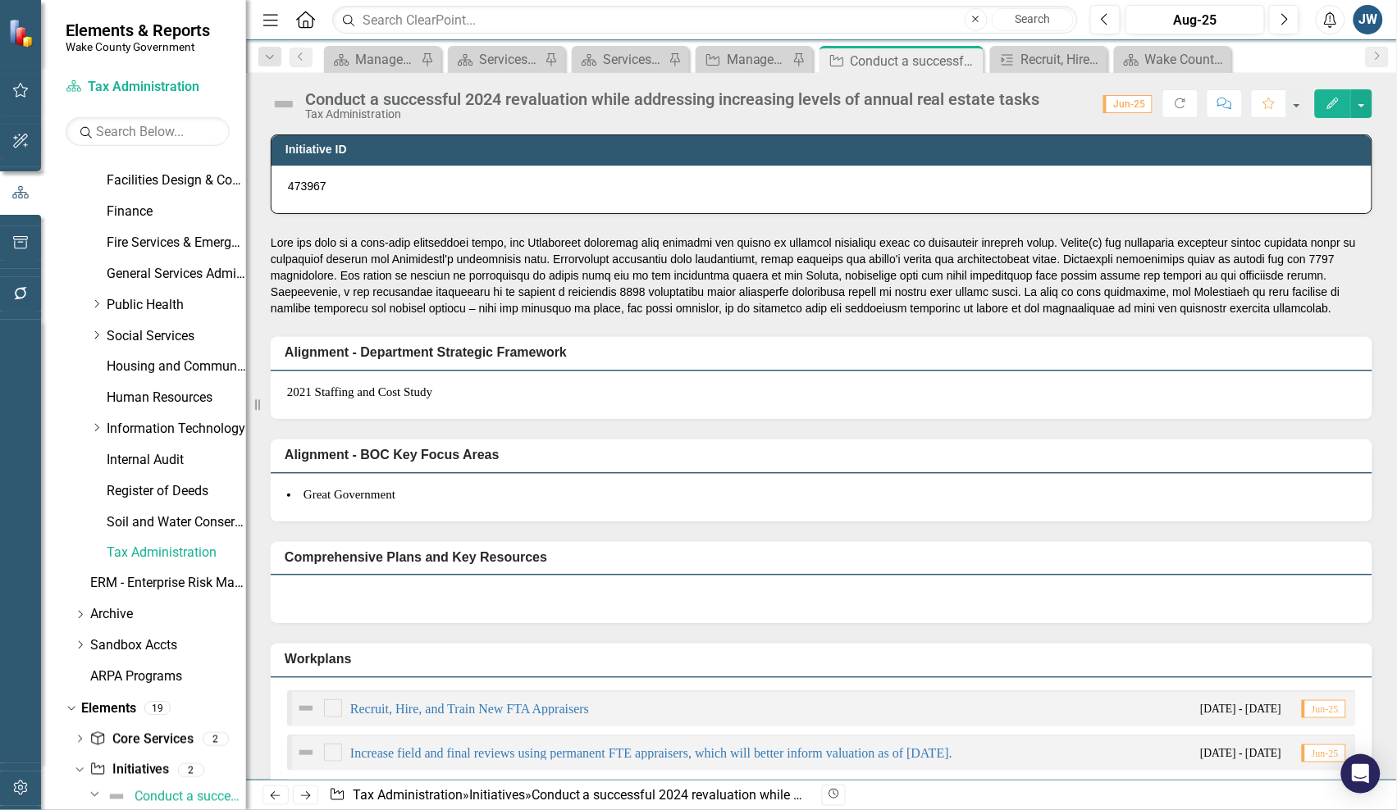
click at [1321, 105] on button "Edit" at bounding box center [1333, 103] width 36 height 29
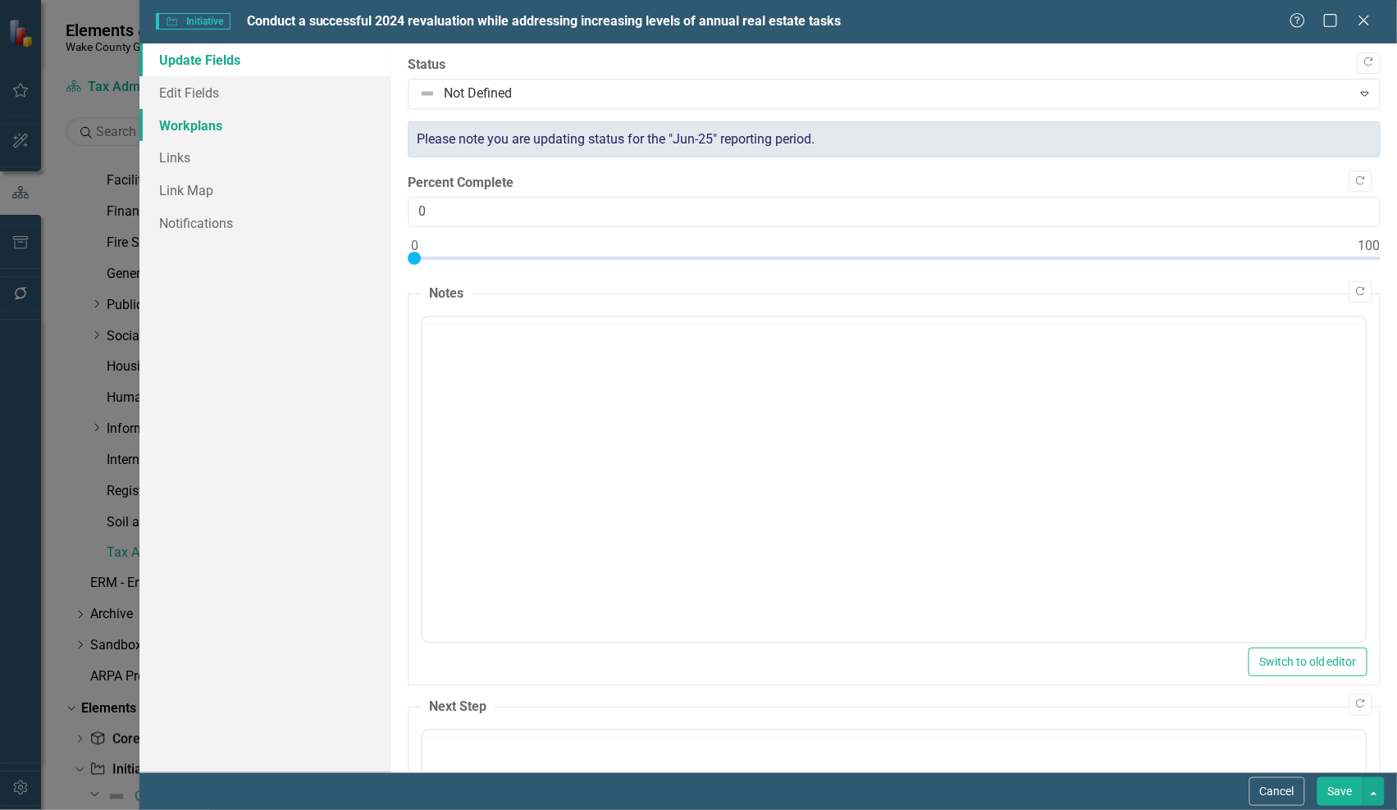
click at [169, 117] on link "Workplans" at bounding box center [265, 125] width 252 height 33
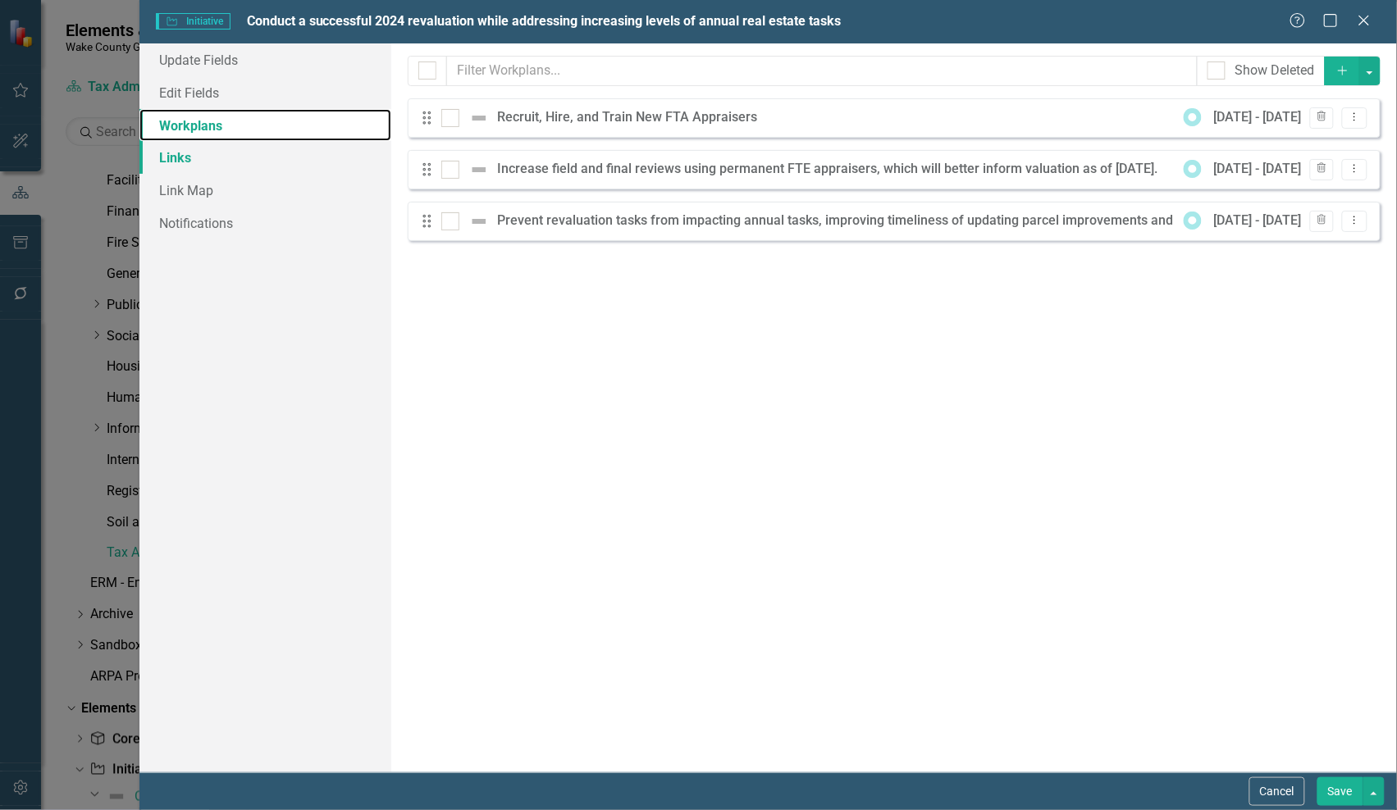
checkbox input "false"
click at [611, 121] on div "Recruit, Hire, and Train New FTA Appraisers" at bounding box center [631, 117] width 268 height 19
click at [850, 173] on div "Increase field and final reviews using permanent FTE appraisers, which will bet…" at bounding box center [831, 169] width 669 height 19
click at [1352, 121] on icon "Dropdown Menu" at bounding box center [1355, 117] width 14 height 11
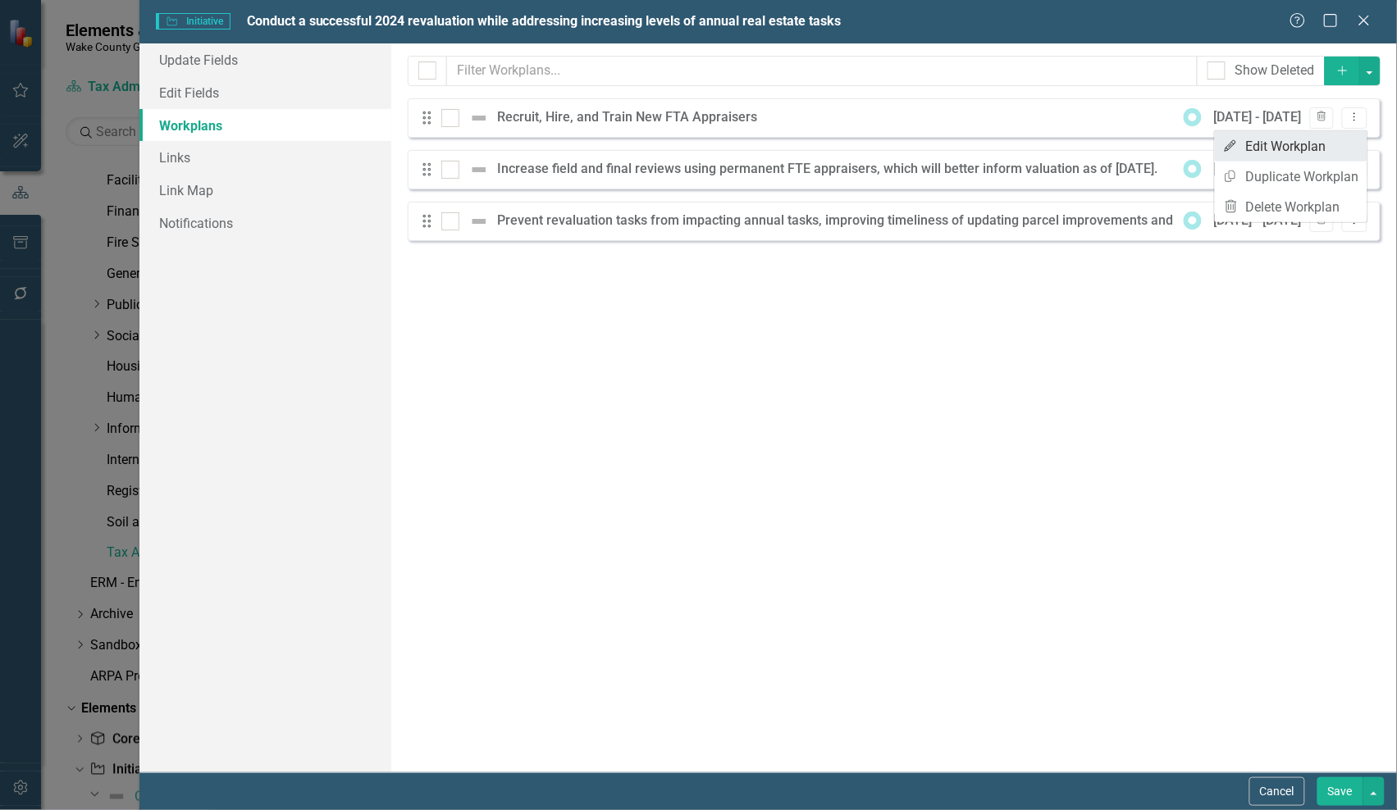
click at [1296, 144] on link "Edit Edit Workplan" at bounding box center [1291, 146] width 153 height 30
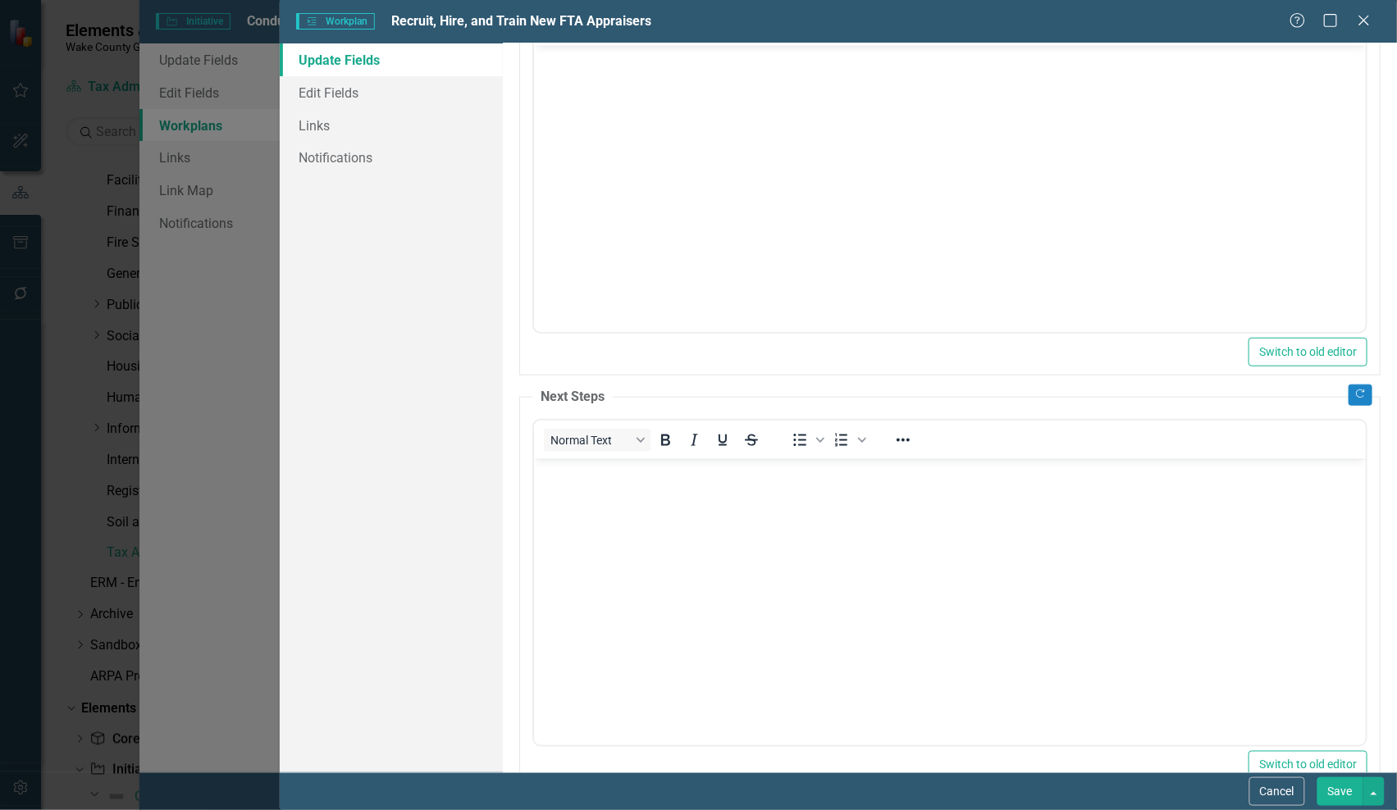
scroll to position [353, 0]
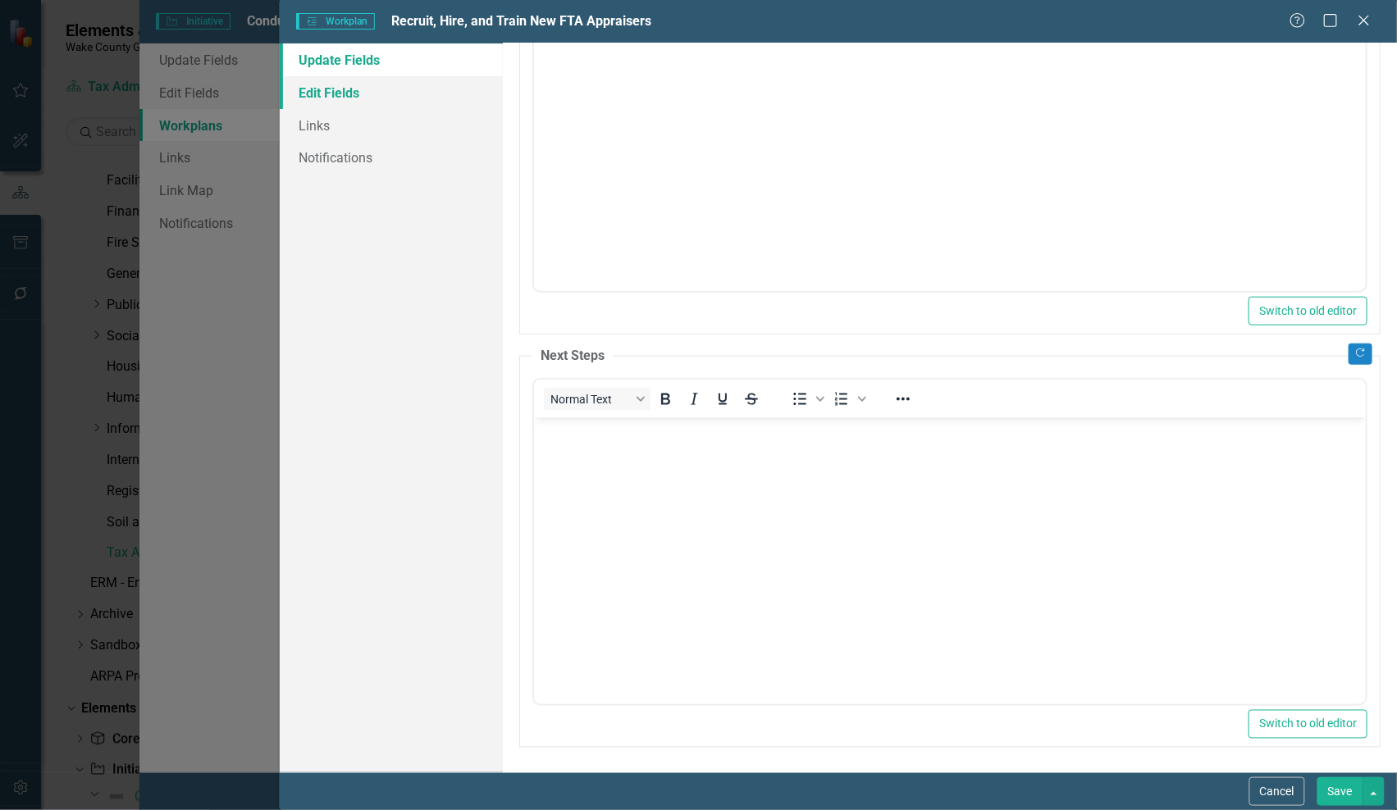
click at [363, 89] on link "Edit Fields" at bounding box center [391, 92] width 223 height 33
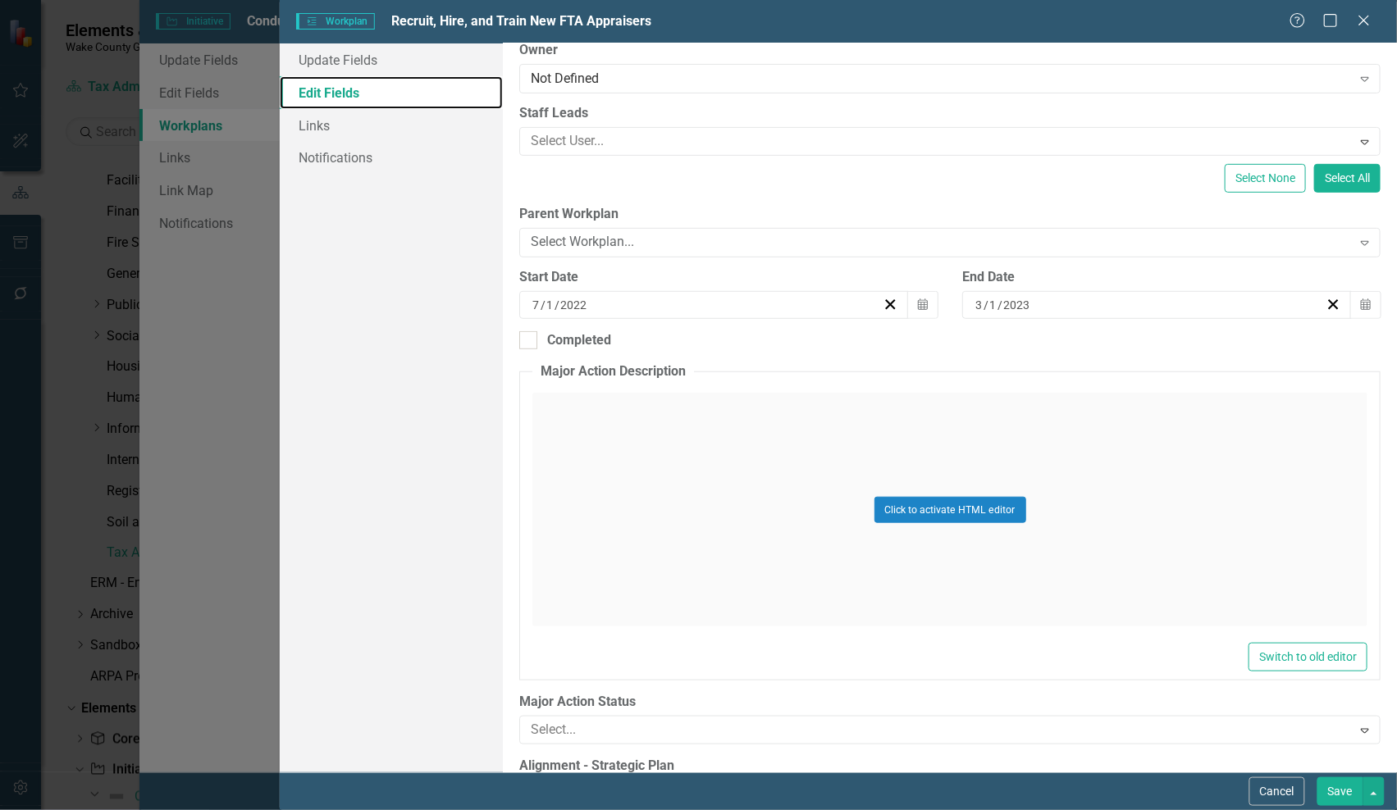
scroll to position [207, 0]
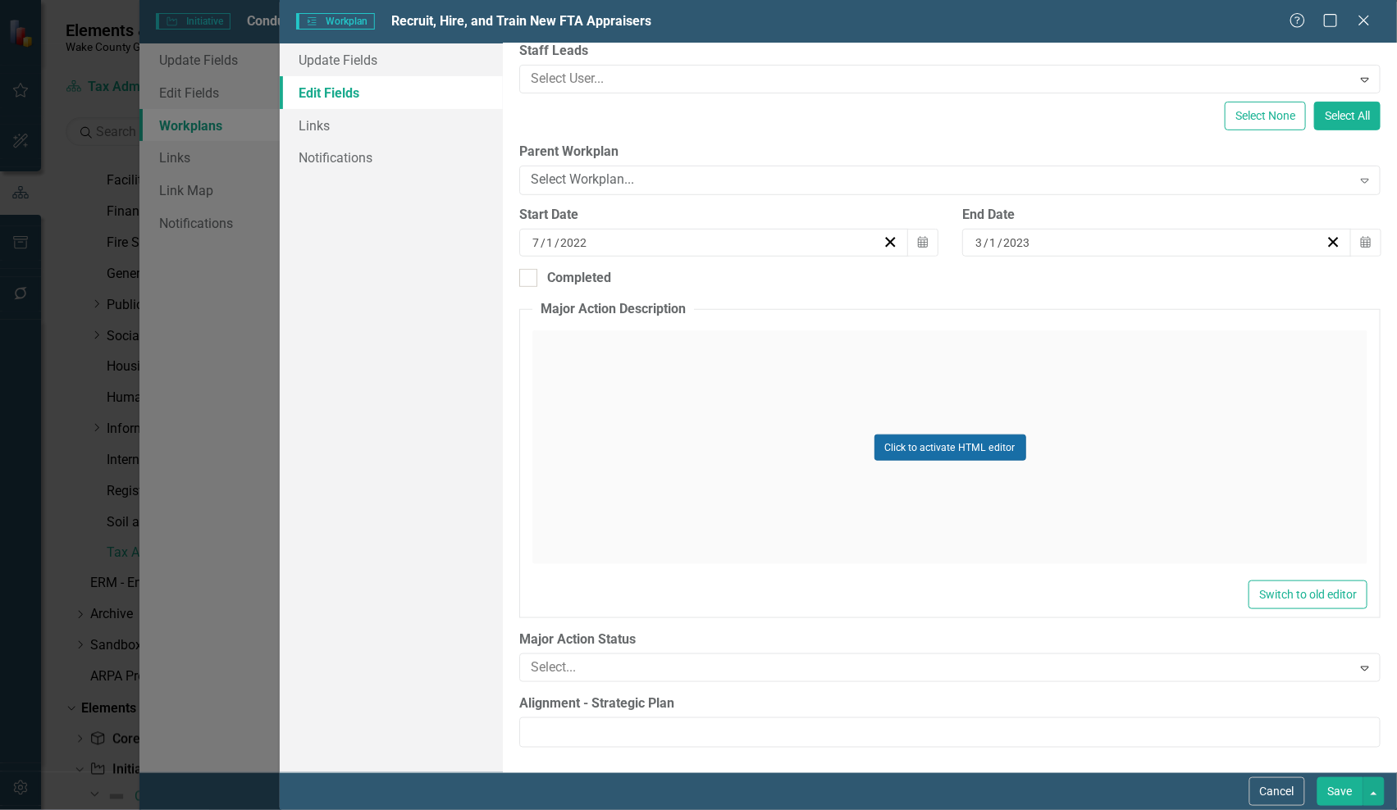
click at [934, 443] on button "Click to activate HTML editor" at bounding box center [950, 448] width 152 height 26
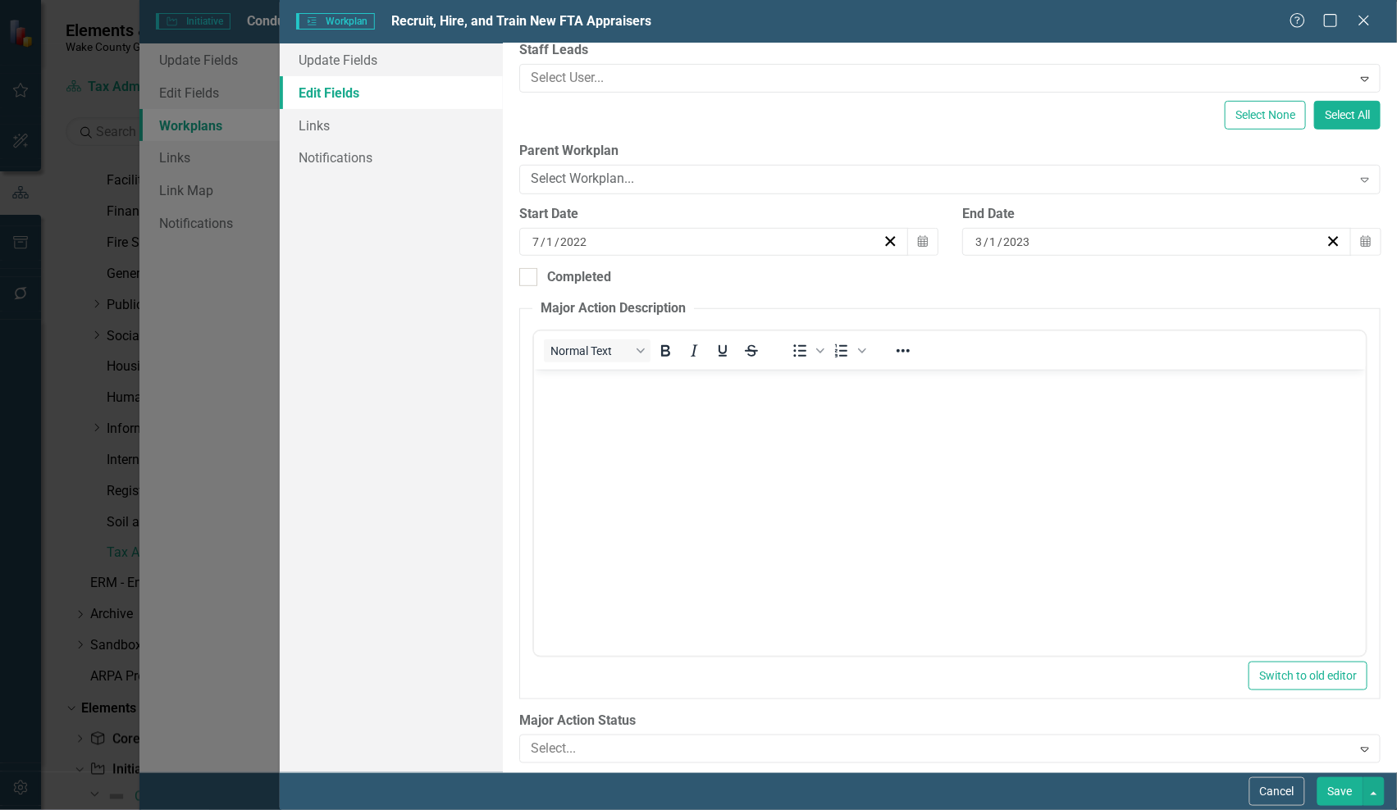
scroll to position [0, 0]
click at [821, 351] on icon "Bullet list" at bounding box center [820, 351] width 8 height 5
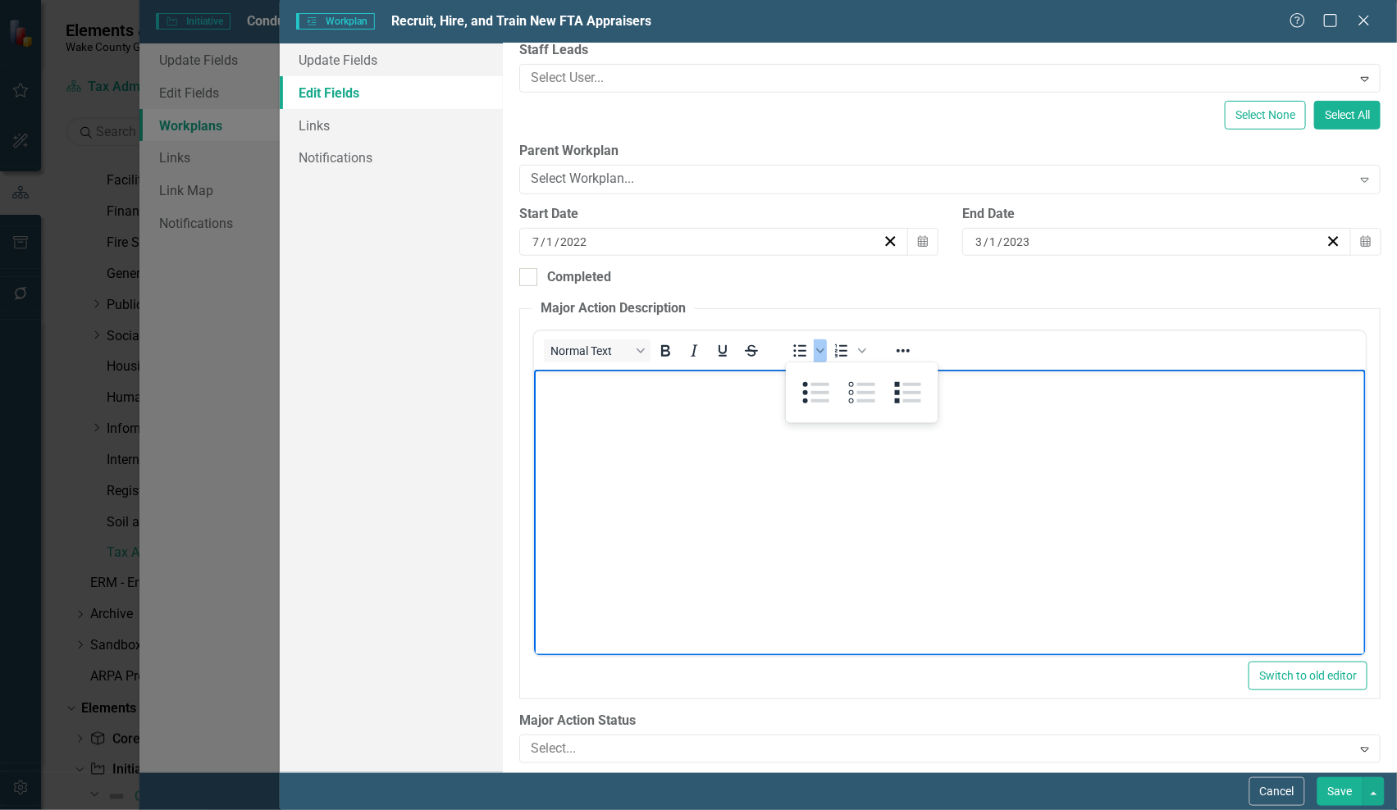
click at [693, 479] on body "Rich Text Area. Press ALT-0 for help." at bounding box center [949, 493] width 832 height 246
click at [815, 183] on div "Select Workplan..." at bounding box center [941, 180] width 820 height 19
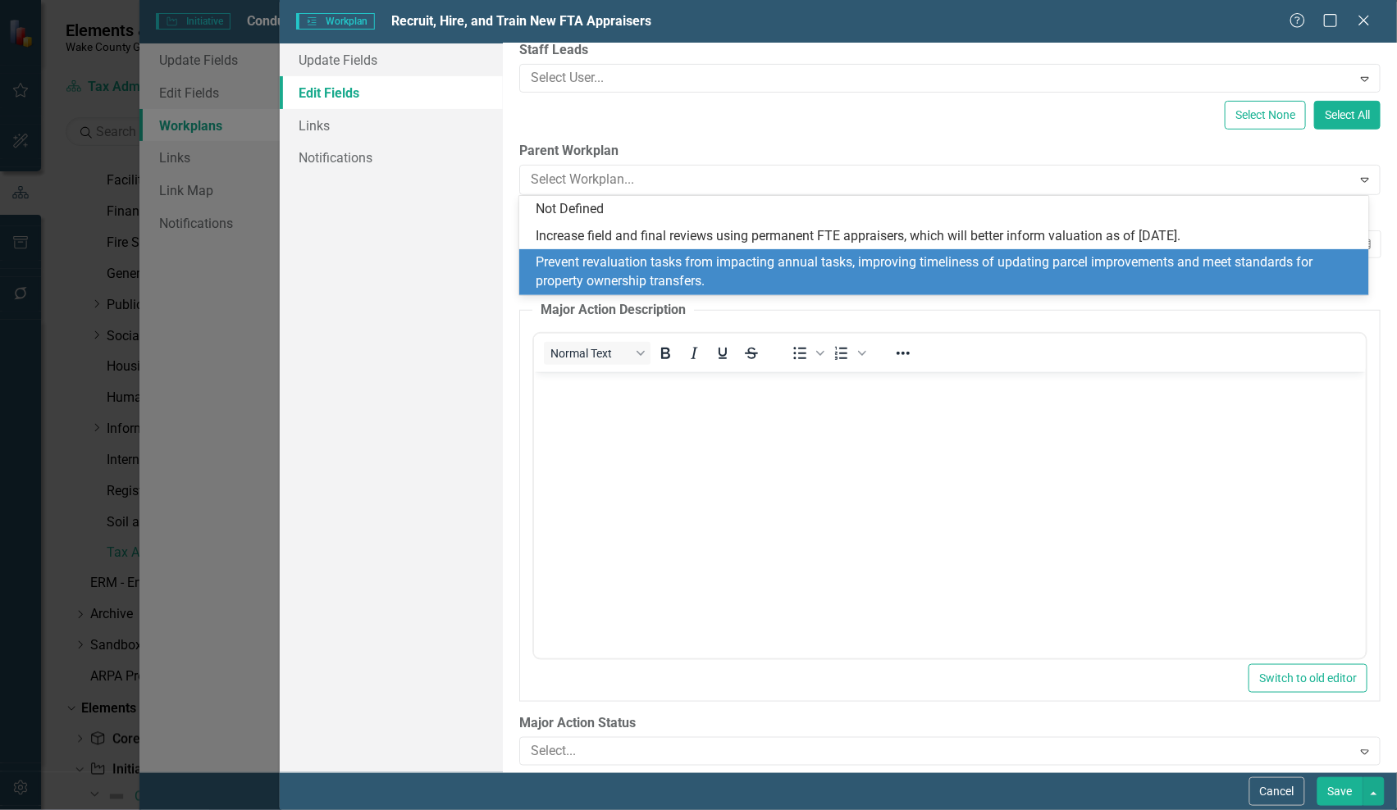
drag, startPoint x: 948, startPoint y: 508, endPoint x: 940, endPoint y: 506, distance: 8.4
click at [947, 510] on body "Rich Text Area. Press ALT-0 for help." at bounding box center [949, 495] width 832 height 246
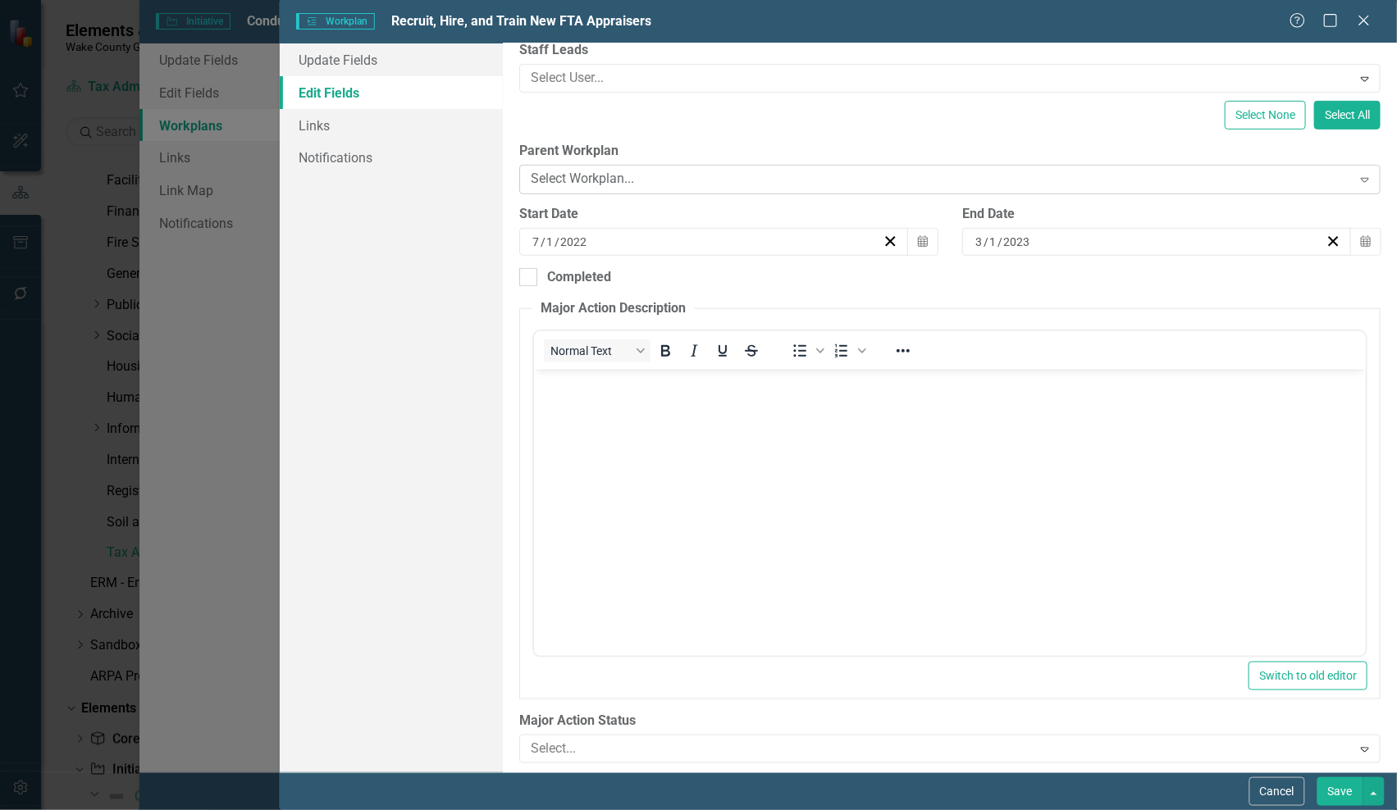
click at [736, 178] on div "Select Workplan..." at bounding box center [941, 180] width 820 height 19
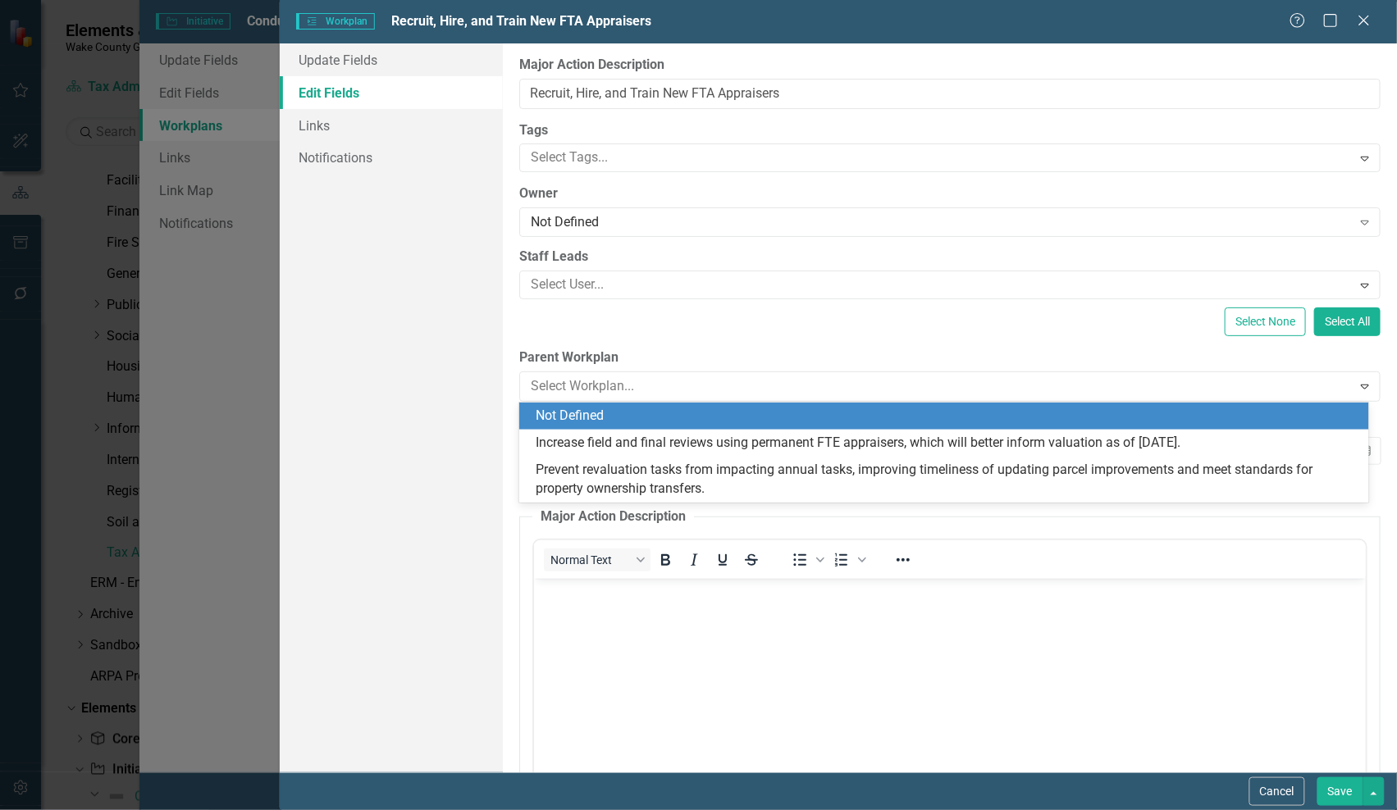
click at [858, 343] on div "ClearPoint Can Do More! How ClearPoint Can Help Close Enterprise plans can auto…" at bounding box center [950, 407] width 894 height 729
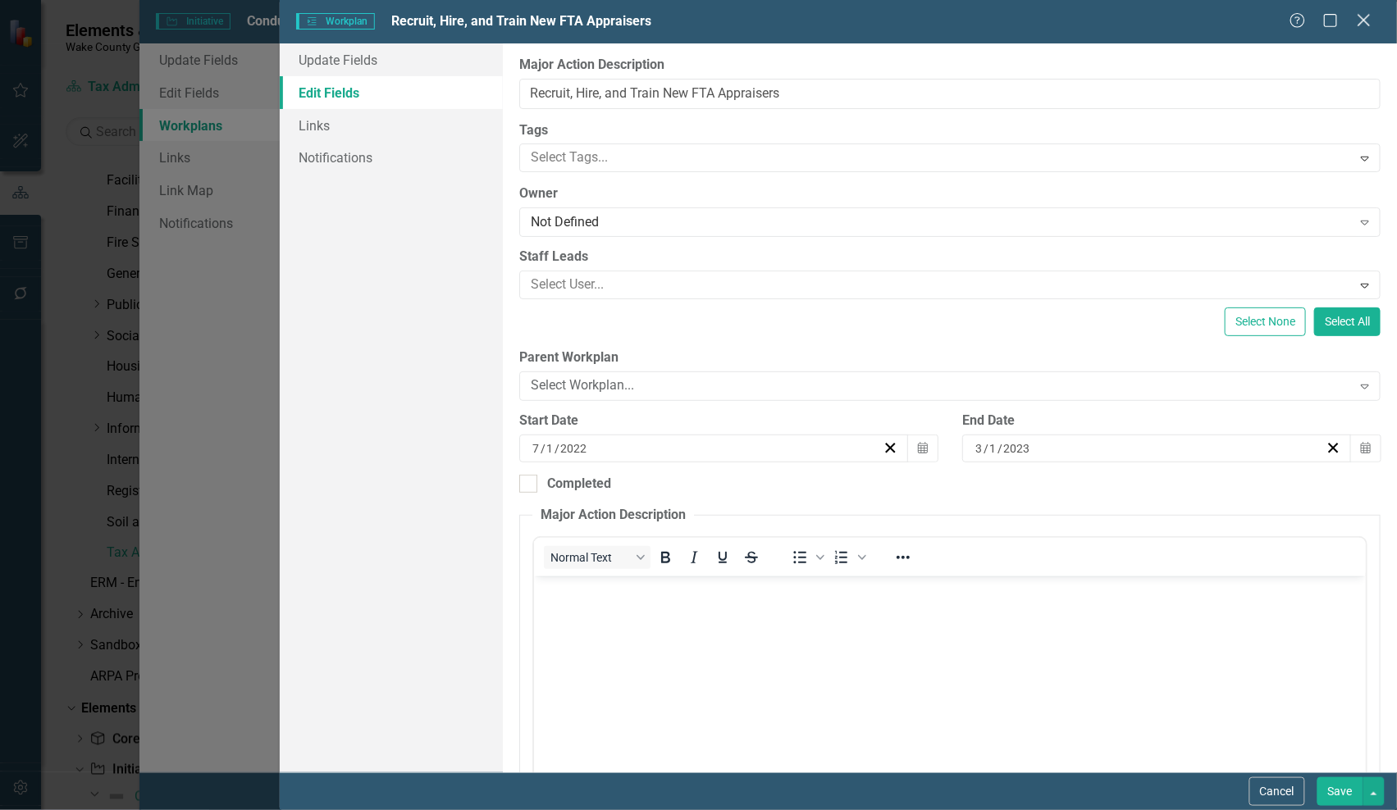
click at [1356, 22] on icon "Close" at bounding box center [1364, 20] width 21 height 16
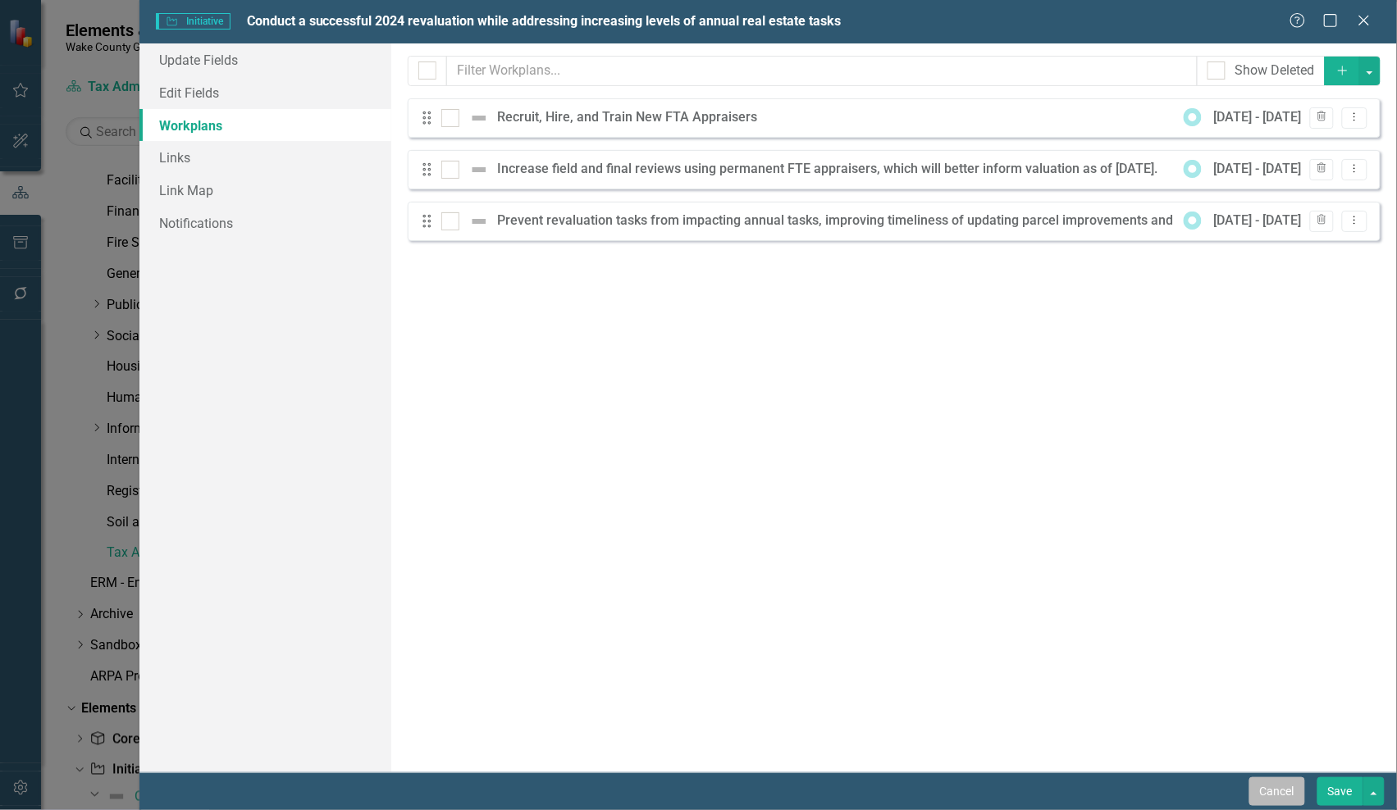
click at [1285, 797] on button "Cancel" at bounding box center [1277, 792] width 56 height 29
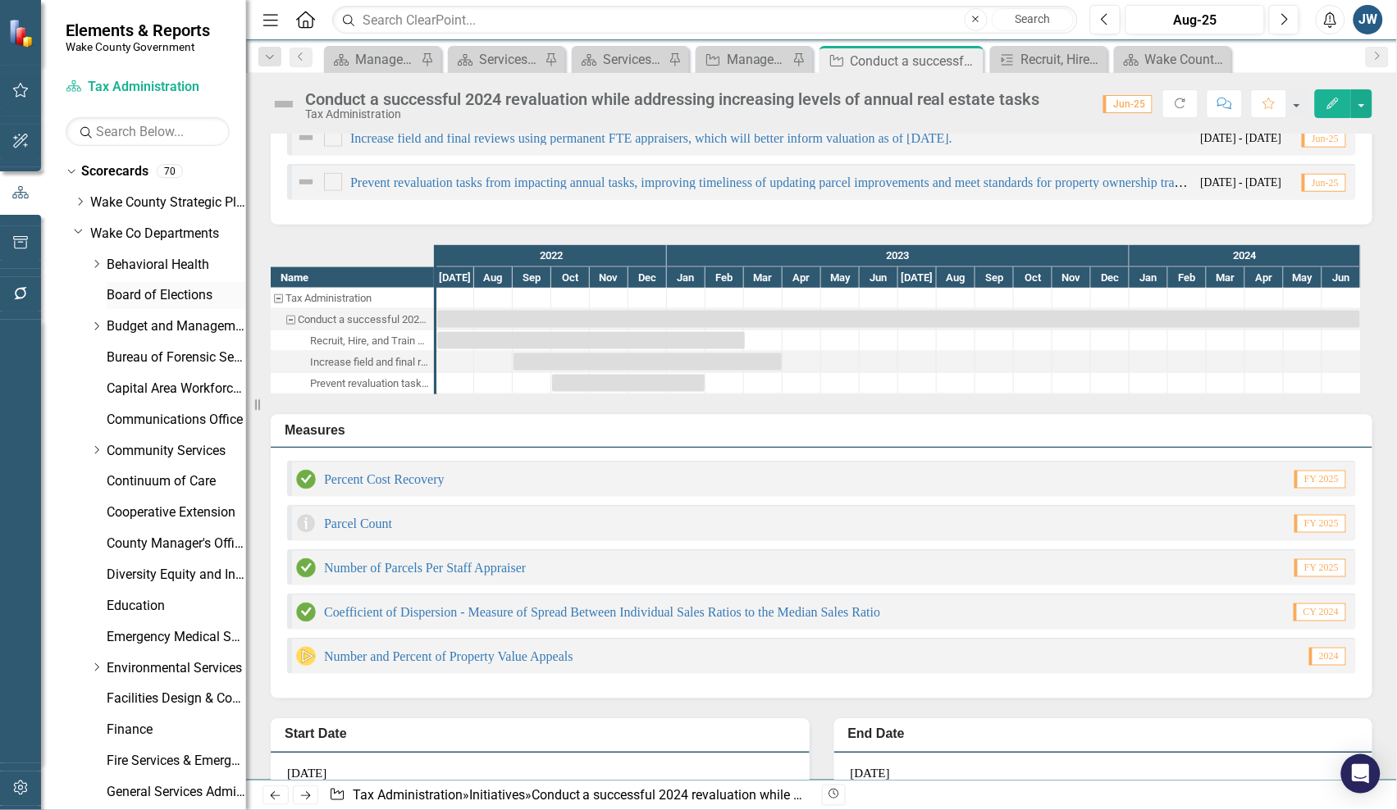
click at [121, 292] on link "Board of Elections" at bounding box center [176, 295] width 139 height 19
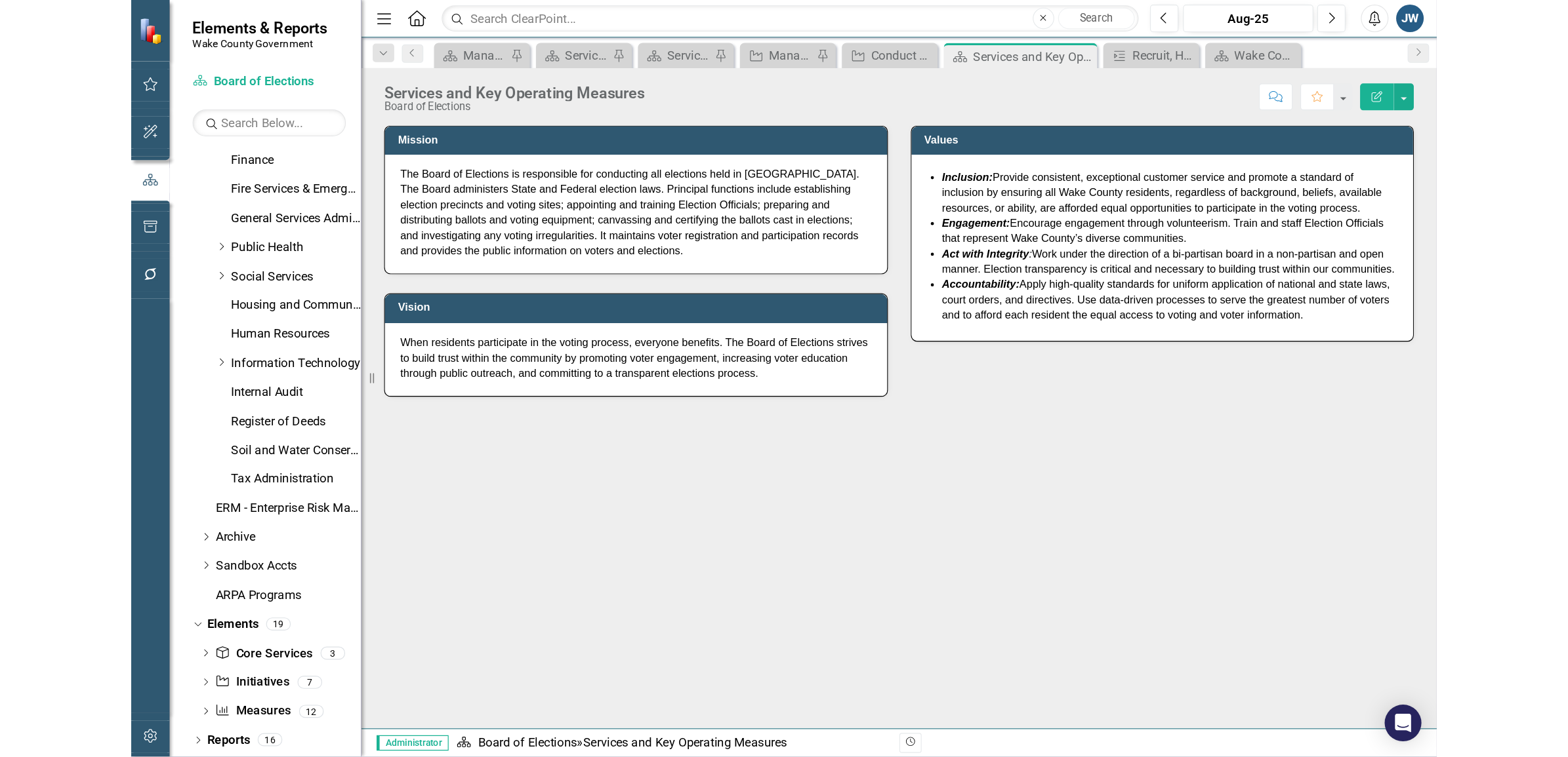
scroll to position [447, 0]
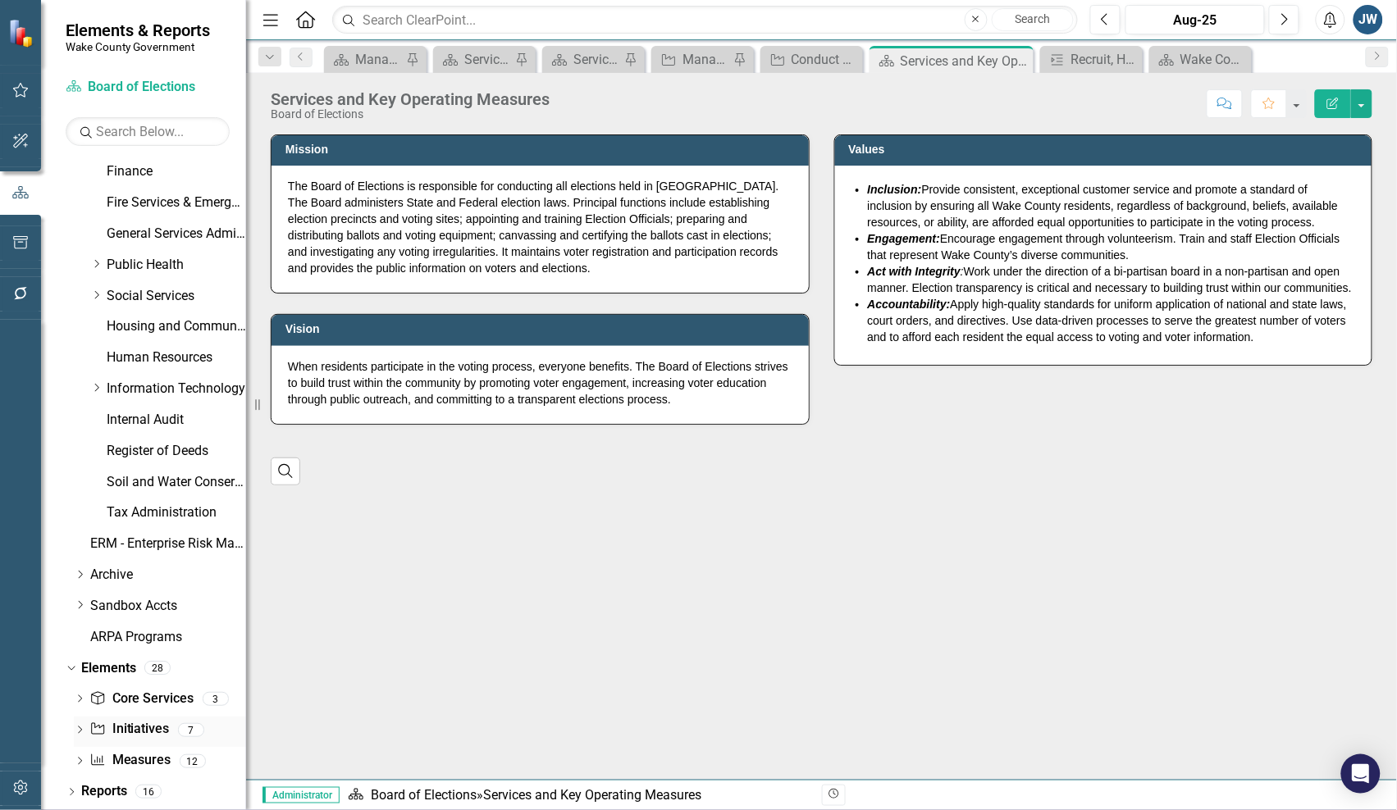
click at [160, 735] on link "Initiative Initiatives" at bounding box center [129, 730] width 80 height 19
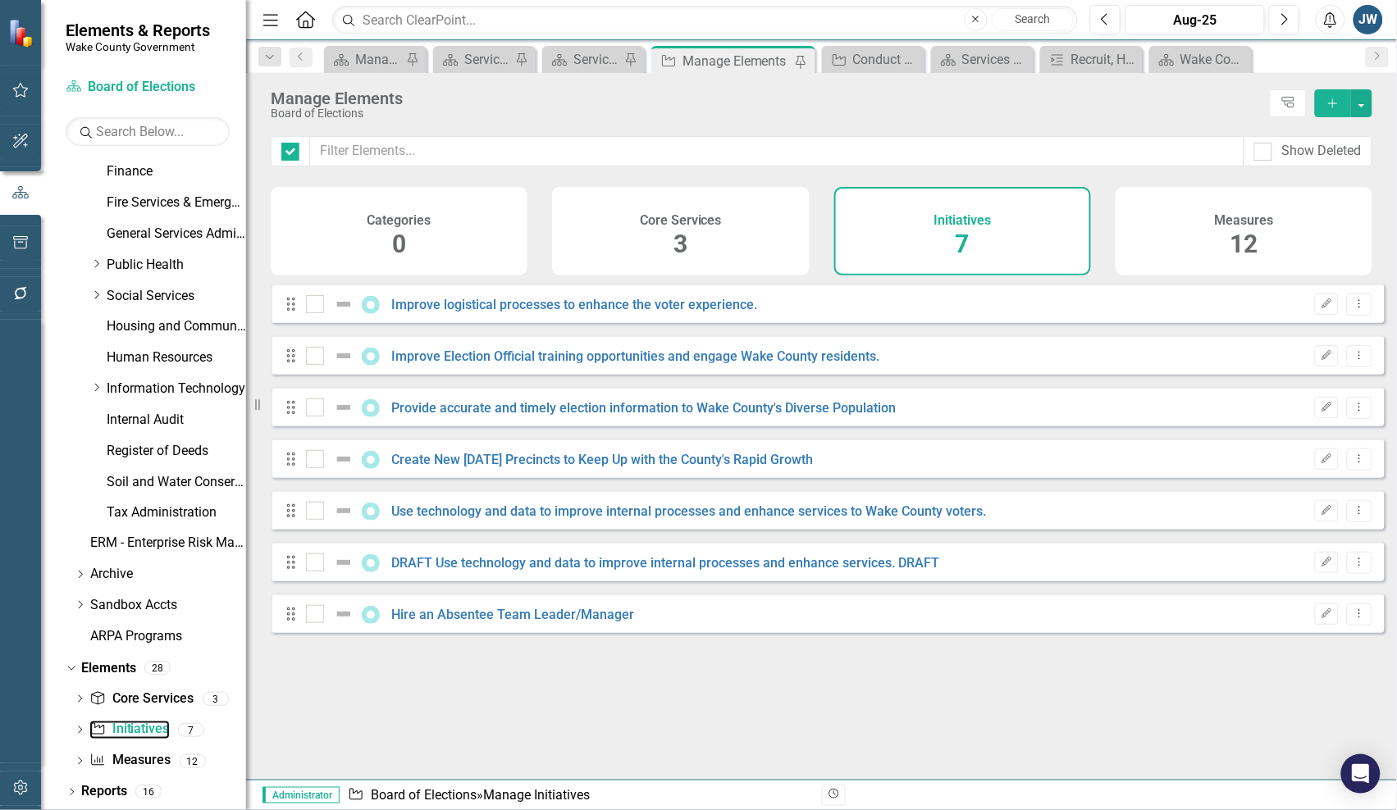
checkbox input "false"
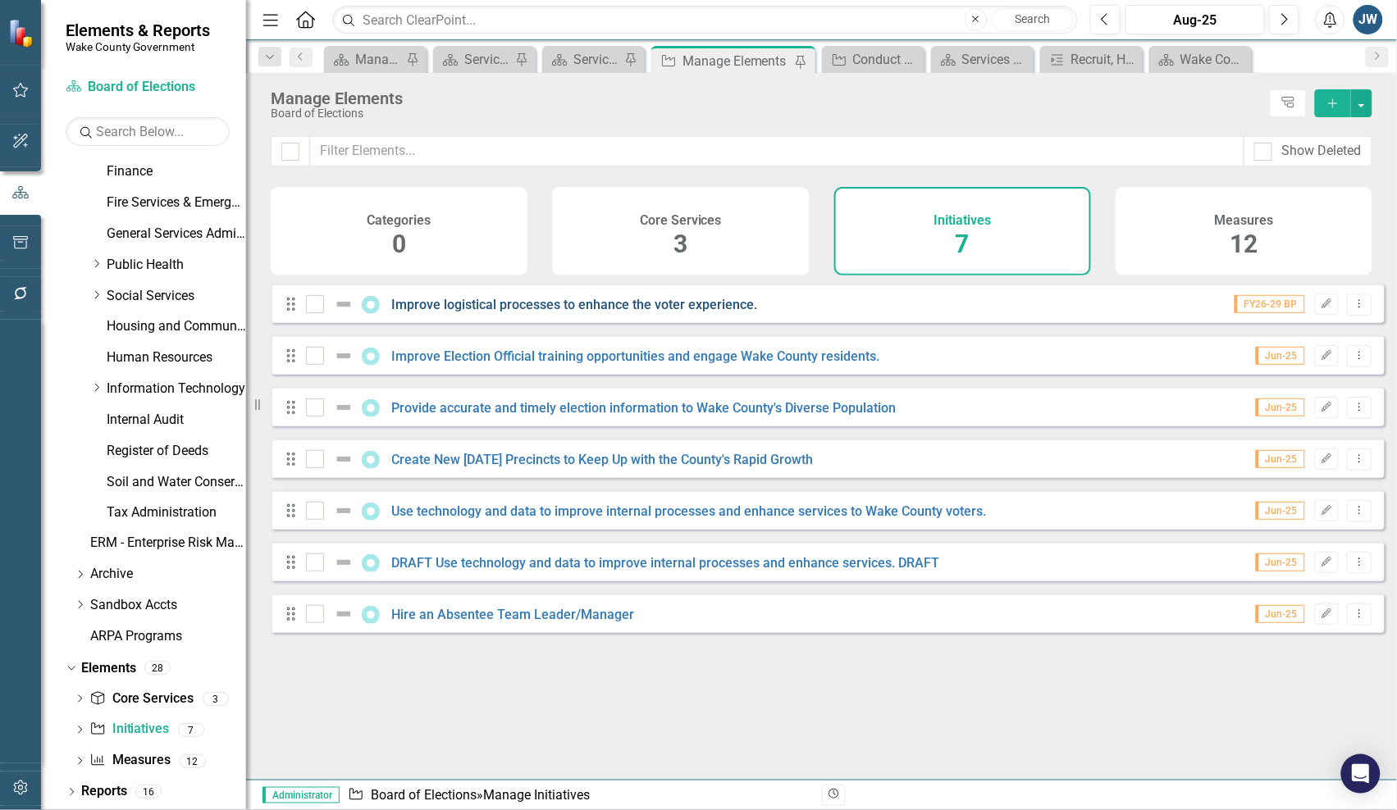
click at [532, 313] on link "Improve logistical processes to enhance the voter experience." at bounding box center [575, 305] width 366 height 16
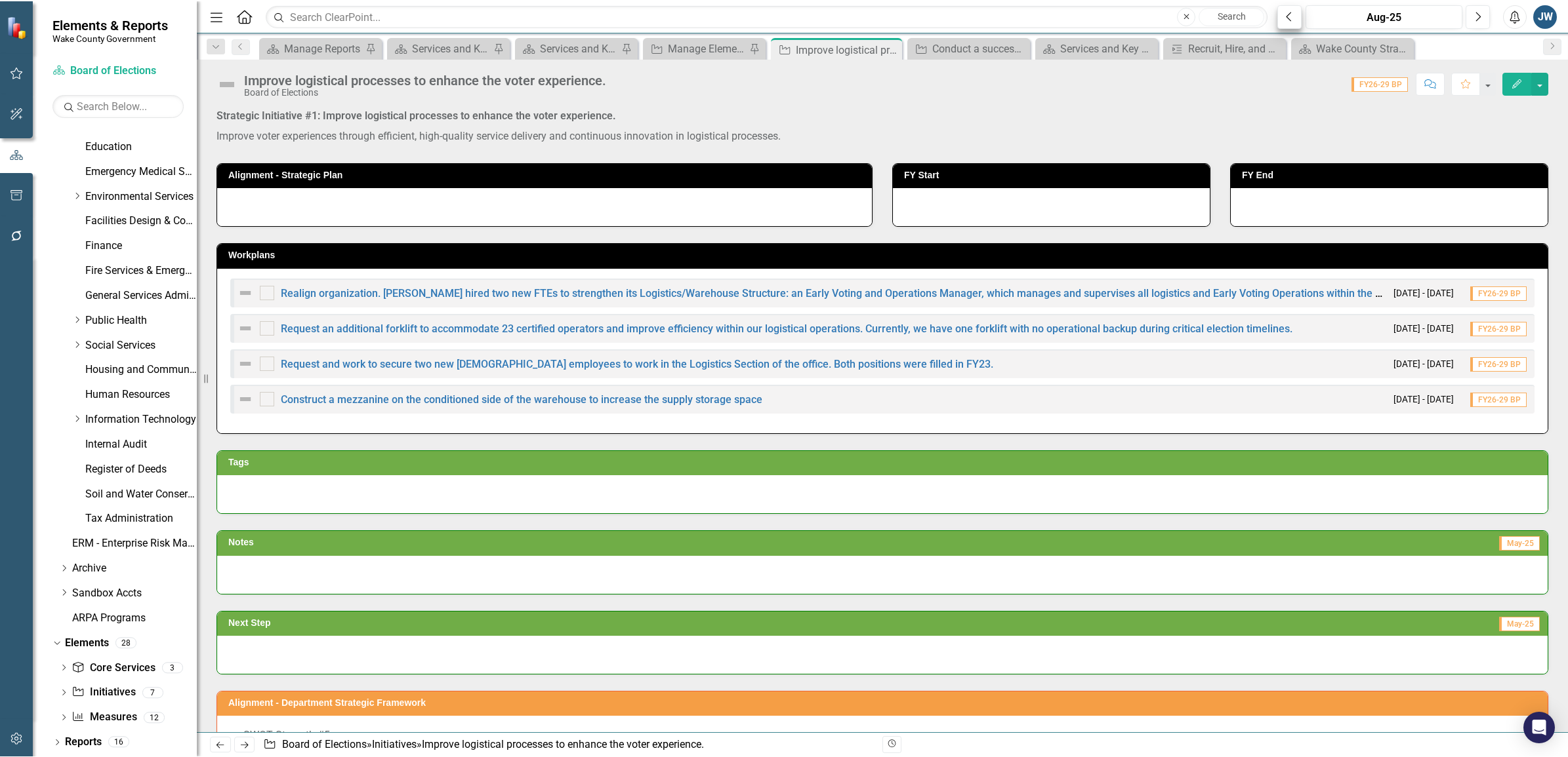
scroll to position [337, 0]
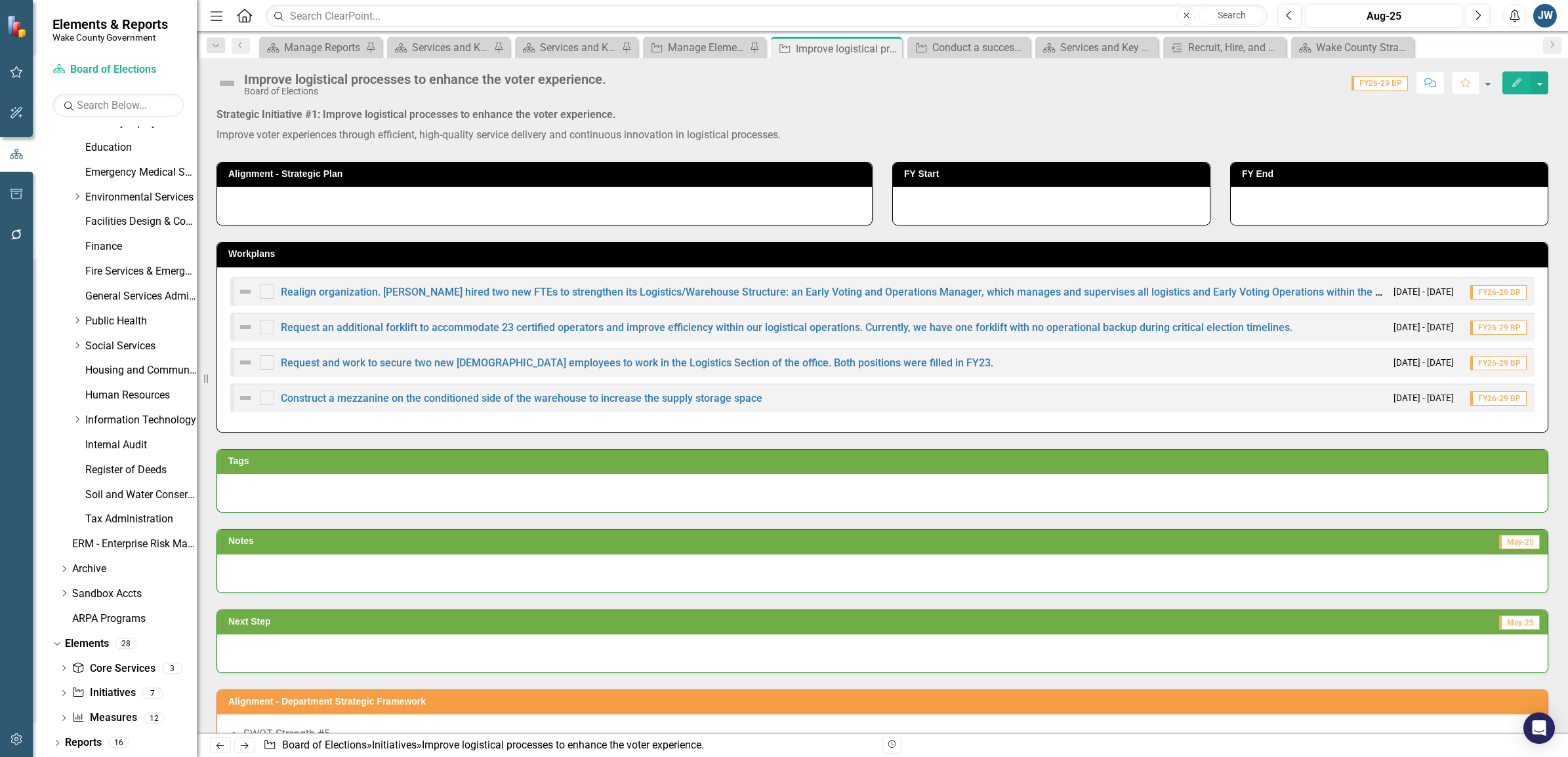
drag, startPoint x: 217, startPoint y: 113, endPoint x: 641, endPoint y: 107, distance: 424.0
click at [641, 108] on p "Strategic Initiative #1: Improve logistical processes to enhance the voter expe…" at bounding box center [882, 117] width 1331 height 18
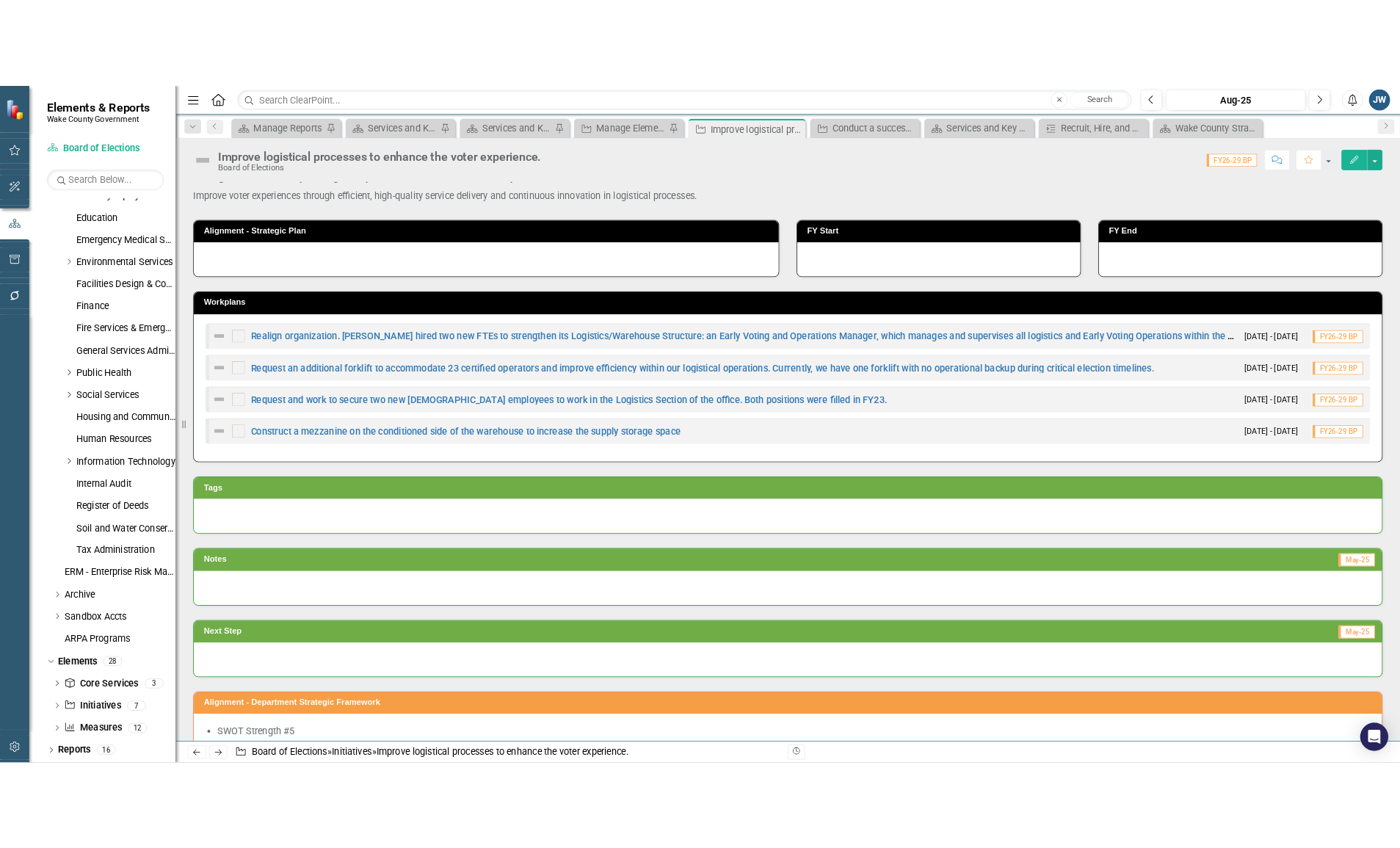
scroll to position [0, 0]
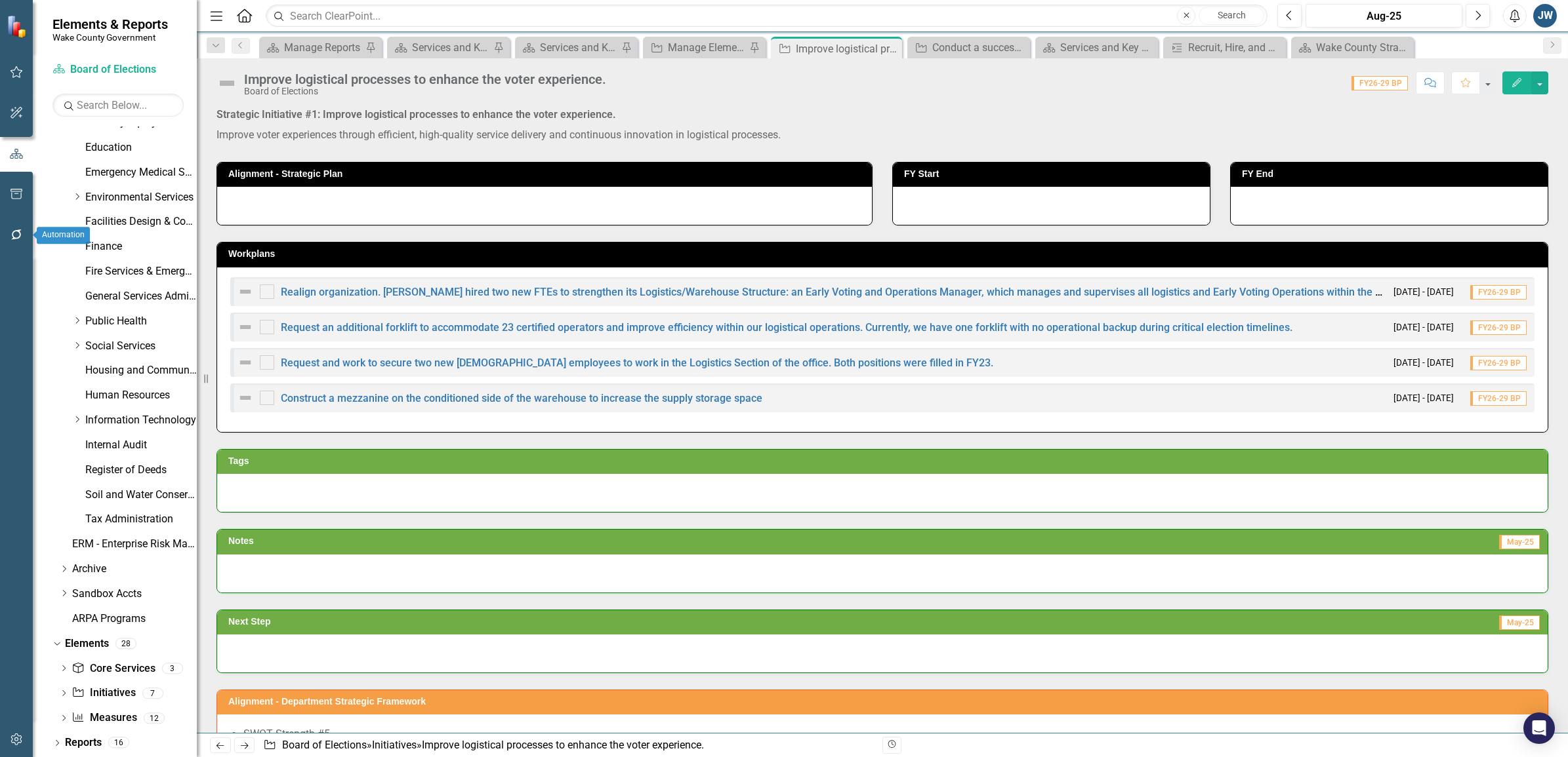
drag, startPoint x: 24, startPoint y: 235, endPoint x: 20, endPoint y: 195, distance: 40.2
click at [20, 197] on div at bounding box center [16, 154] width 33 height 203
click at [18, 192] on icon "button" at bounding box center [16, 193] width 12 height 10
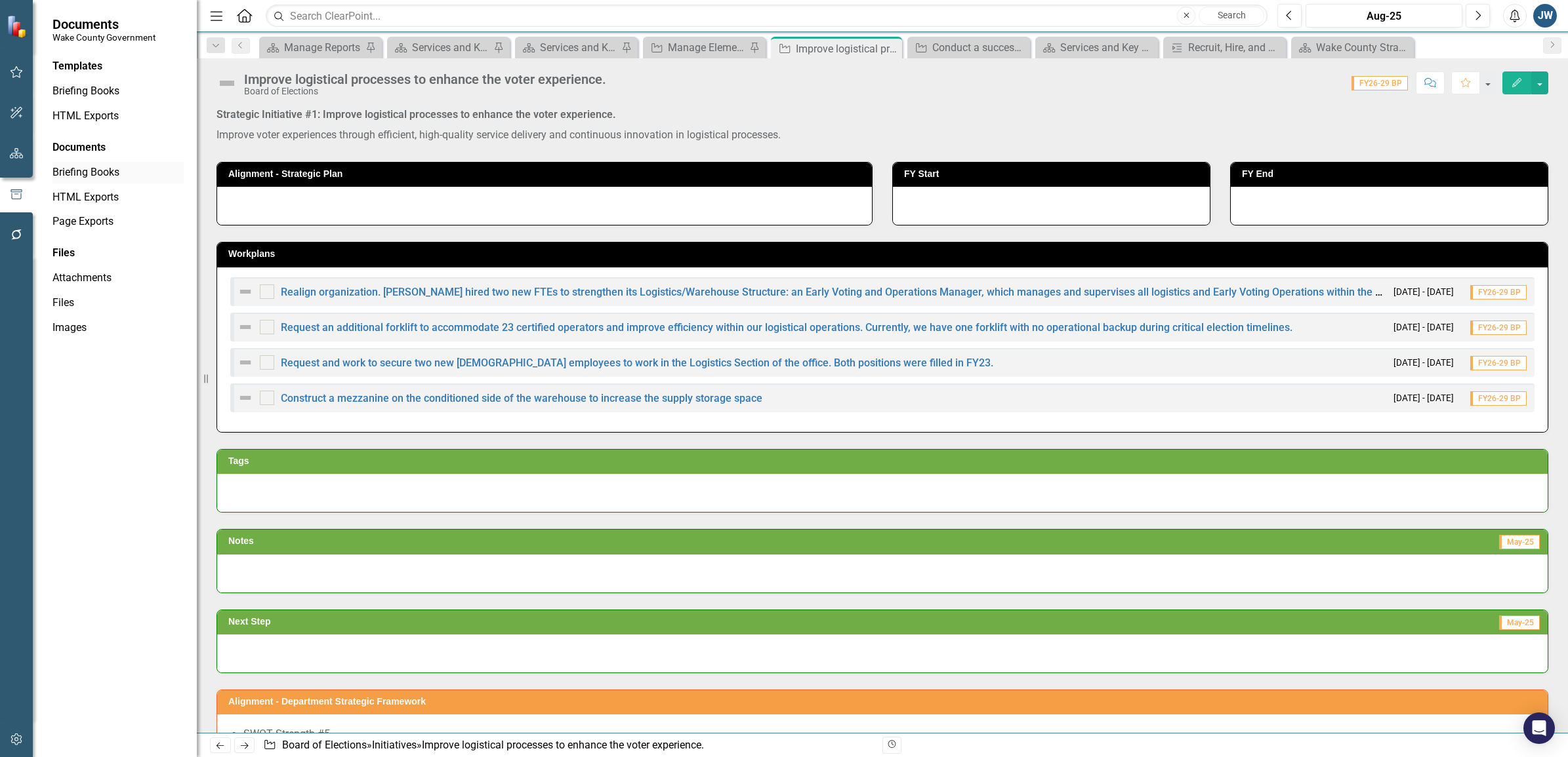
click at [101, 171] on link "Briefing Books" at bounding box center [118, 173] width 131 height 15
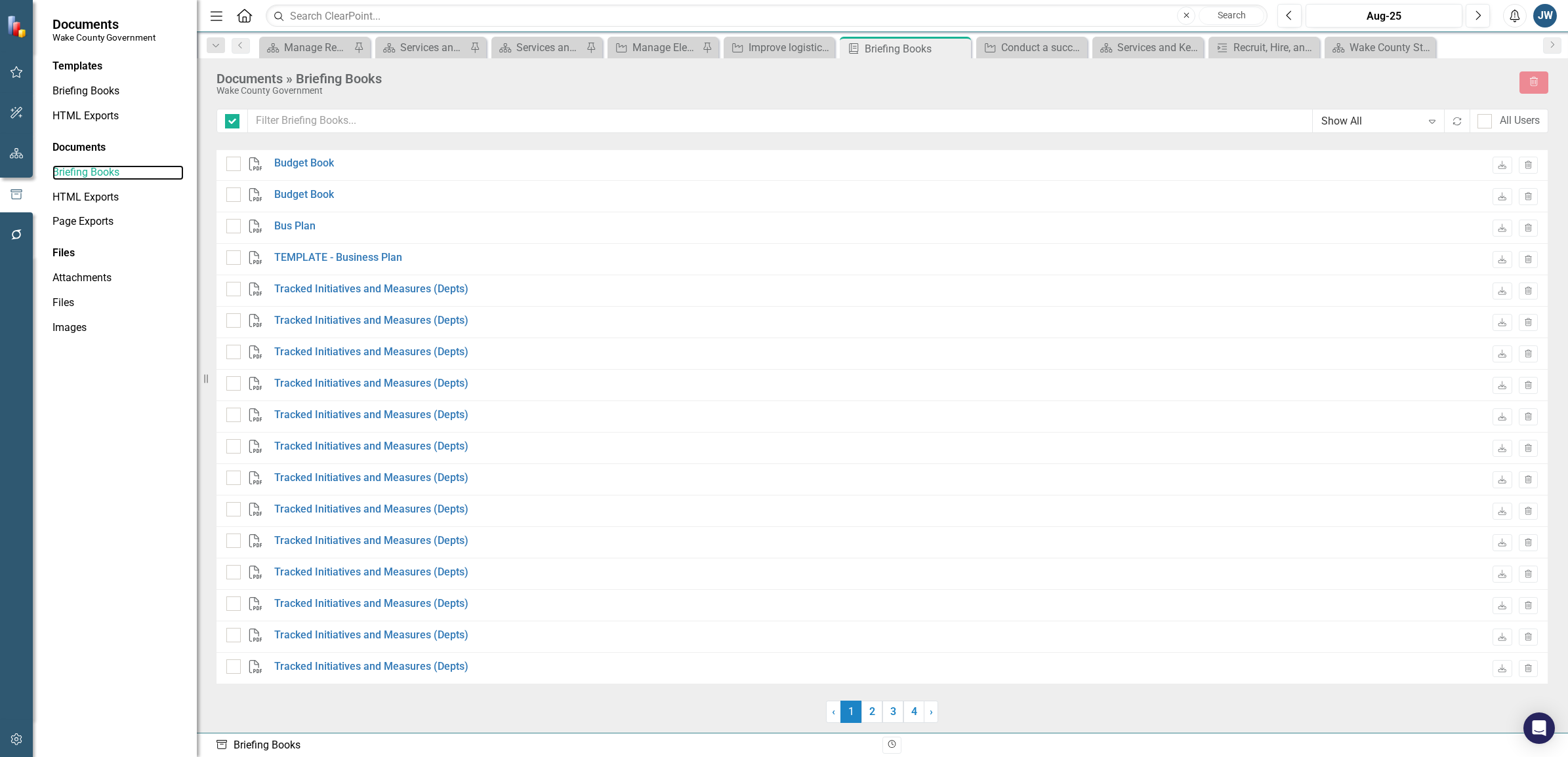
checkbox input "false"
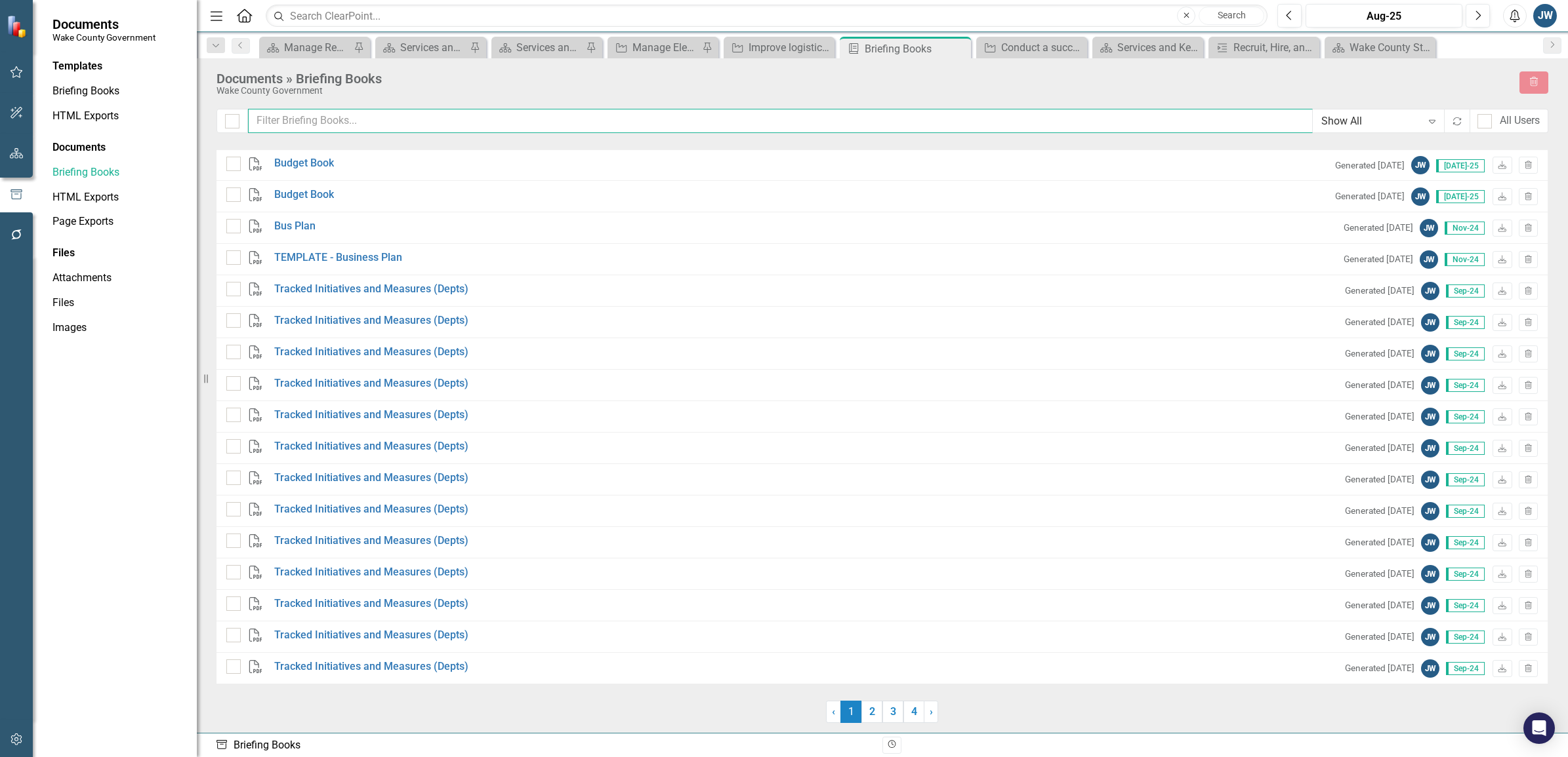
click at [489, 126] on input "text" at bounding box center [780, 121] width 1064 height 24
type input "board"
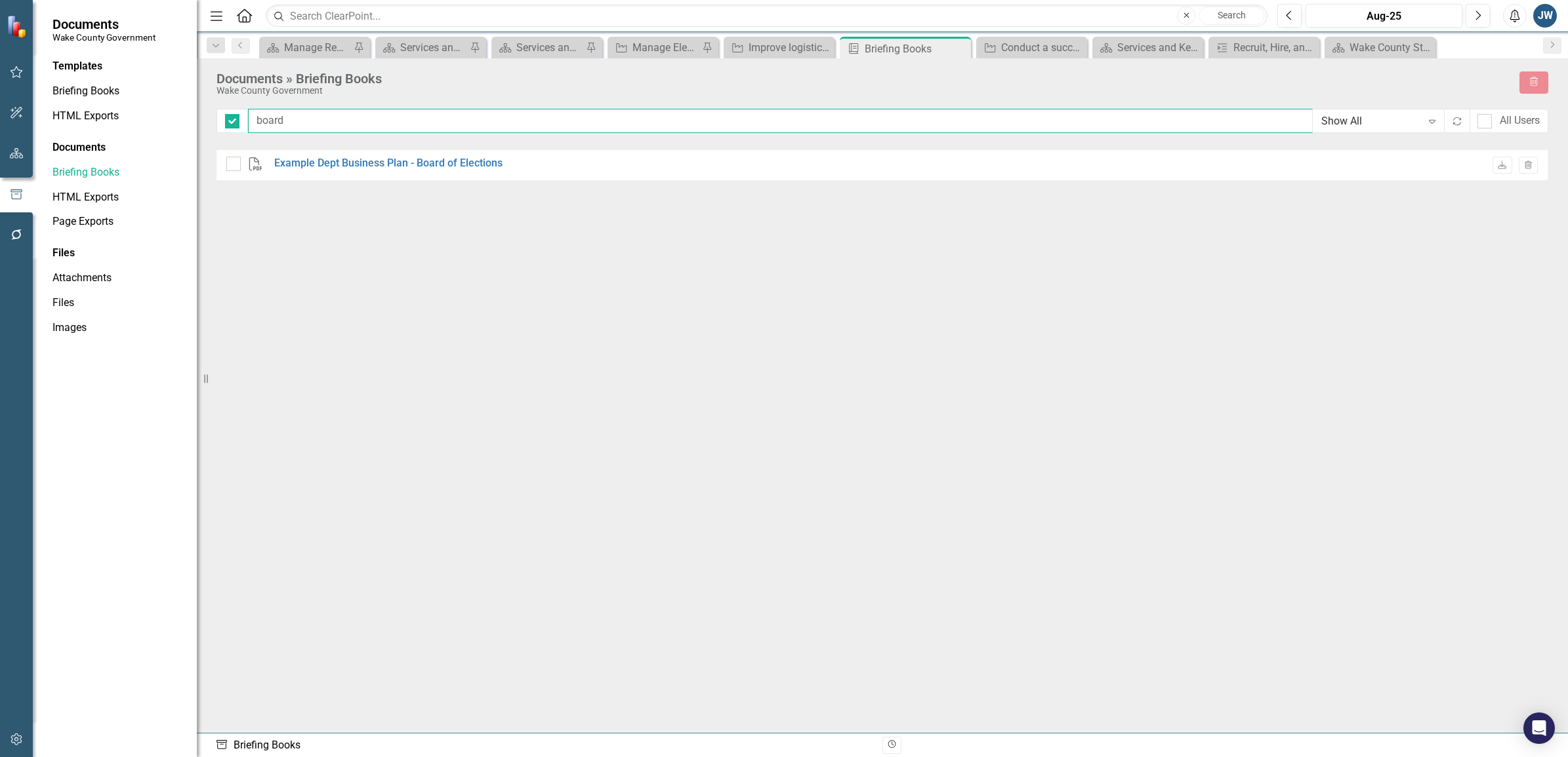
checkbox input "false"
type input "board"
click at [391, 164] on link "Example Dept Business Plan - Board of Elections" at bounding box center [388, 163] width 228 height 15
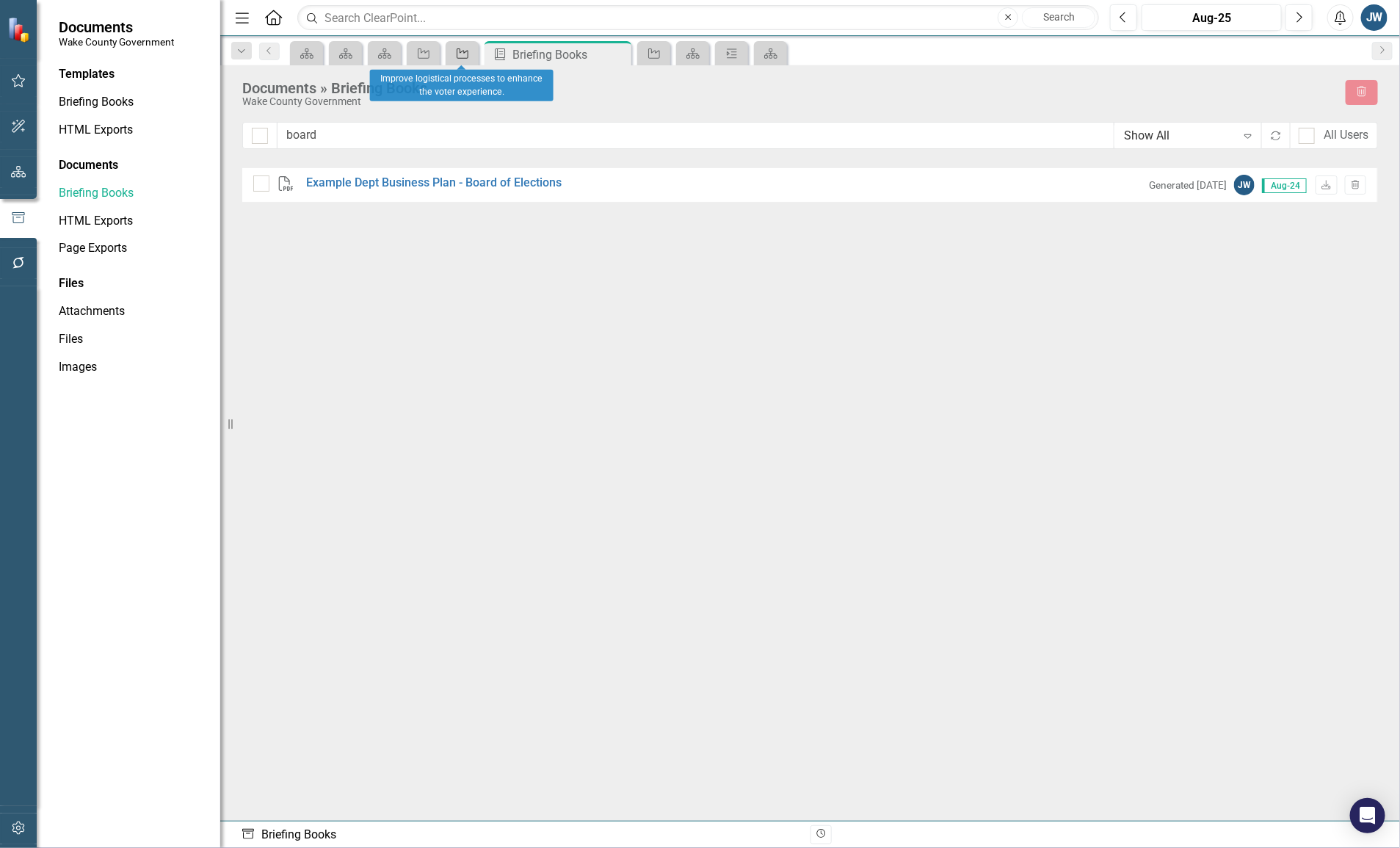
click at [465, 56] on icon "Initiative" at bounding box center [463, 53] width 14 height 12
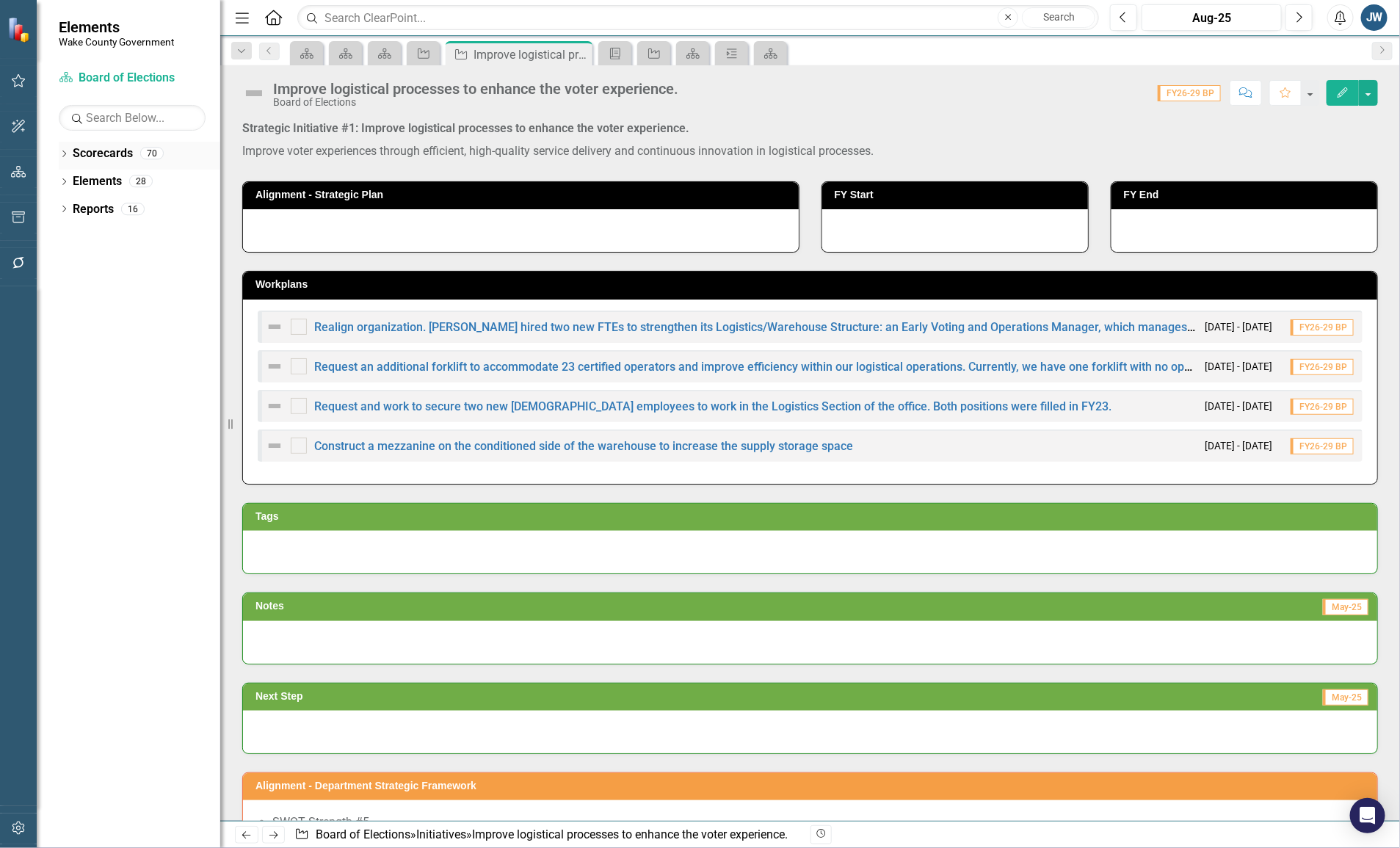
click at [64, 153] on icon at bounding box center [64, 153] width 4 height 6
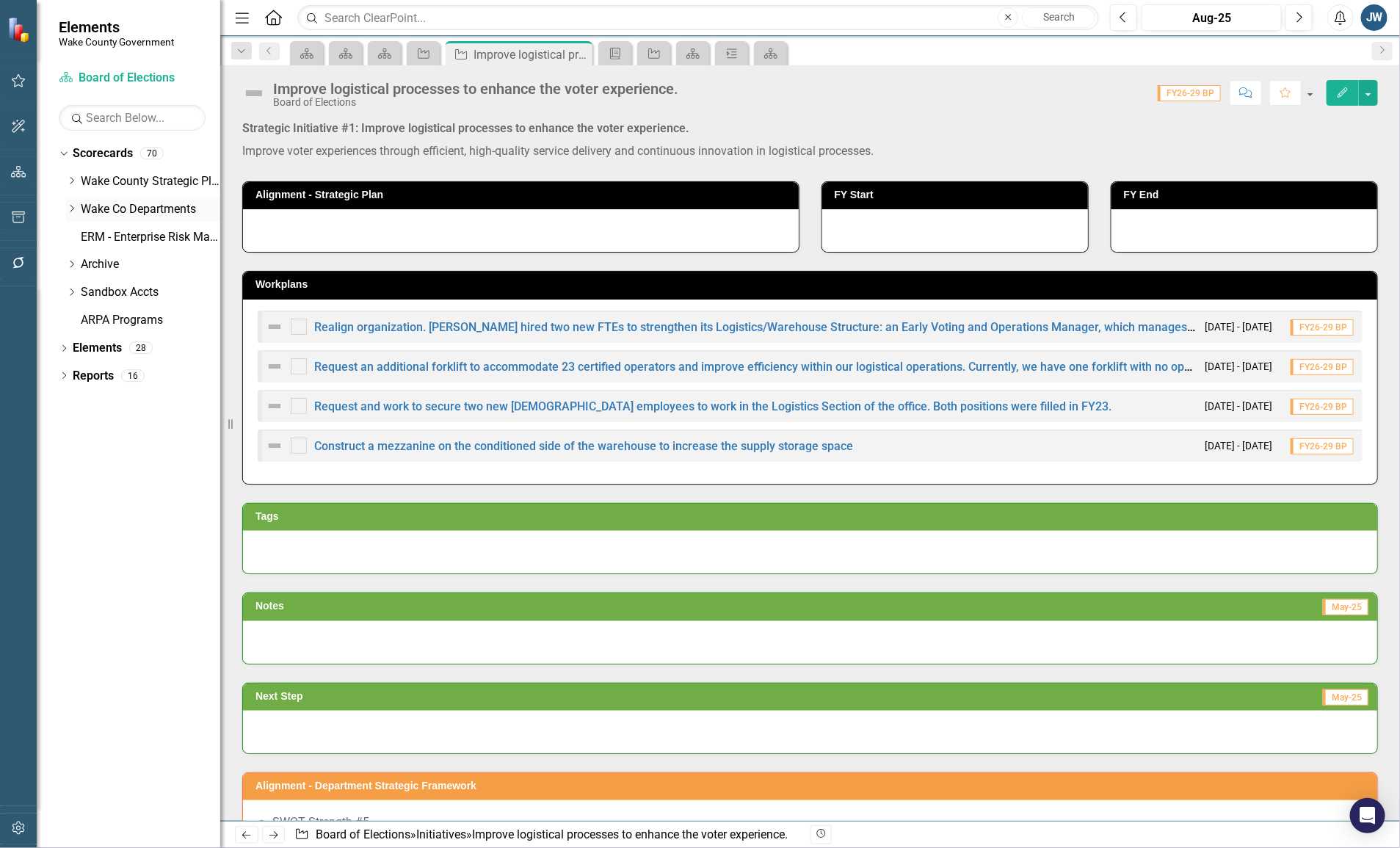
click at [68, 203] on div "Dropdown" at bounding box center [72, 210] width 11 height 13
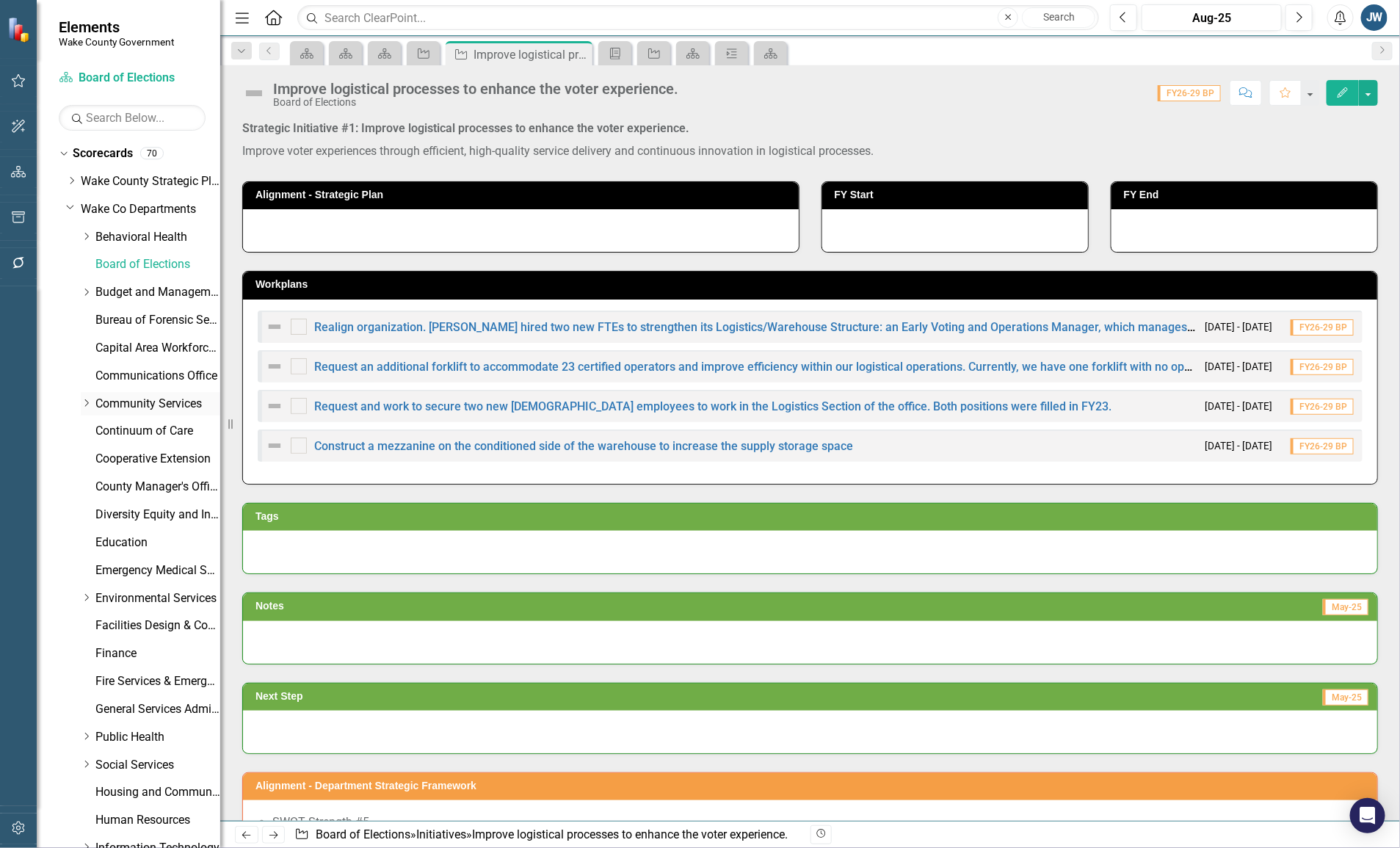
click at [84, 400] on icon "Dropdown" at bounding box center [86, 403] width 11 height 9
click at [132, 403] on link "Community Services" at bounding box center [158, 404] width 124 height 17
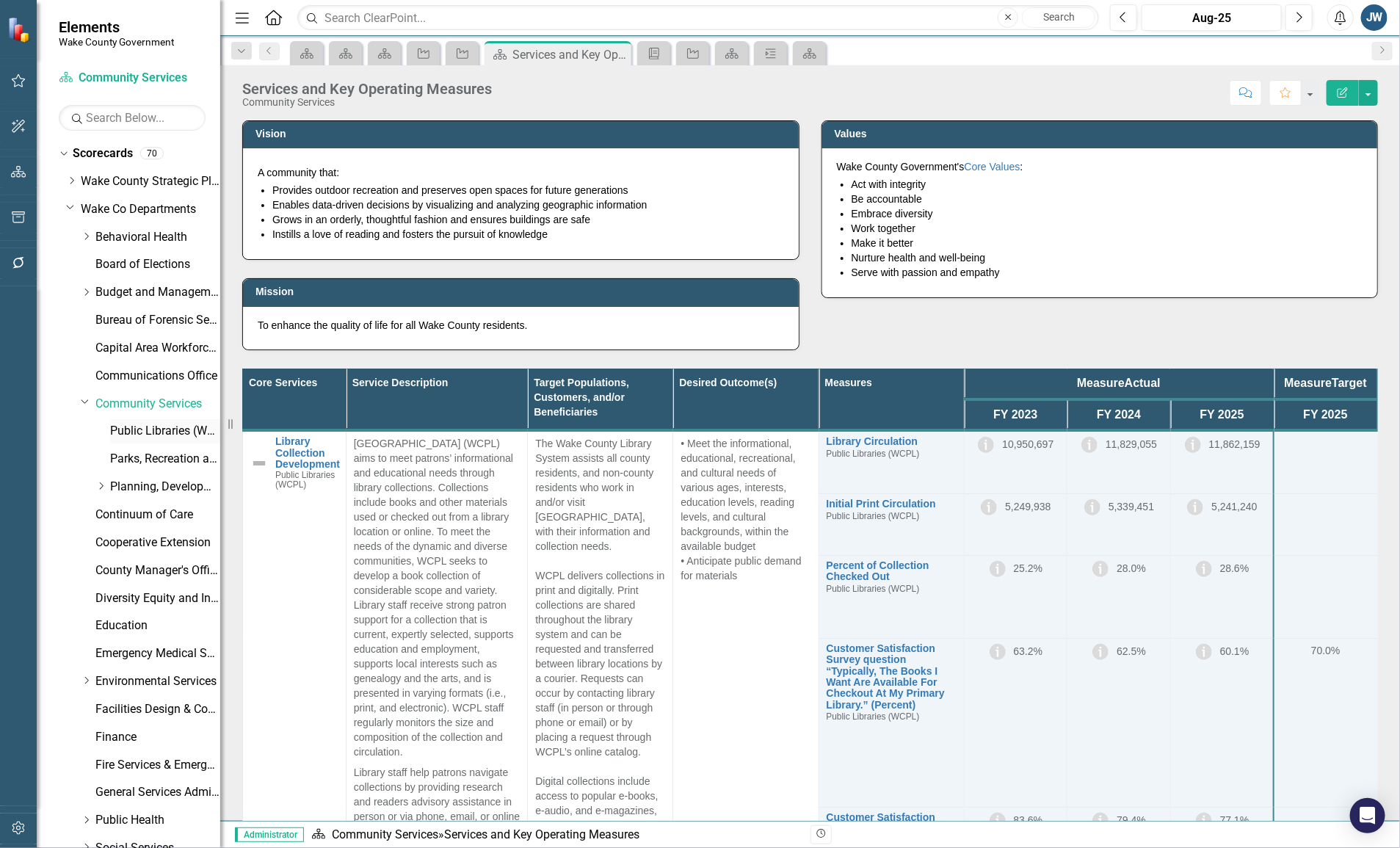
click at [149, 427] on link "Public Libraries (WCPL)" at bounding box center [165, 432] width 110 height 17
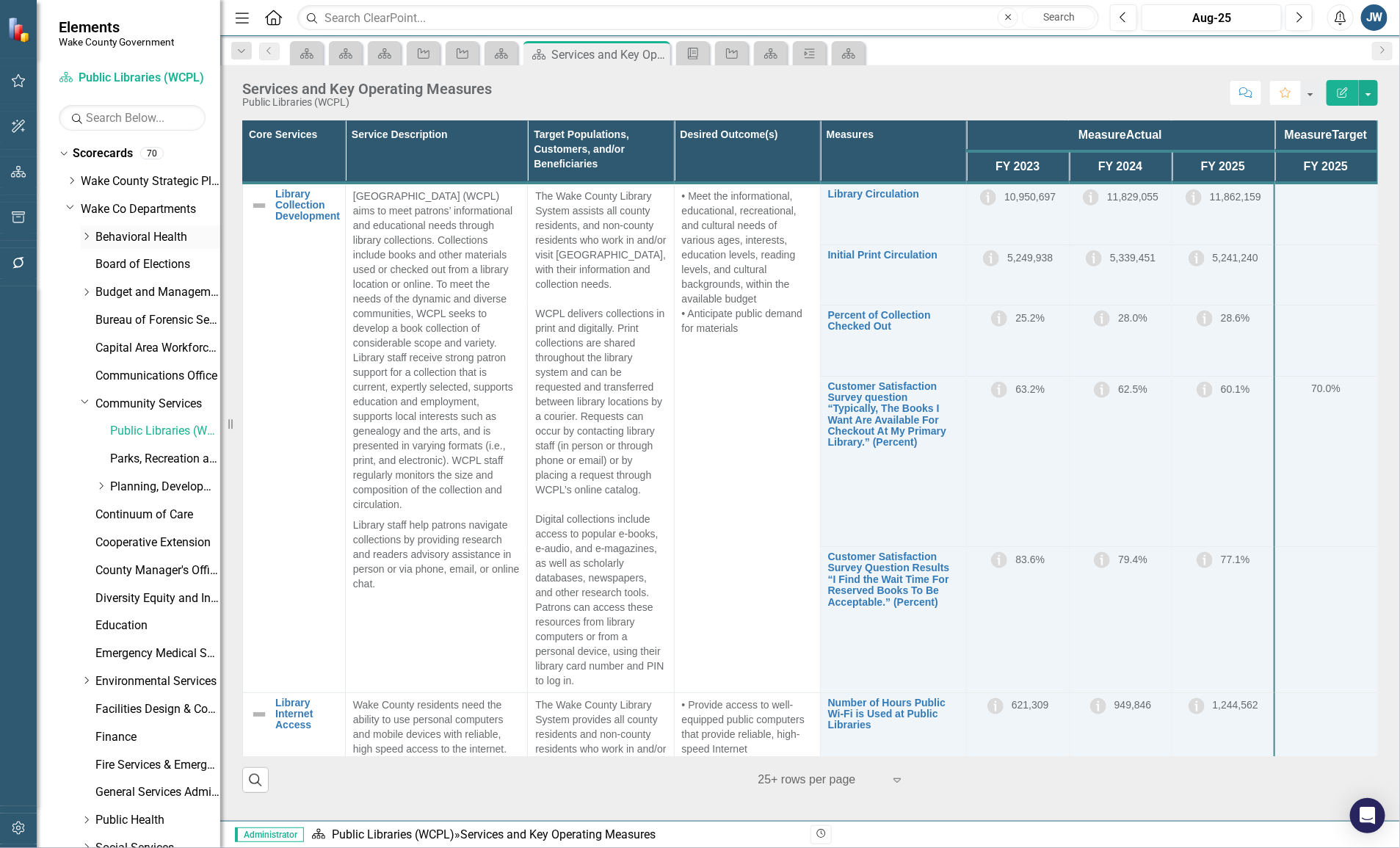
click at [84, 236] on icon "Dropdown" at bounding box center [86, 236] width 11 height 9
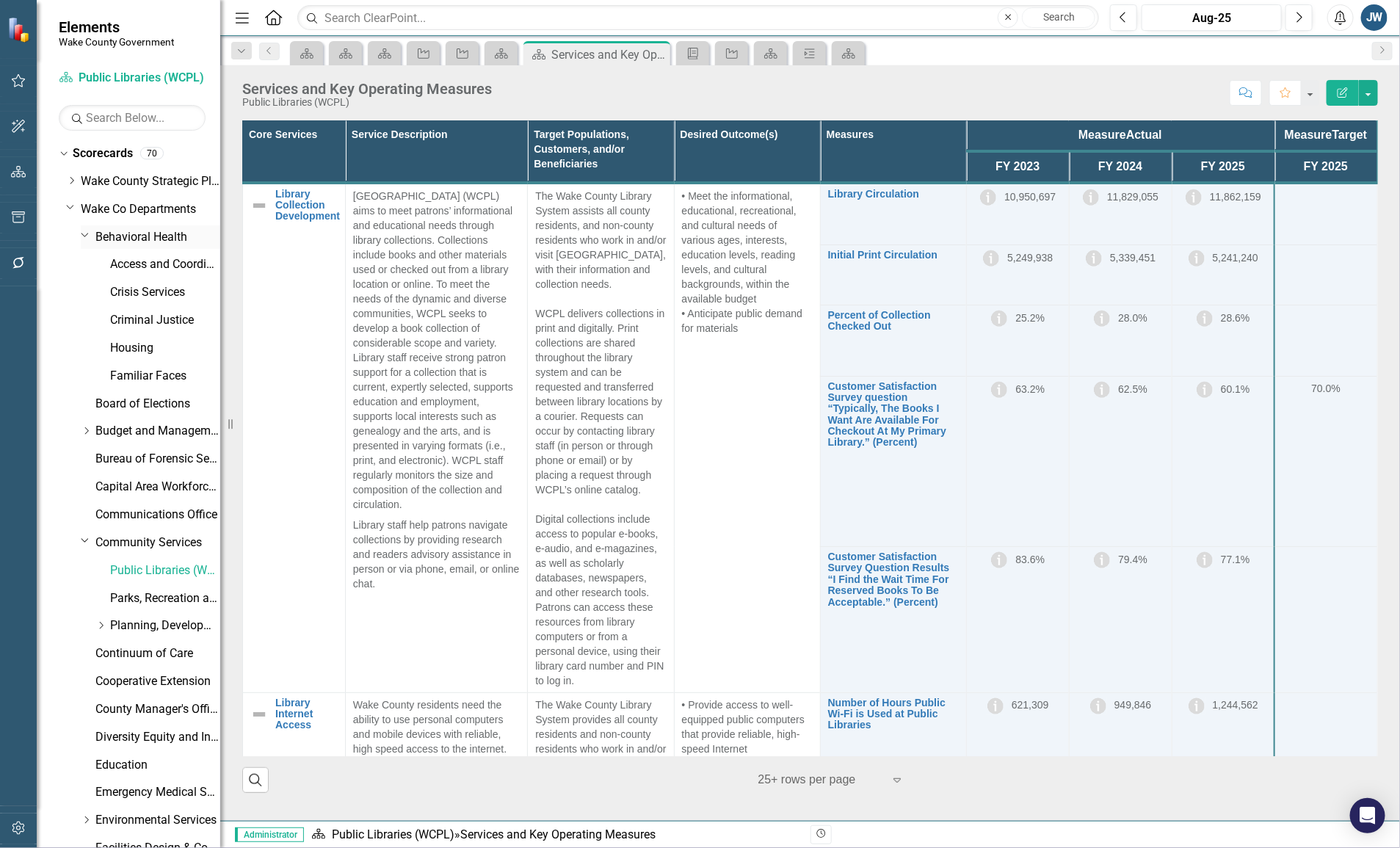
click at [85, 234] on icon "Dropdown" at bounding box center [85, 235] width 9 height 11
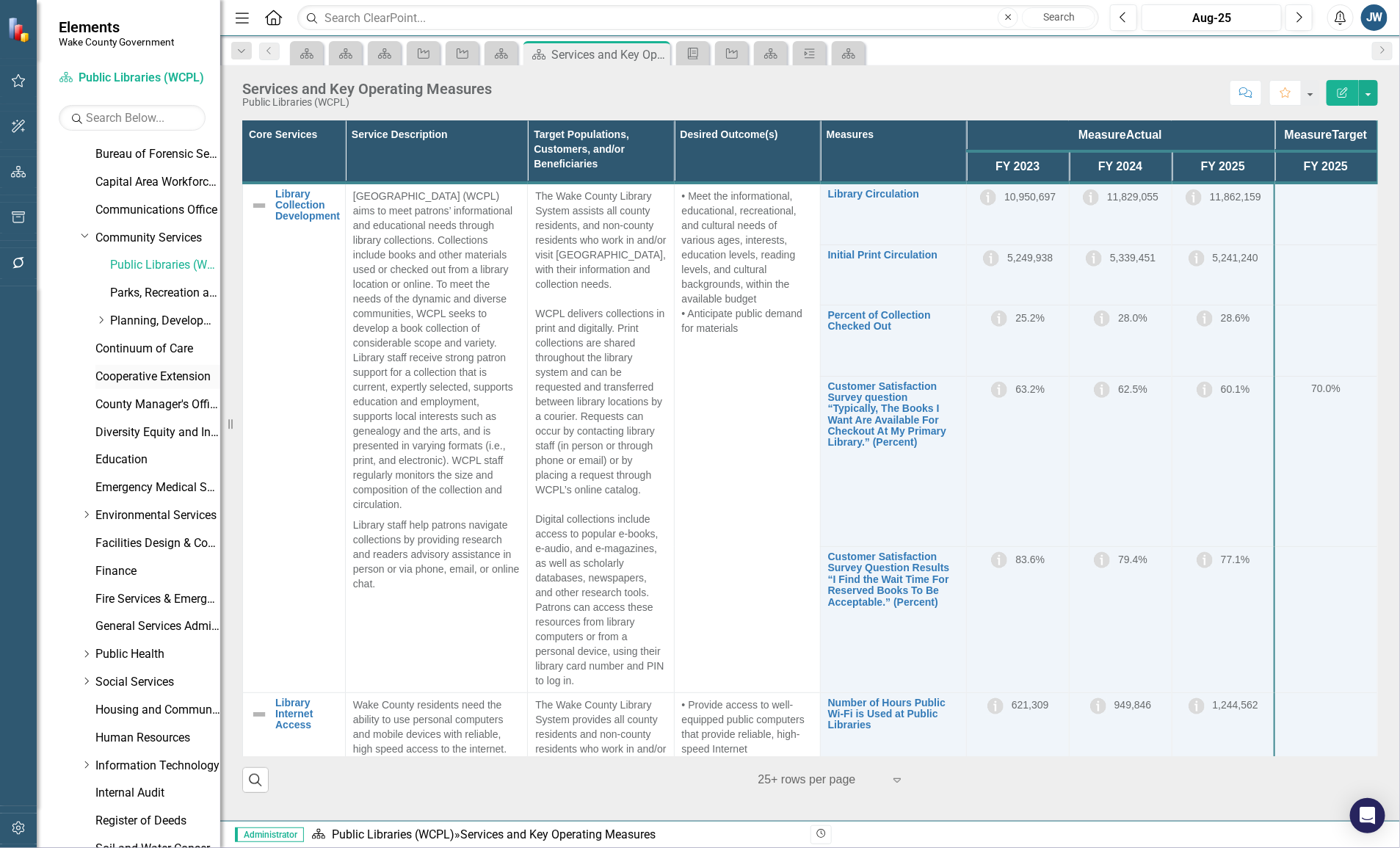
scroll to position [276, 0]
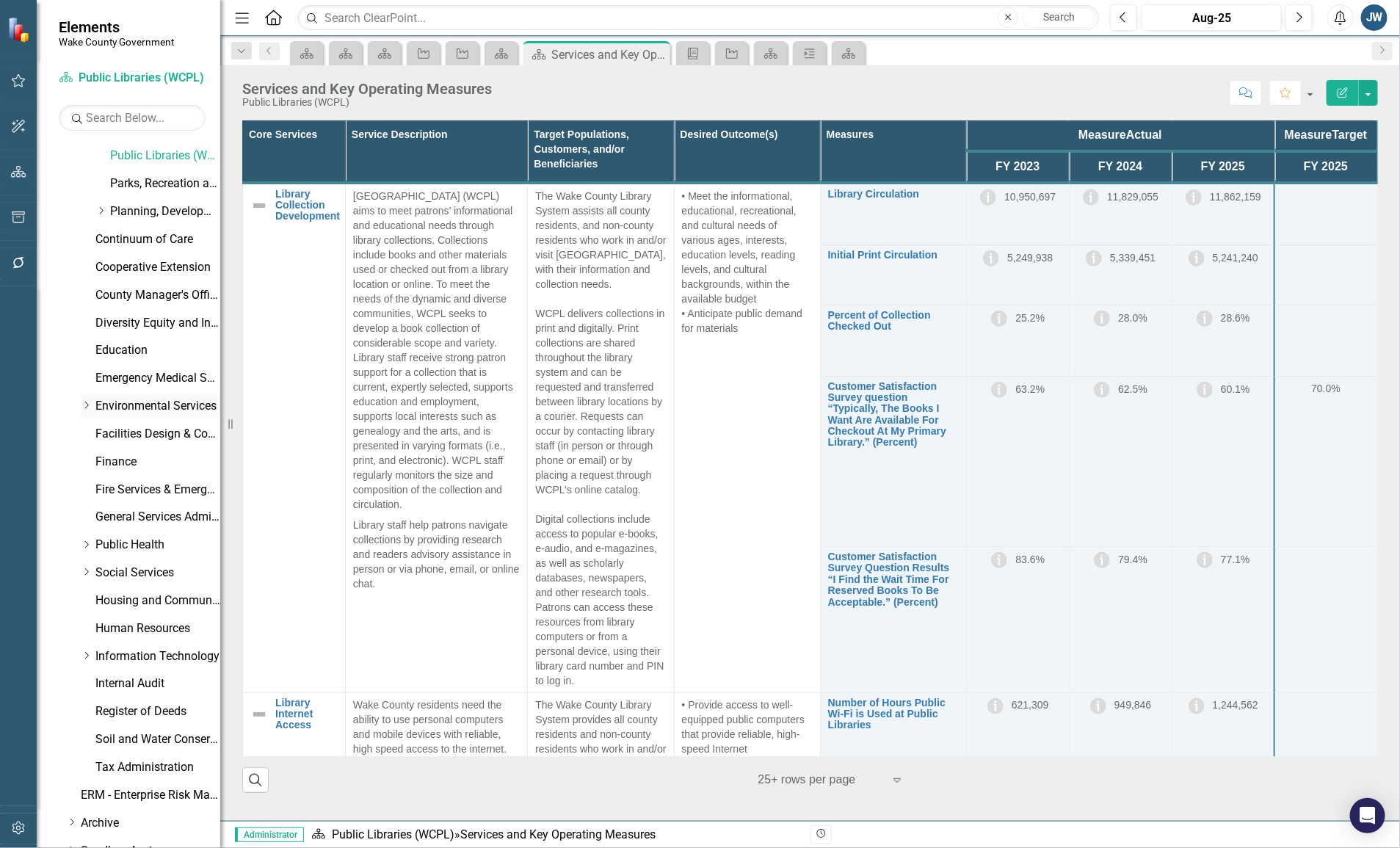
click at [87, 406] on icon "Dropdown" at bounding box center [86, 406] width 11 height 9
click at [141, 406] on link "Environmental Services" at bounding box center [158, 407] width 124 height 17
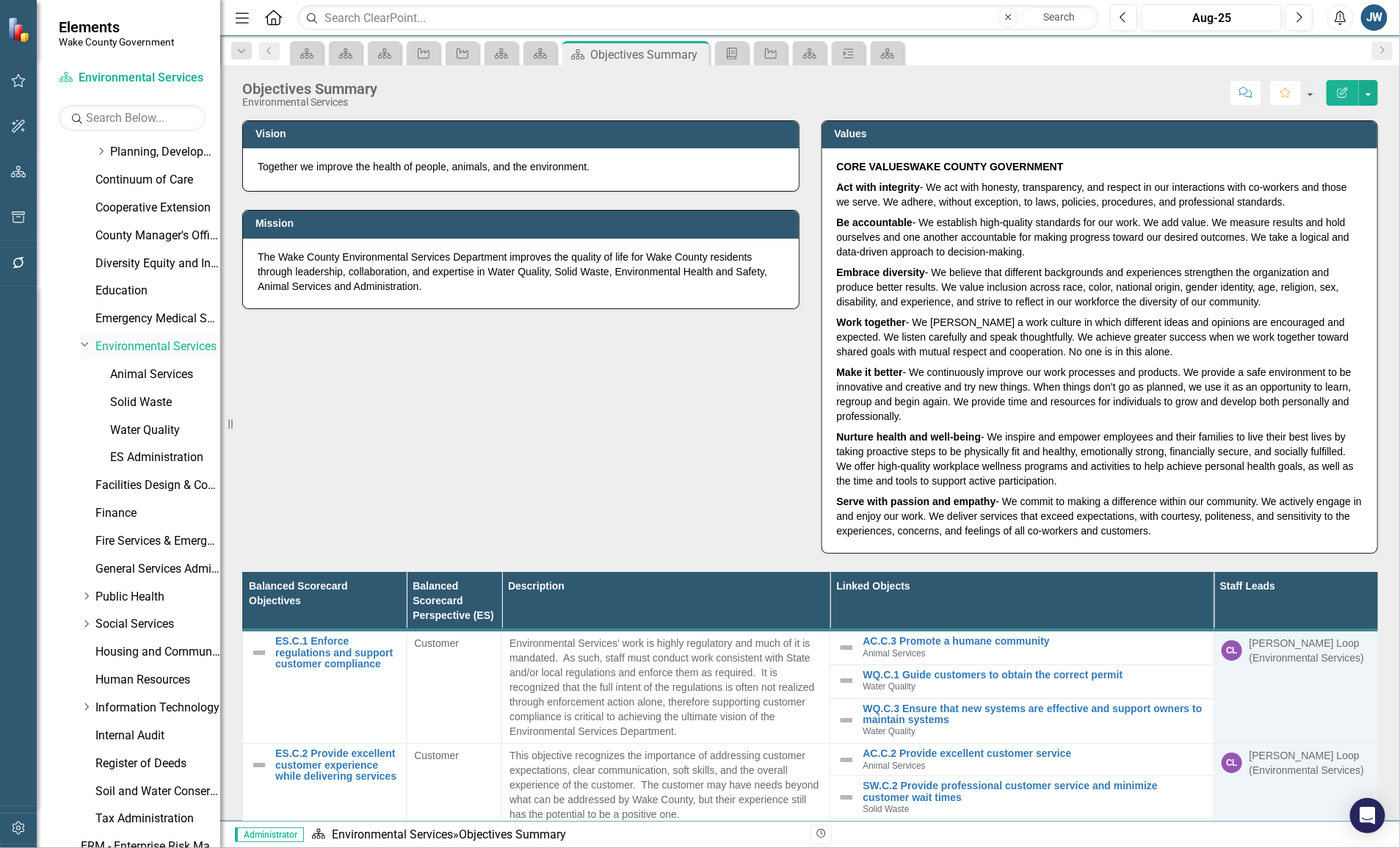
scroll to position [367, 0]
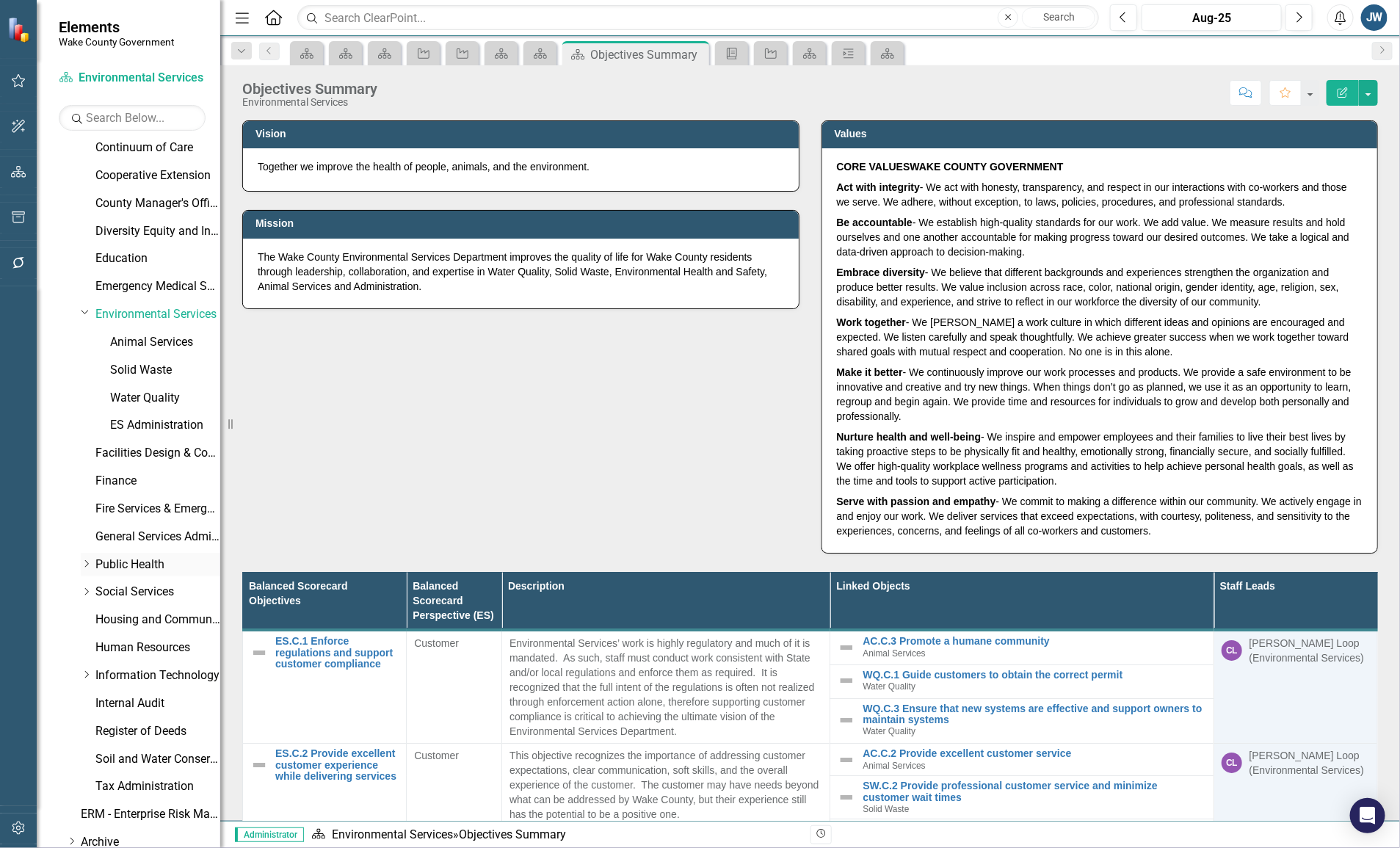
click at [84, 562] on icon "Dropdown" at bounding box center [86, 564] width 11 height 9
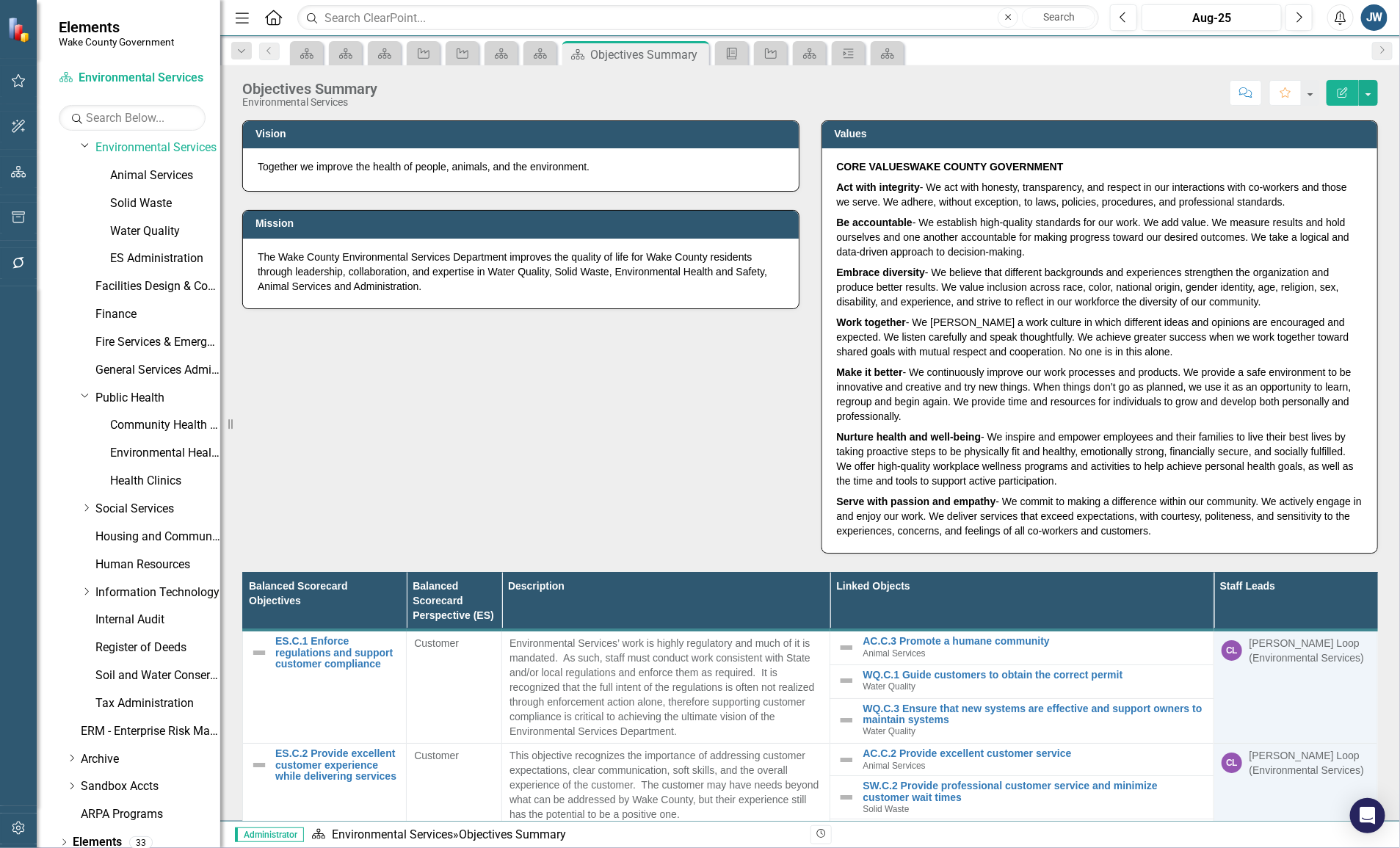
scroll to position [551, 0]
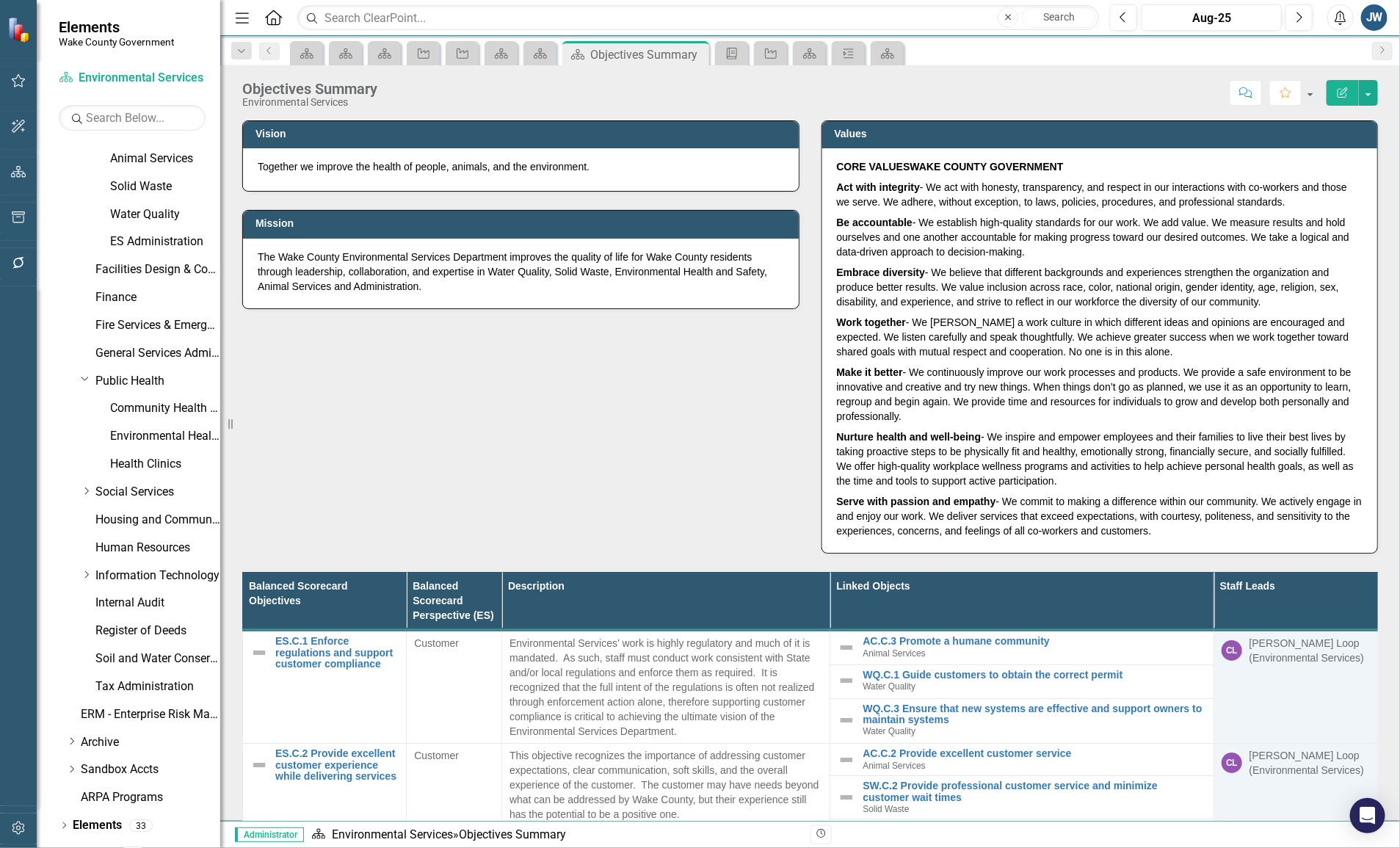
drag, startPoint x: 84, startPoint y: 491, endPoint x: 55, endPoint y: 482, distance: 30.4
click at [84, 490] on icon "Dropdown" at bounding box center [86, 492] width 11 height 9
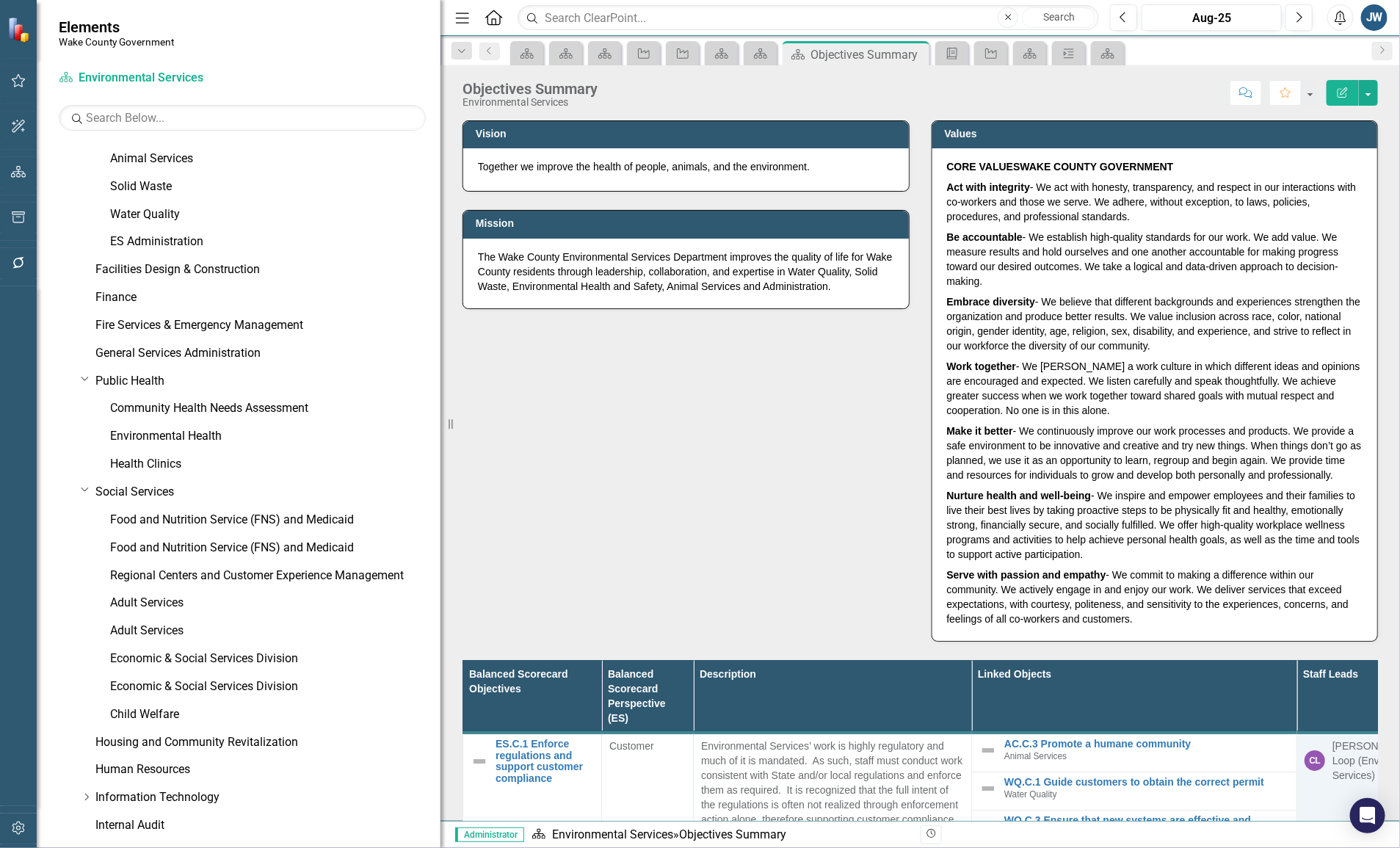
drag, startPoint x: 223, startPoint y: 398, endPoint x: 500, endPoint y: 405, distance: 277.1
click at [500, 405] on div "Elements Wake County Government Scorecard Environmental Services Search Dropdow…" at bounding box center [700, 424] width 1400 height 848
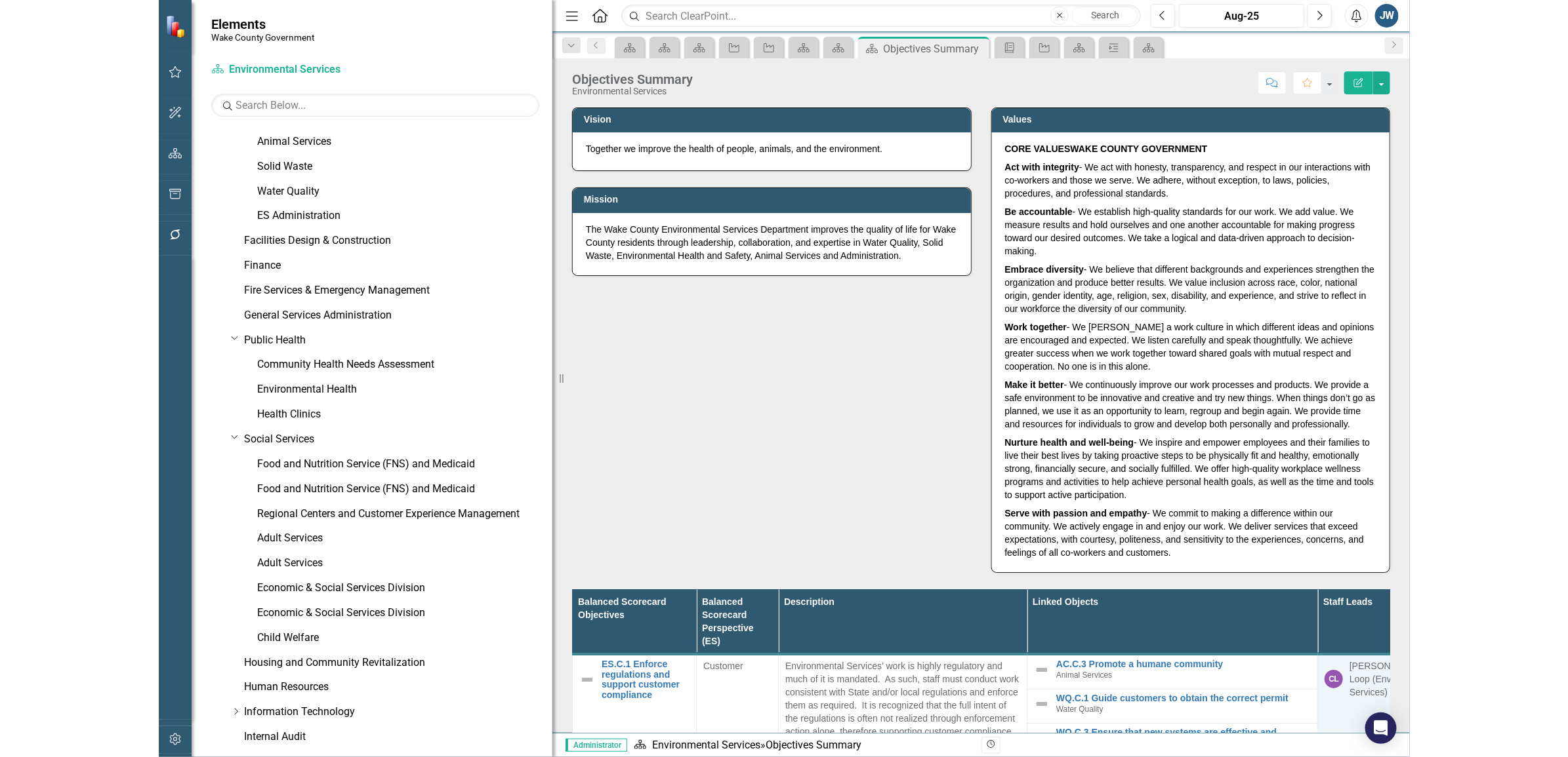
scroll to position [574, 0]
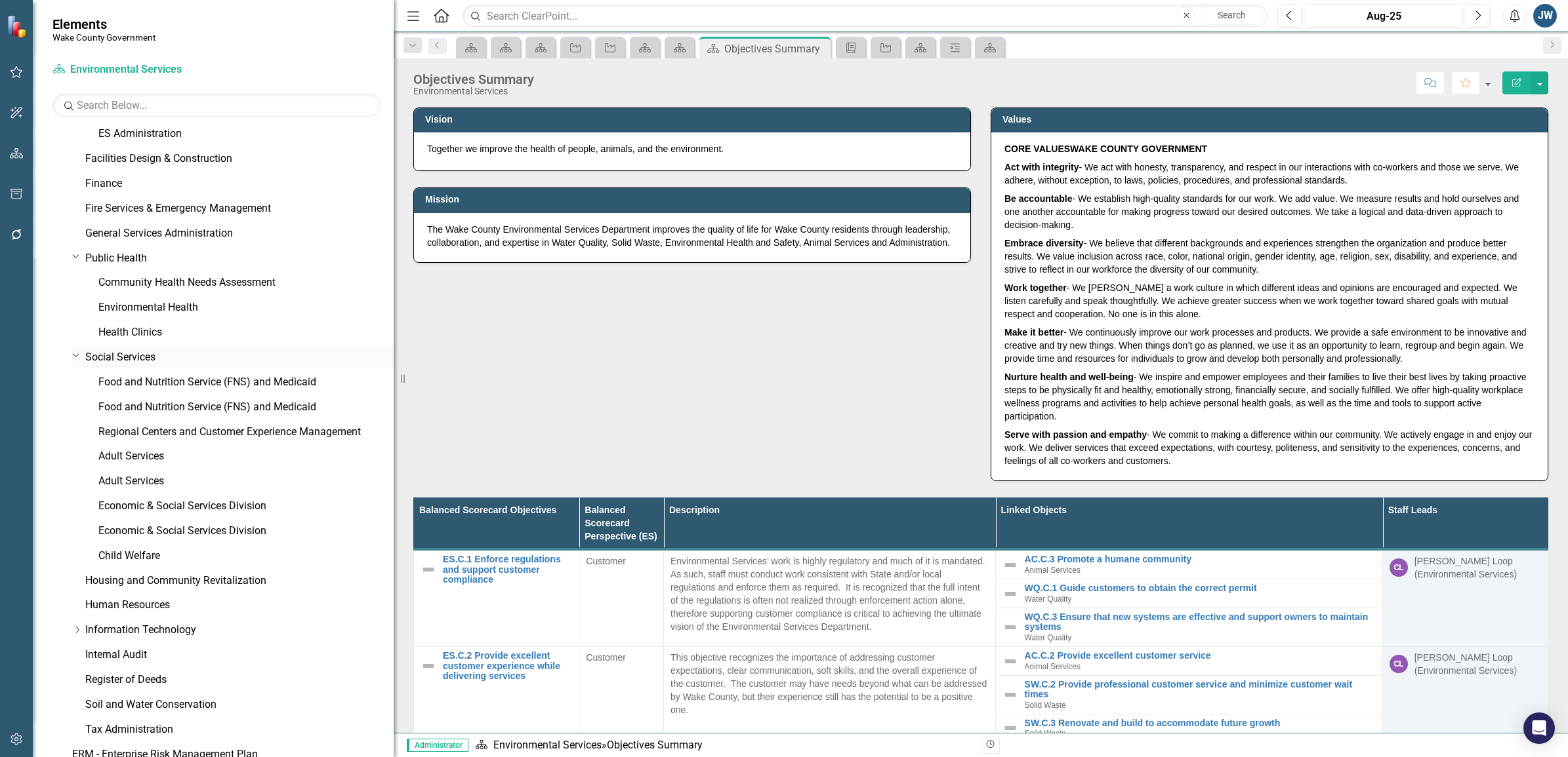
click at [72, 257] on icon "Dropdown" at bounding box center [76, 256] width 8 height 10
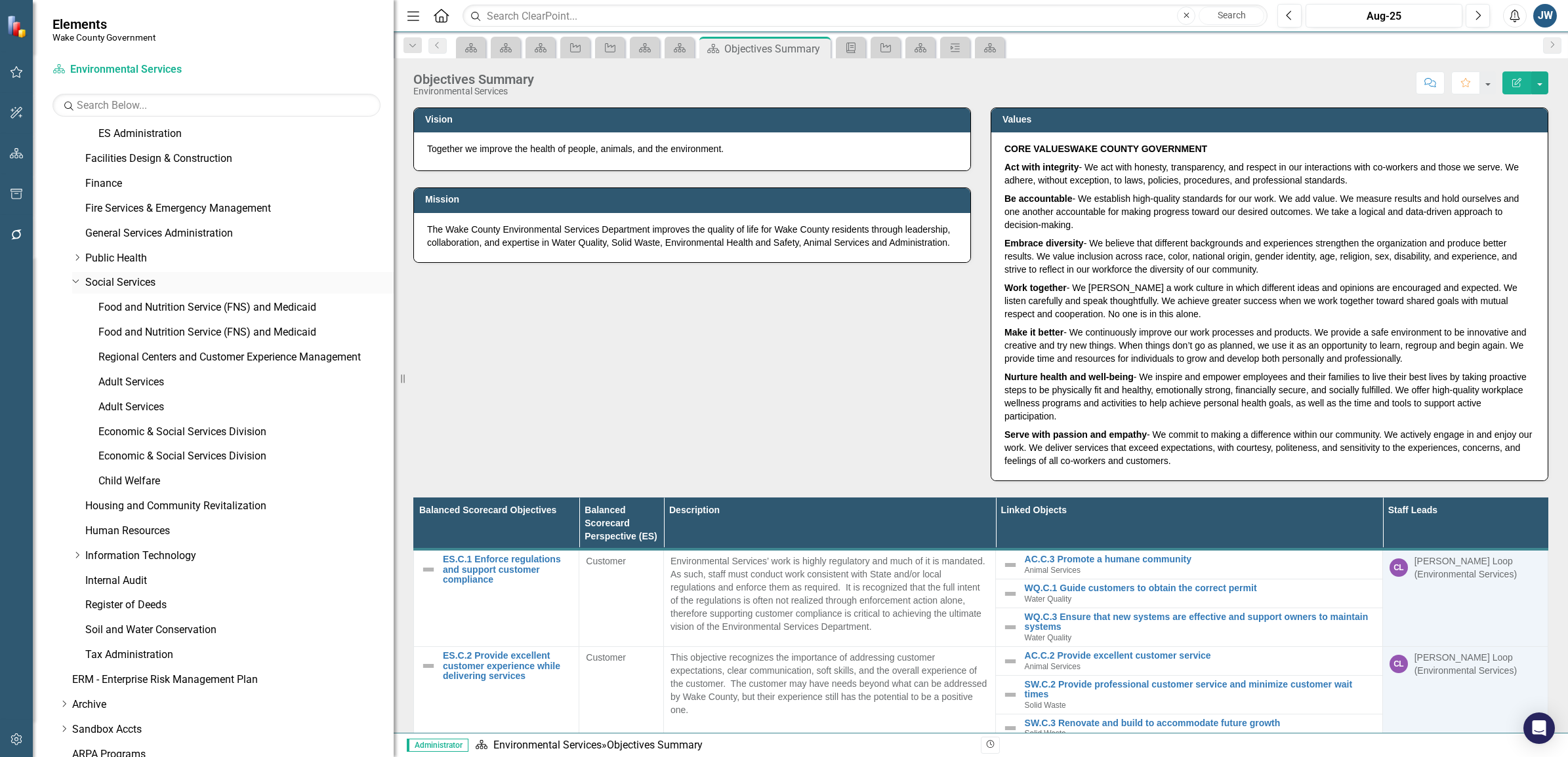
click at [74, 281] on icon at bounding box center [76, 281] width 6 height 3
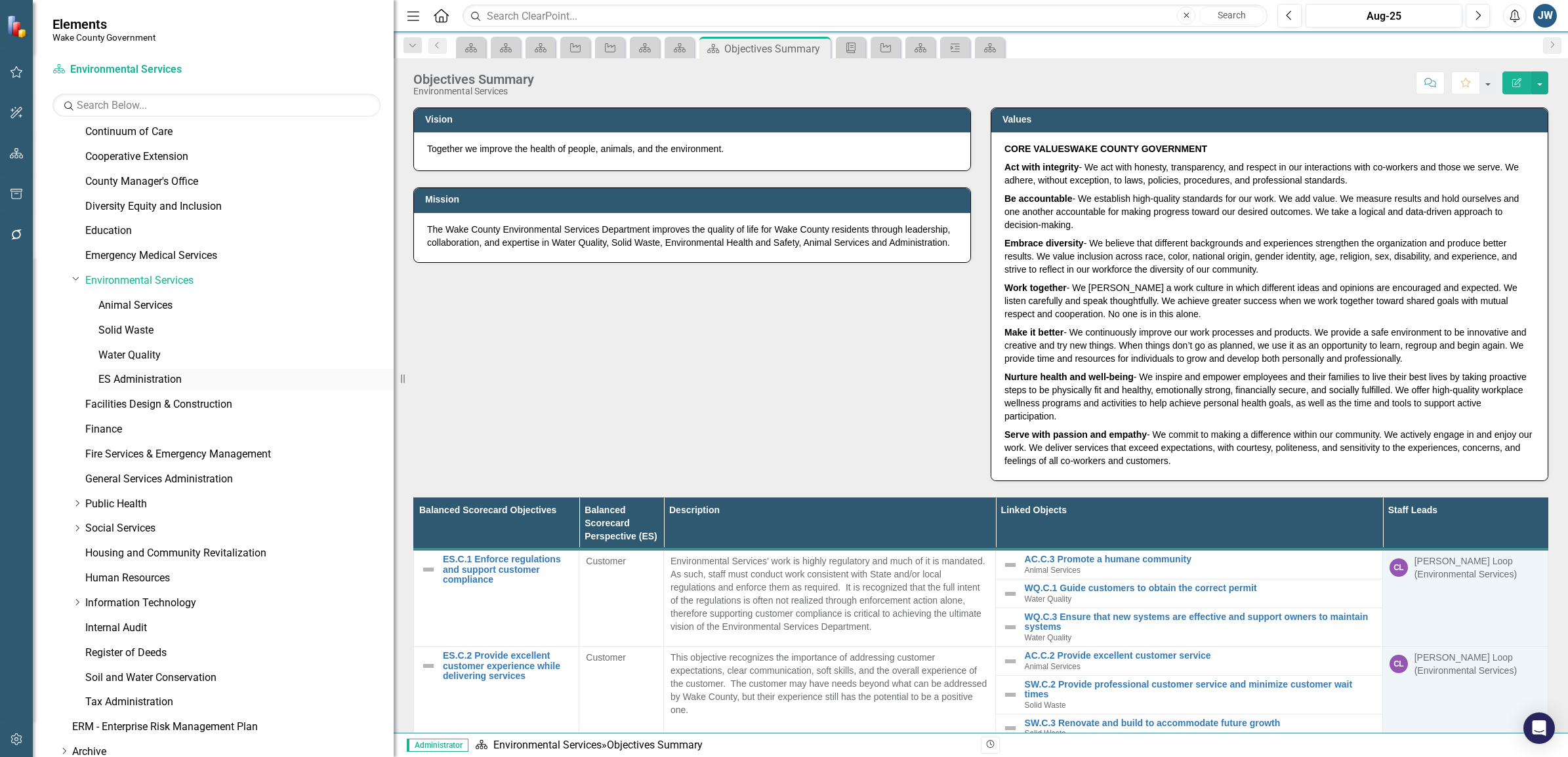
scroll to position [191, 0]
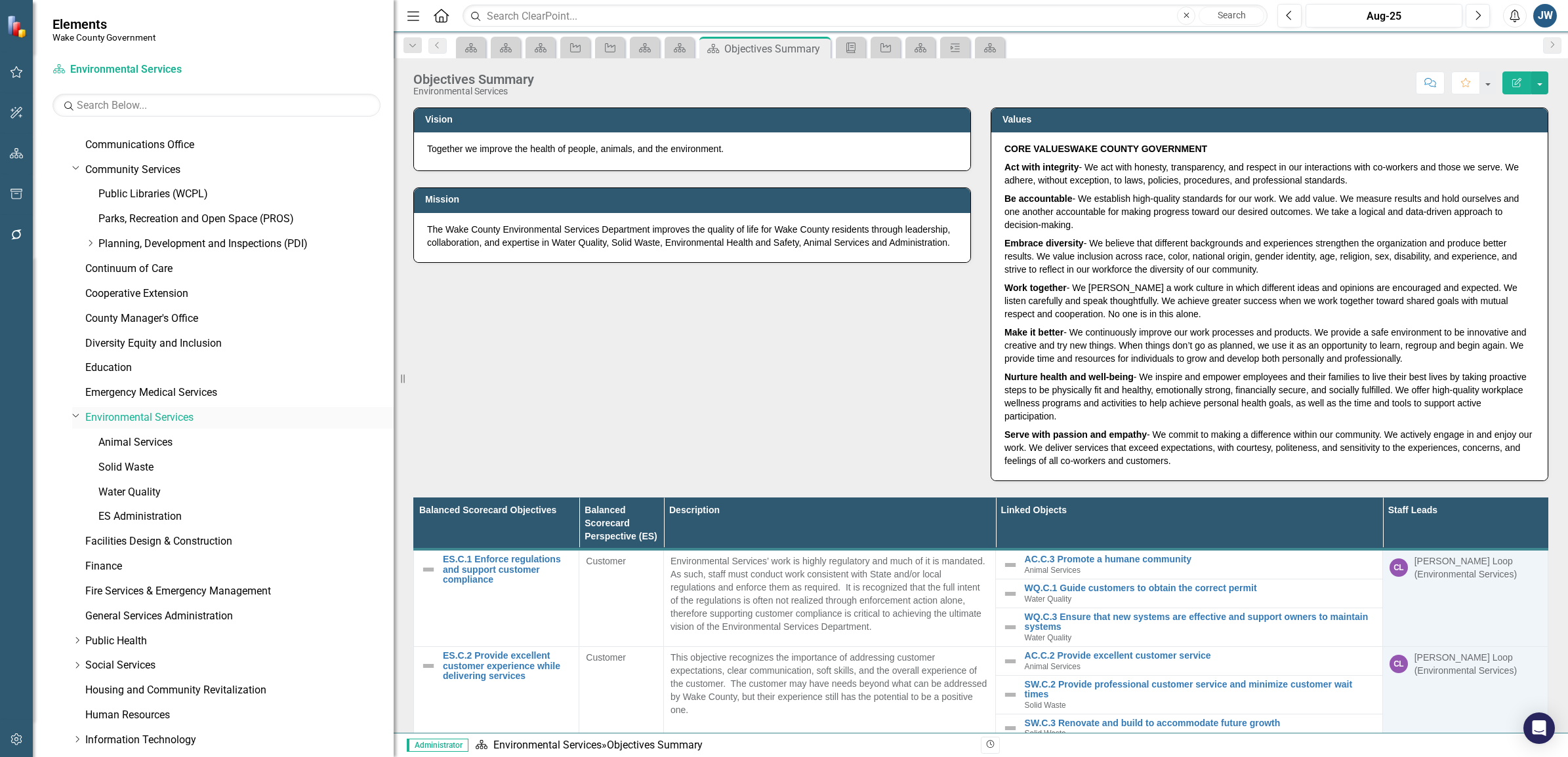
click at [80, 417] on div "Dropdown" at bounding box center [75, 416] width 11 height 10
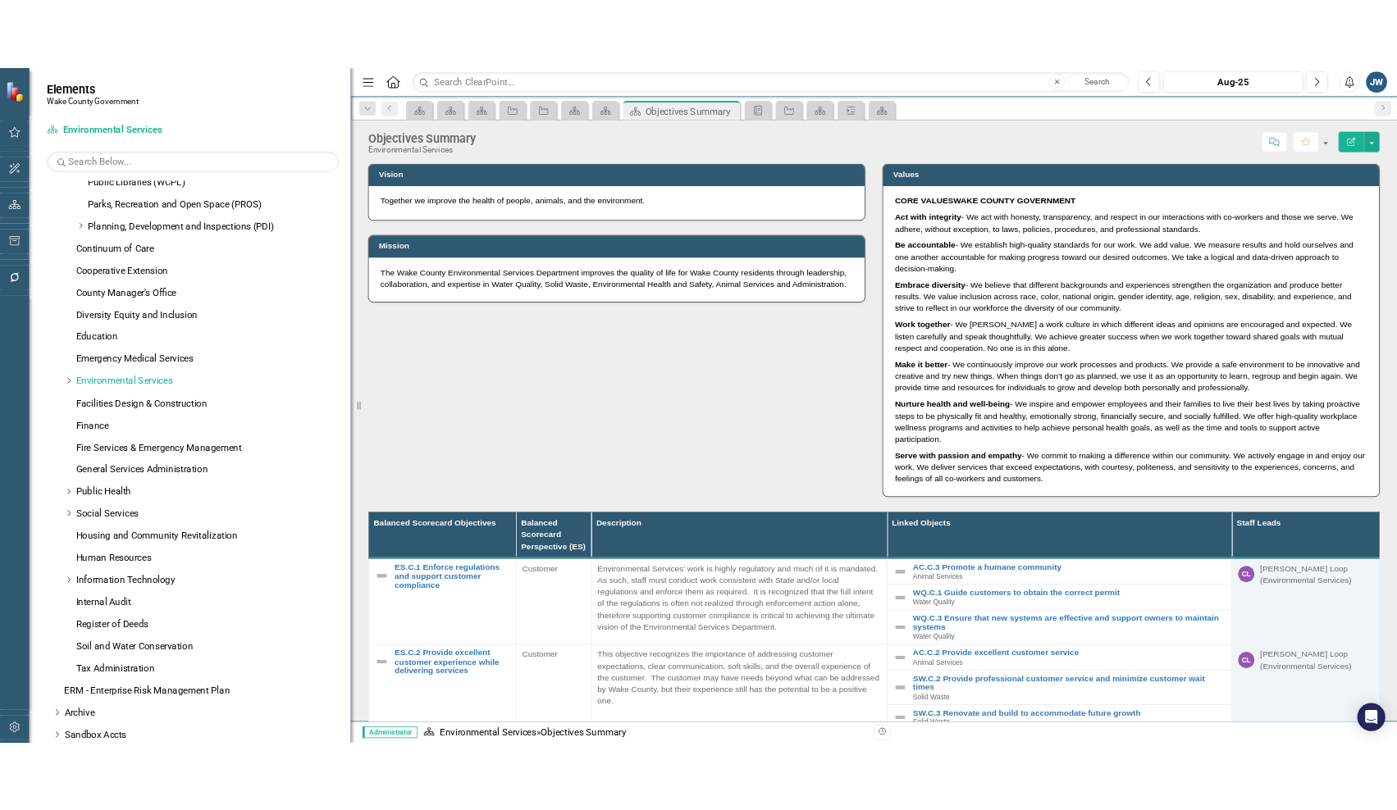
scroll to position [217, 0]
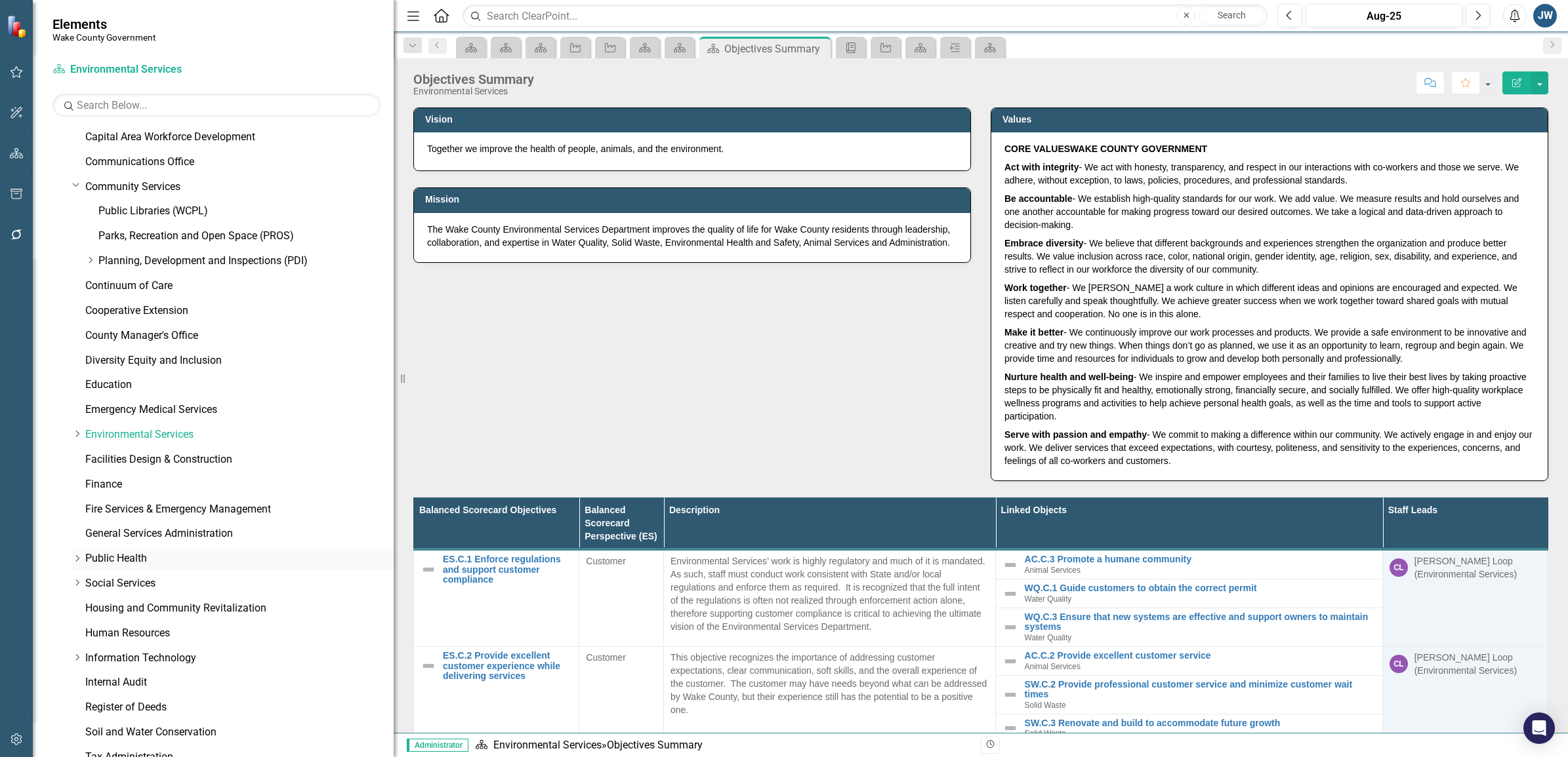
click at [78, 558] on icon at bounding box center [78, 559] width 3 height 6
